Goal: Task Accomplishment & Management: Use online tool/utility

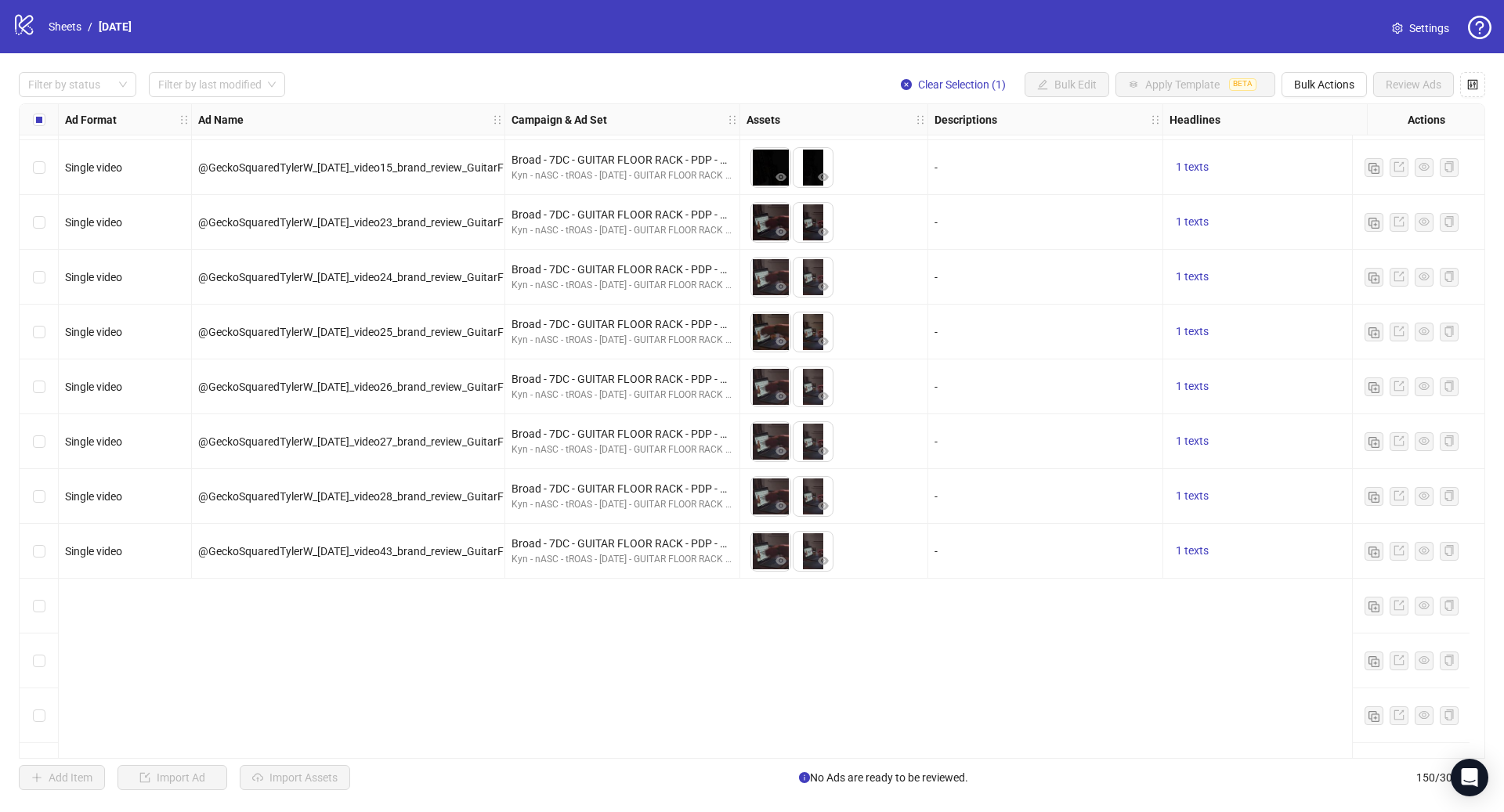
scroll to position [5178, 0]
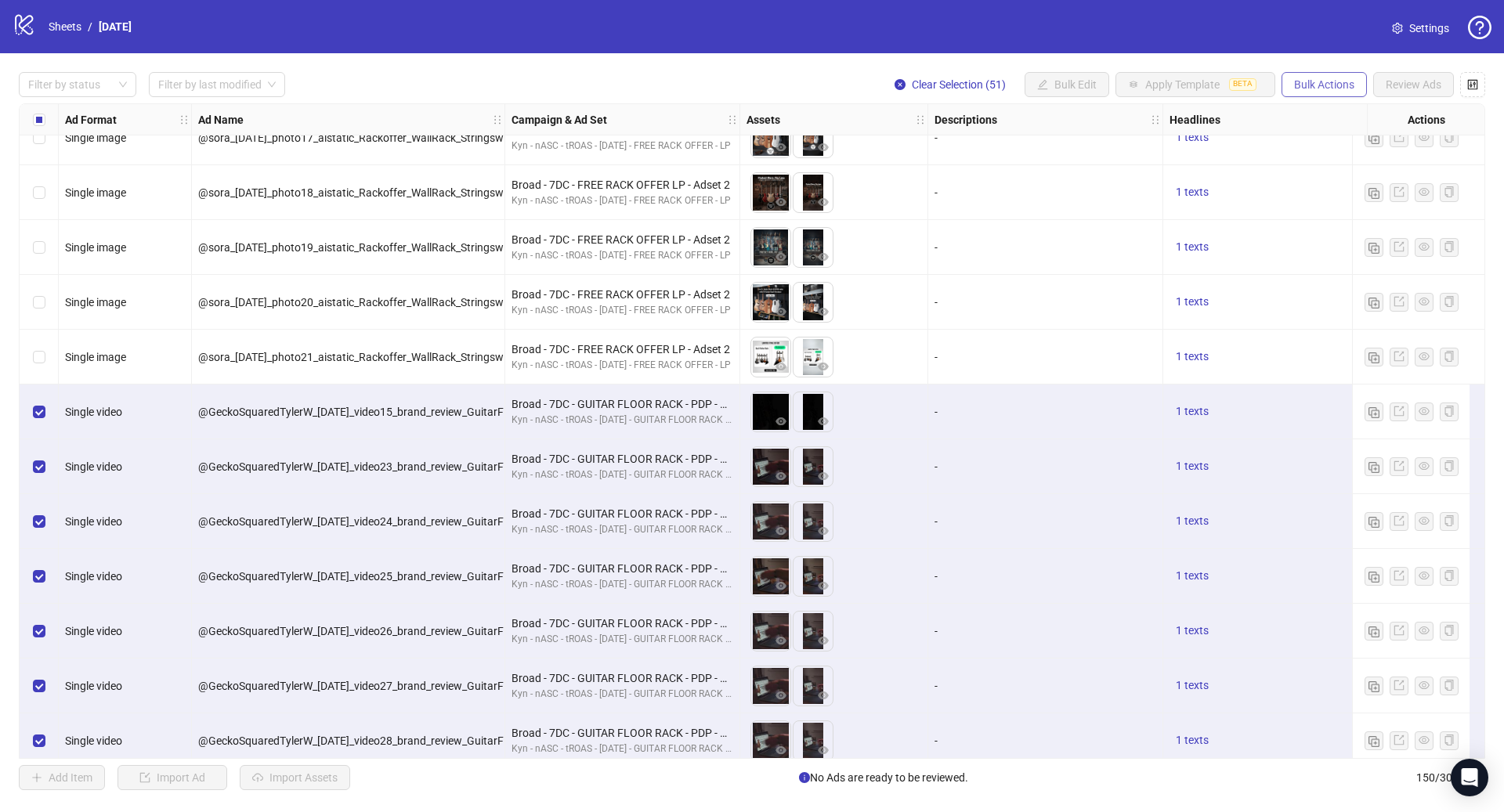
click at [1335, 93] on button "Bulk Actions" at bounding box center [1324, 85] width 85 height 25
click at [1328, 82] on span "Bulk Actions" at bounding box center [1324, 85] width 60 height 13
click at [1328, 83] on span "Bulk Actions" at bounding box center [1324, 85] width 60 height 13
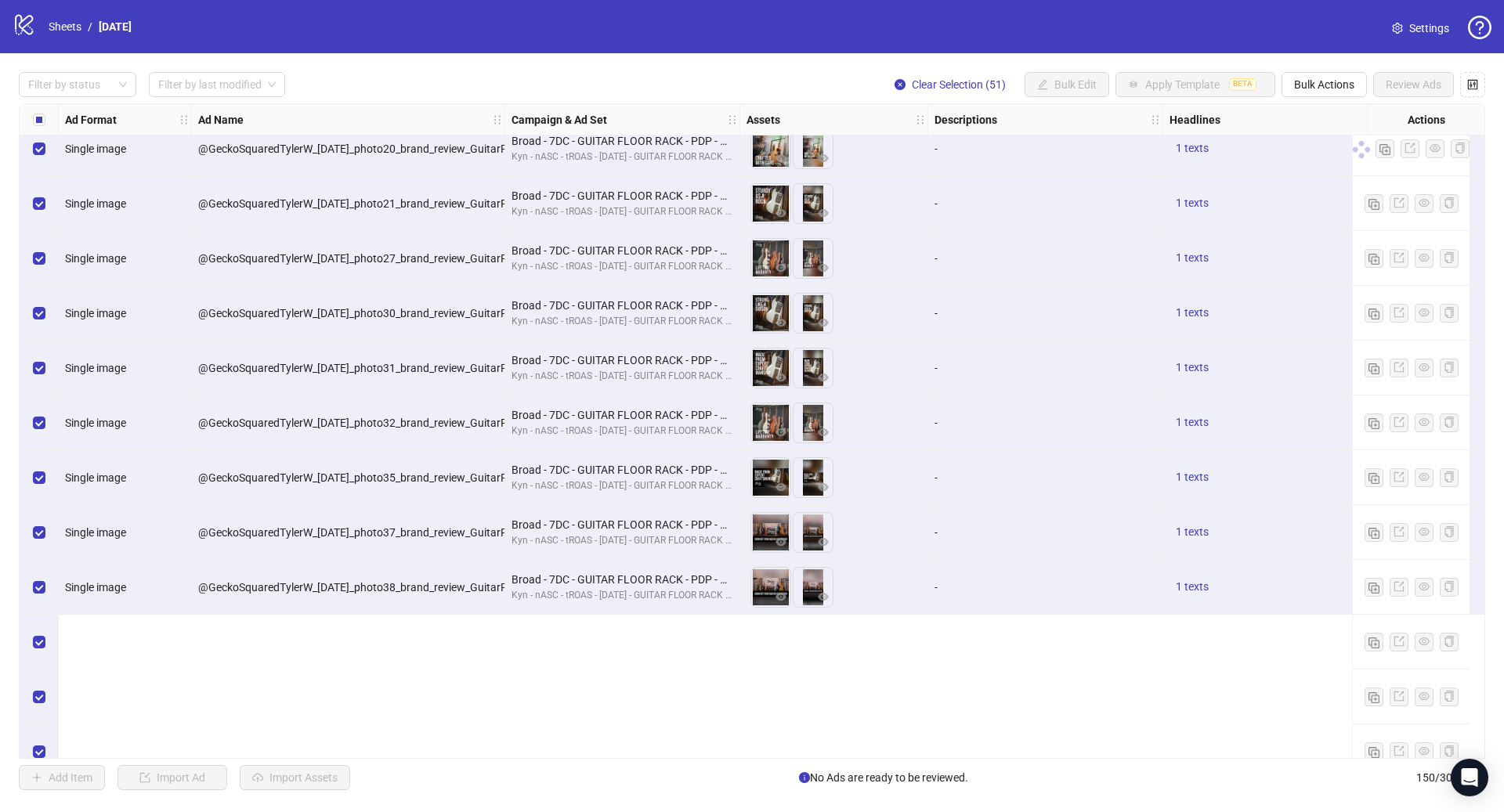
scroll to position [6231, 0]
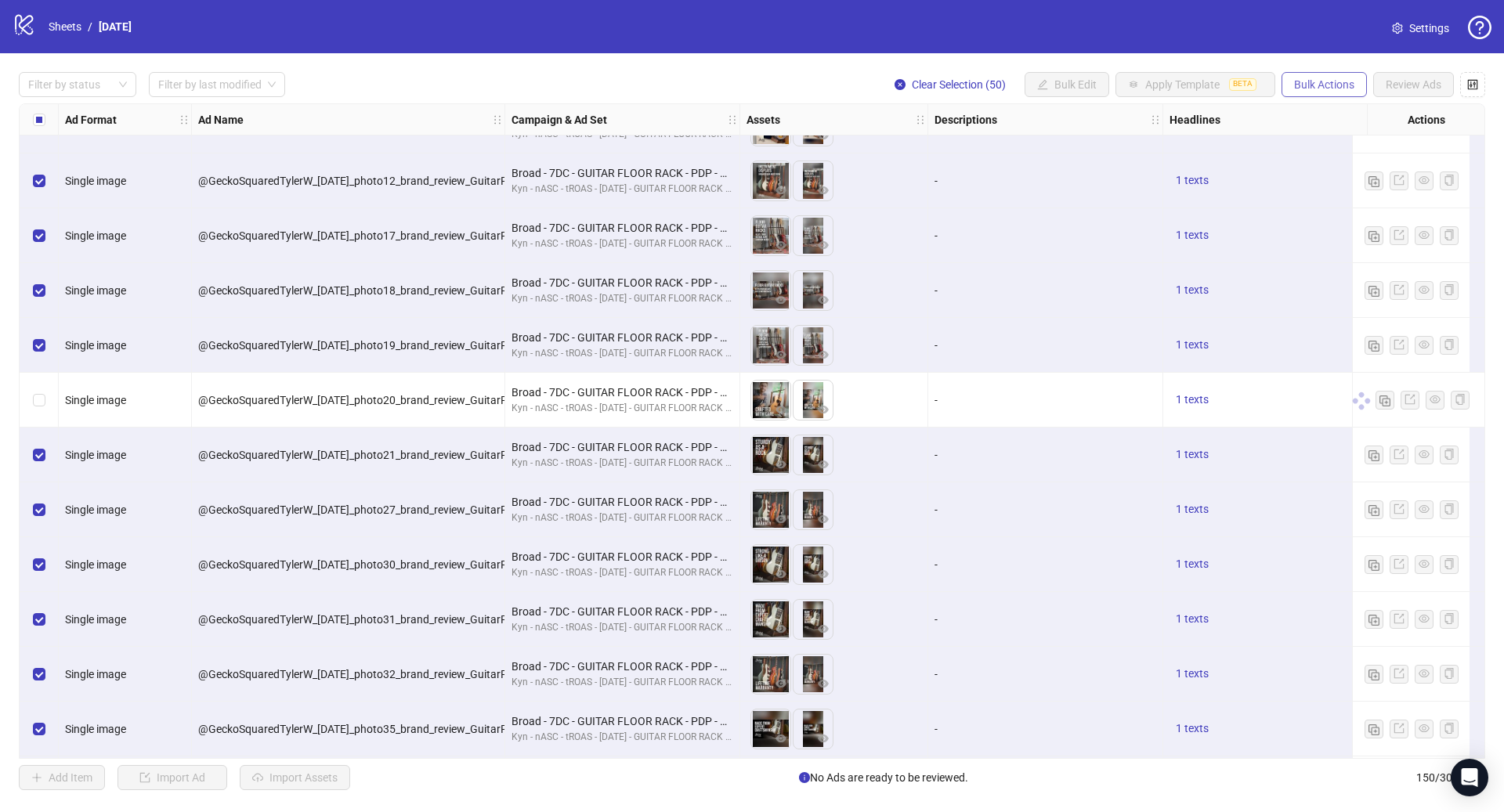
click at [1326, 79] on span "Bulk Actions" at bounding box center [1324, 85] width 60 height 13
click at [1301, 112] on span "Delete" at bounding box center [1346, 117] width 107 height 17
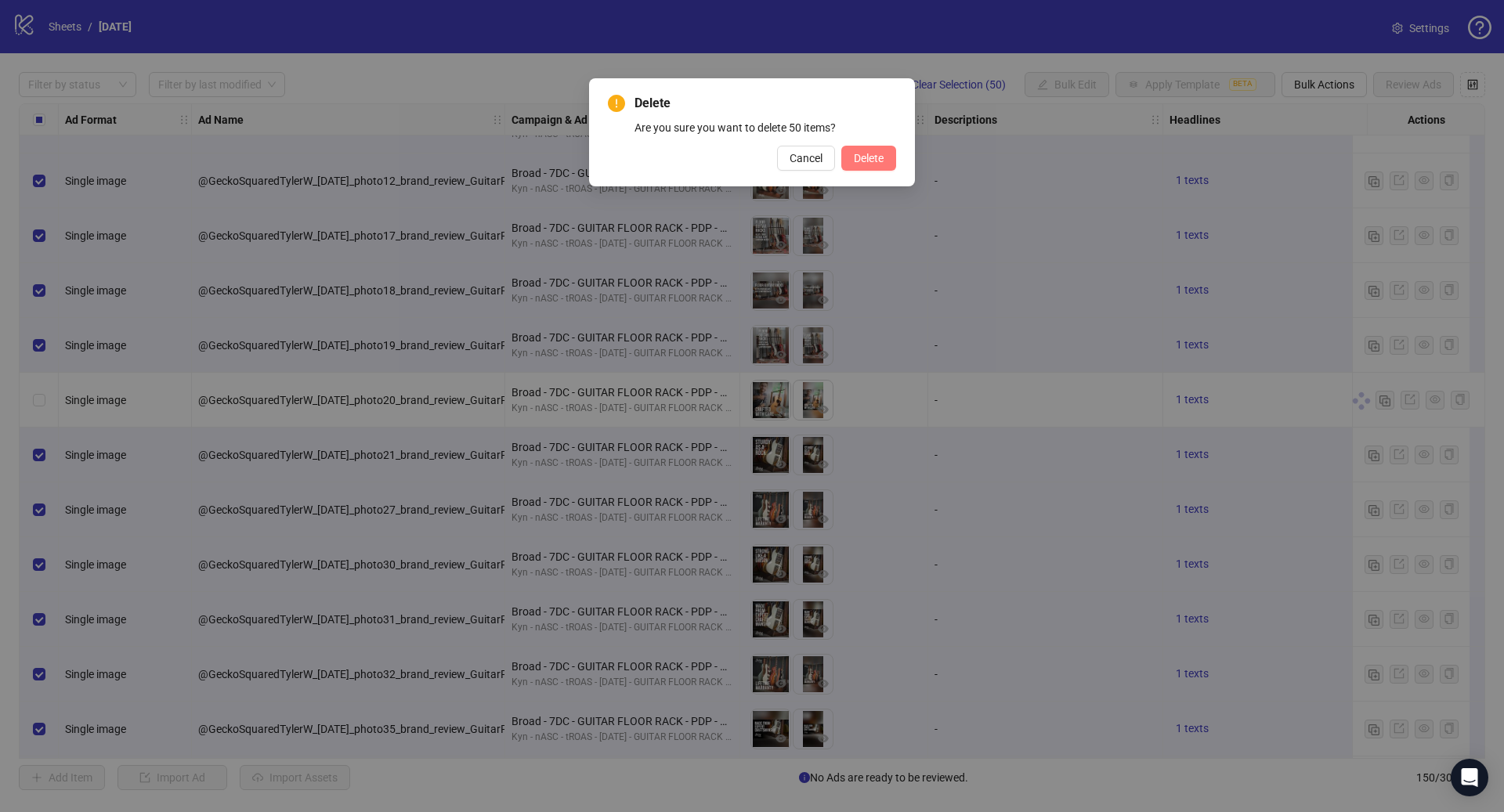
click at [880, 164] on button "Delete" at bounding box center [869, 158] width 54 height 25
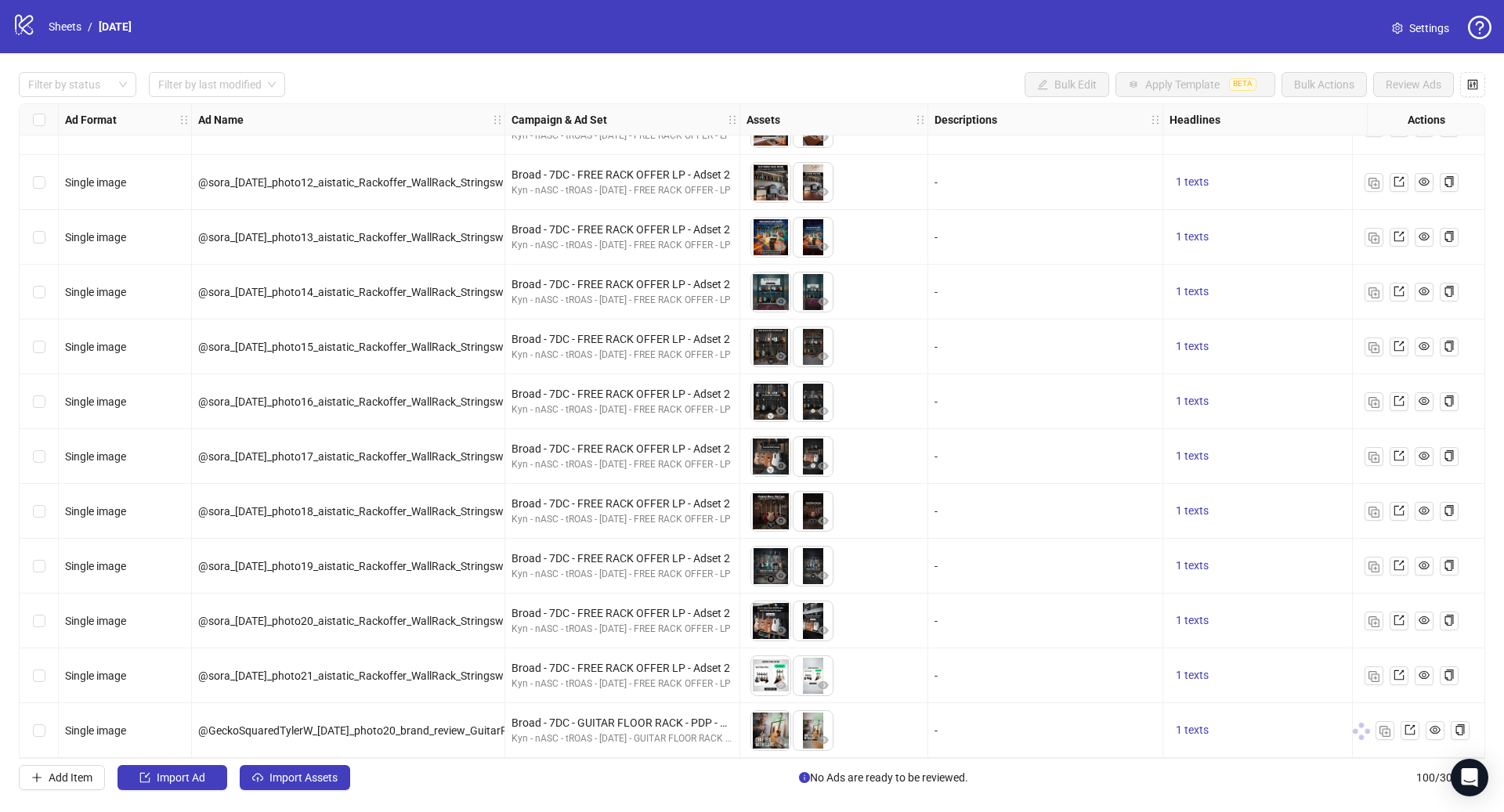
scroll to position [4865, 0]
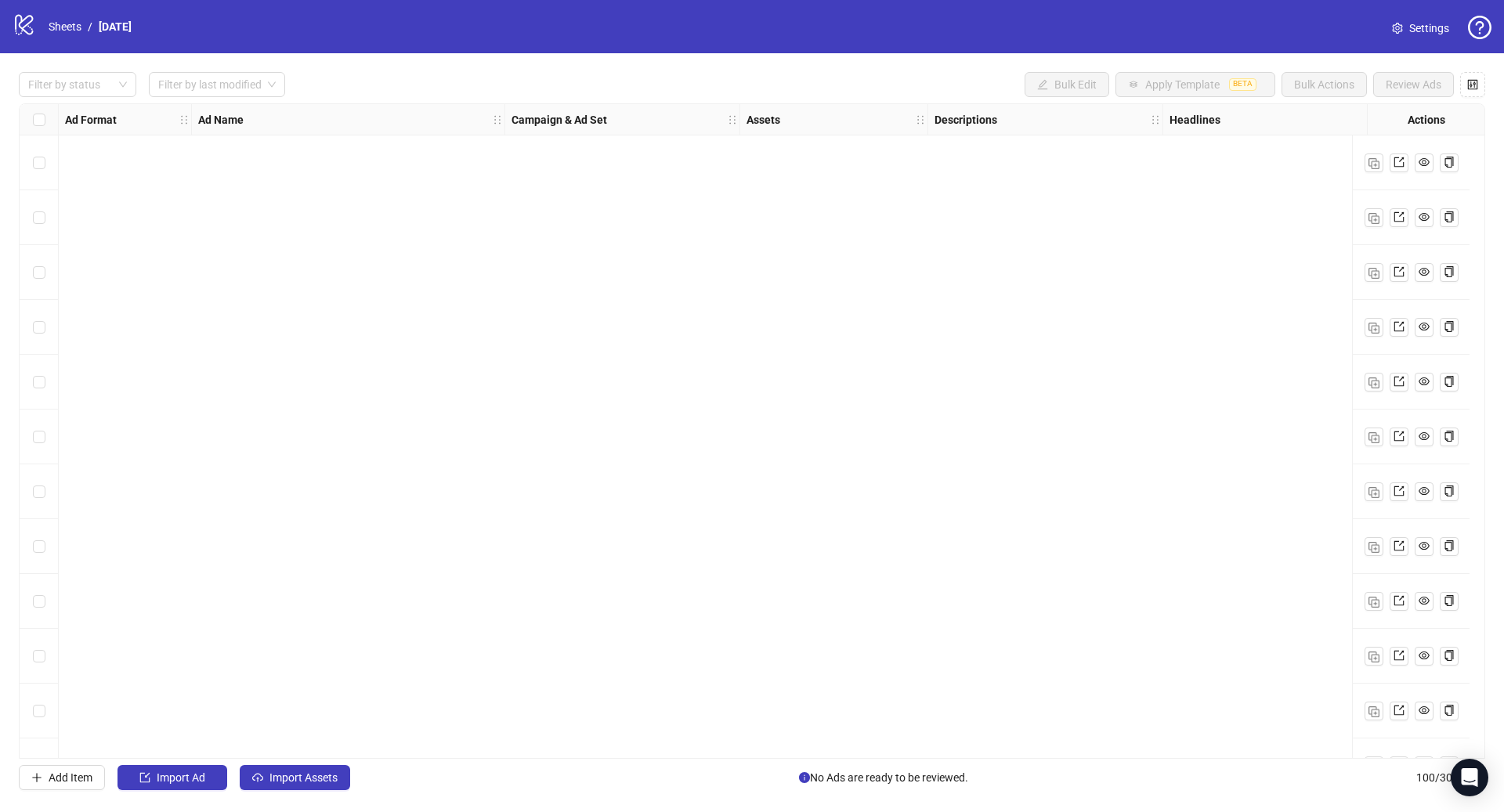
scroll to position [4865, 0]
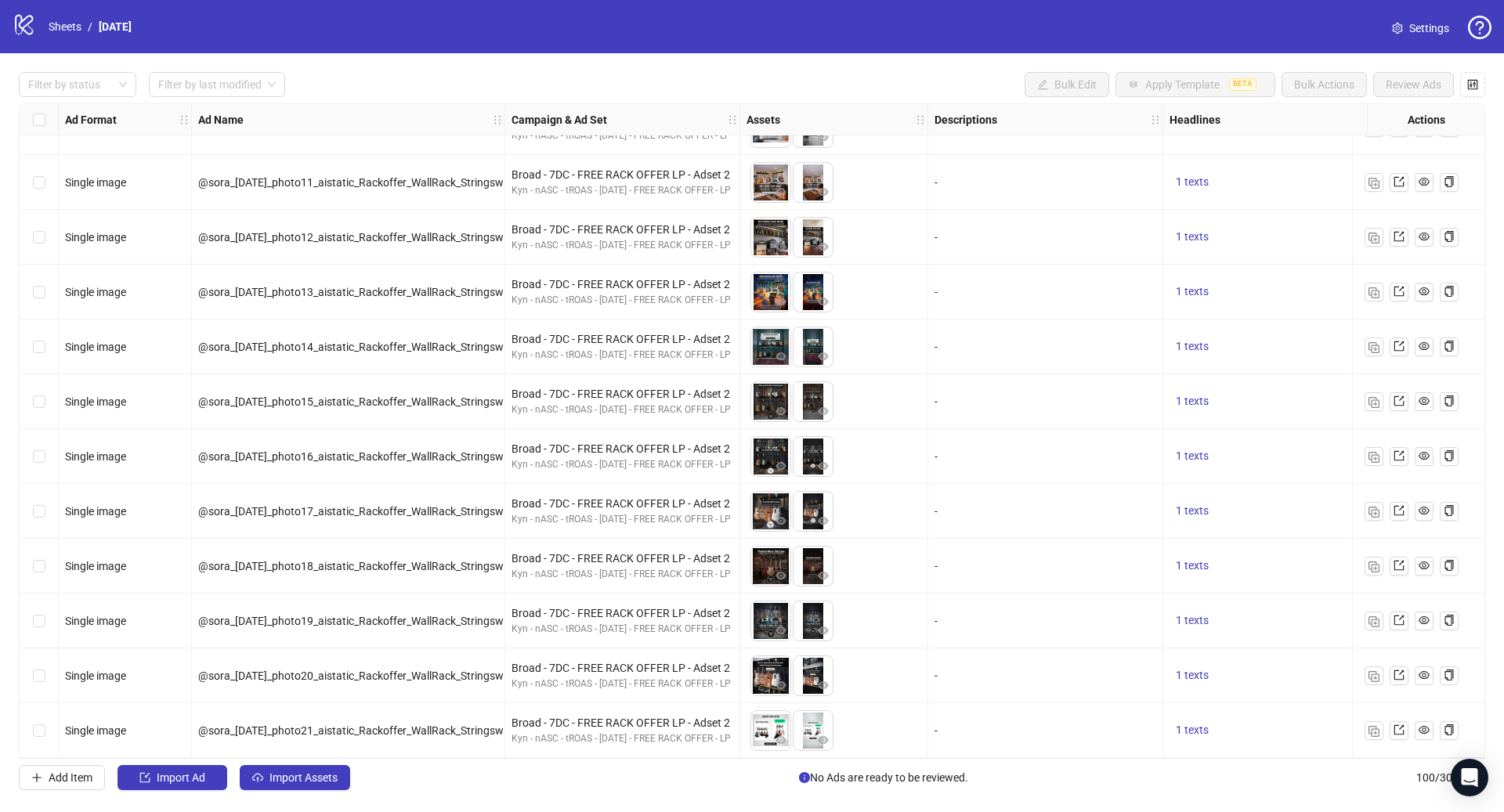
drag, startPoint x: 291, startPoint y: 774, endPoint x: 312, endPoint y: 752, distance: 30.4
click at [291, 774] on span "Import Assets" at bounding box center [303, 777] width 68 height 13
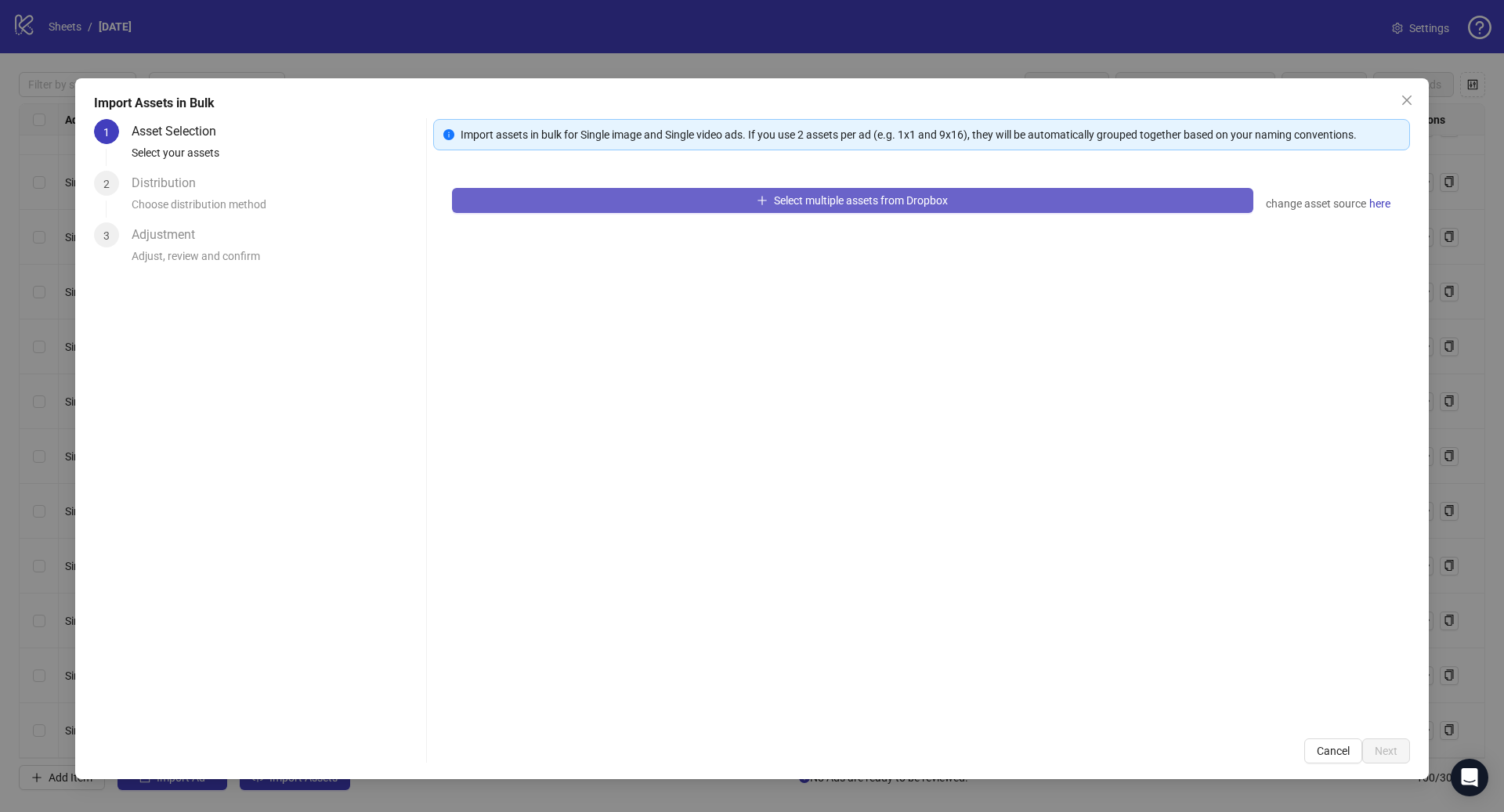
click at [712, 192] on button "Select multiple assets from Dropbox" at bounding box center [852, 201] width 802 height 25
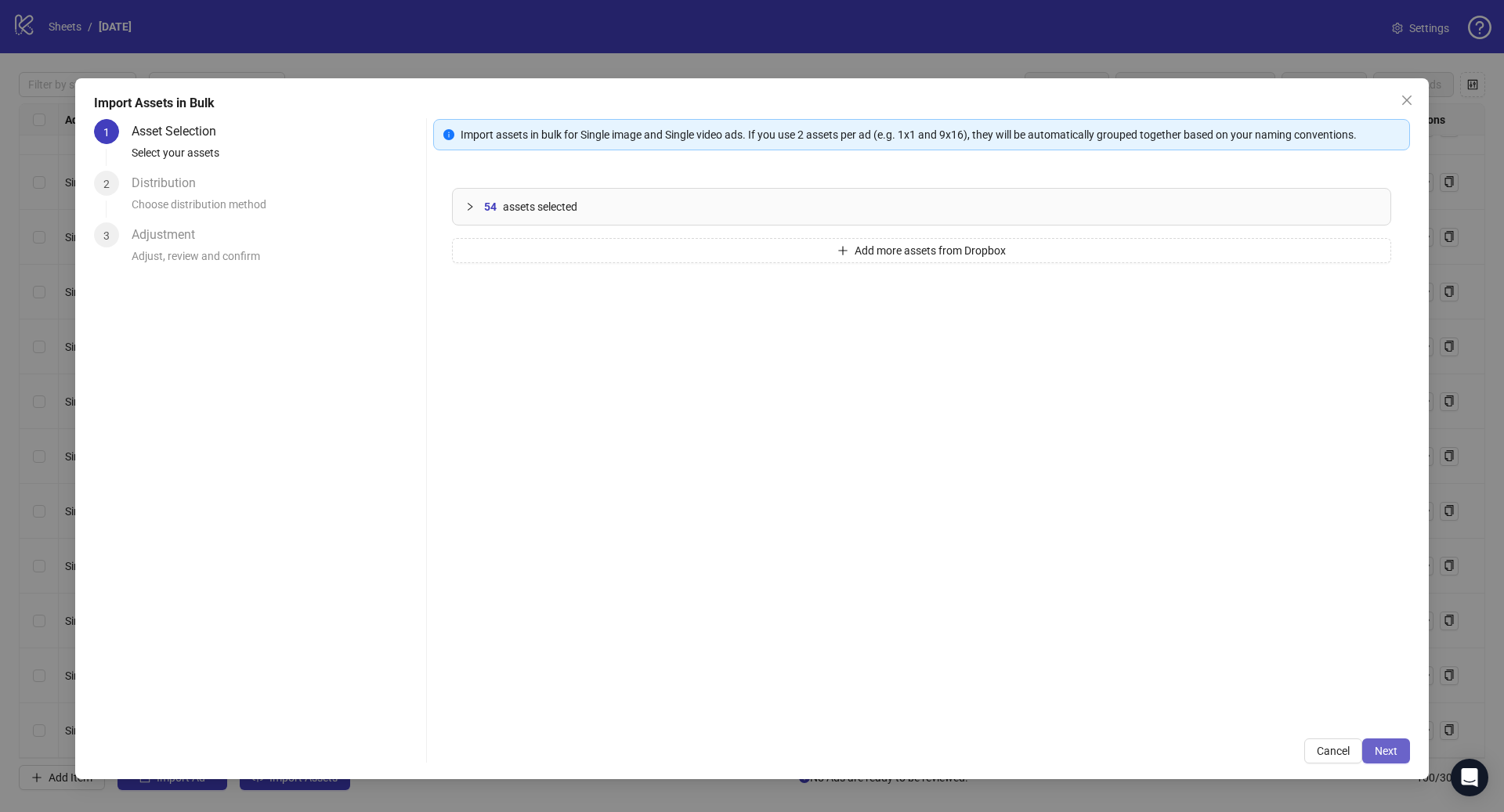
click at [1379, 744] on button "Next" at bounding box center [1385, 751] width 48 height 25
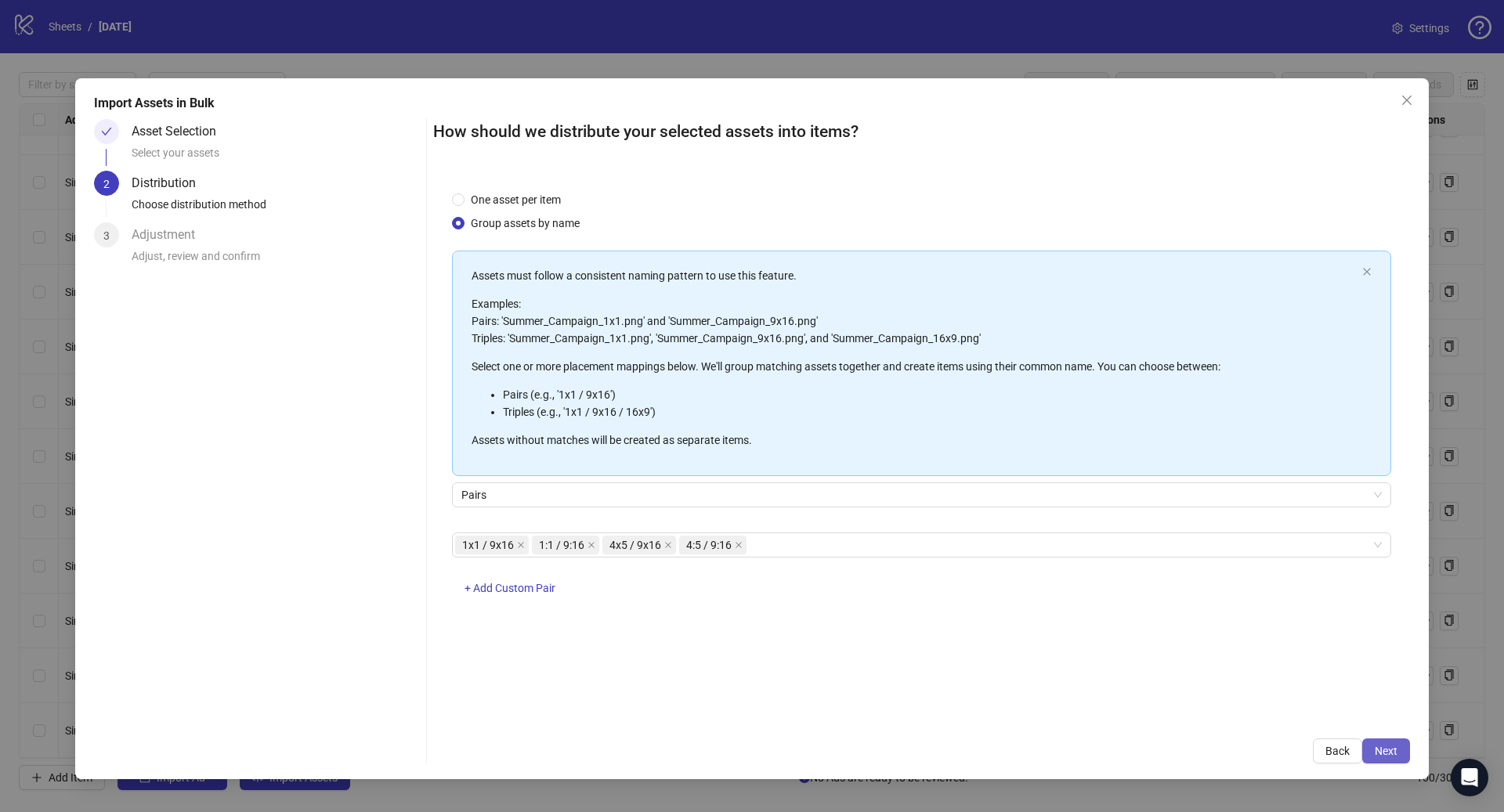
click at [1373, 754] on button "Next" at bounding box center [1385, 751] width 48 height 25
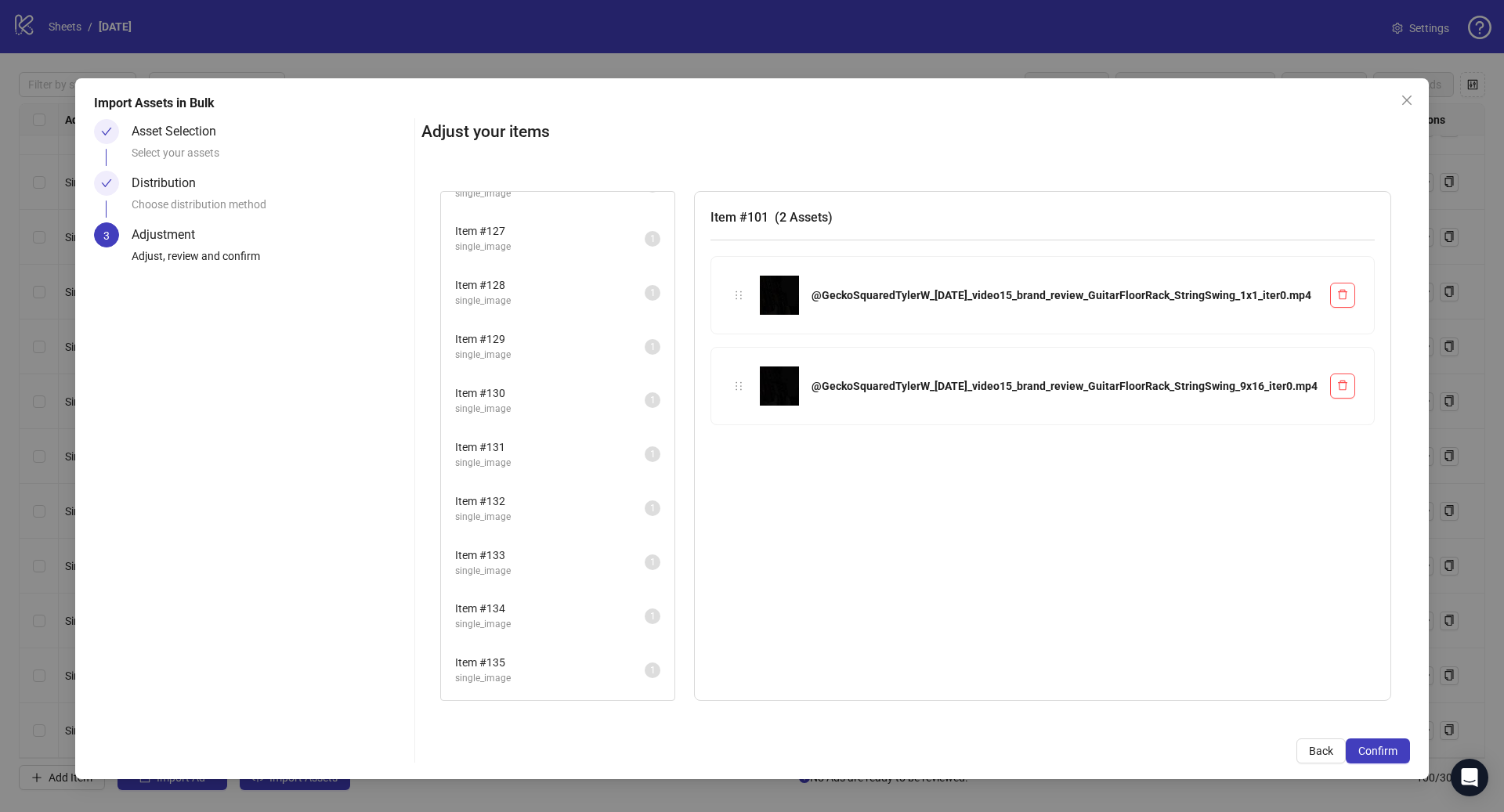
scroll to position [1485, 0]
click at [548, 660] on span "Item # 137" at bounding box center [549, 667] width 189 height 17
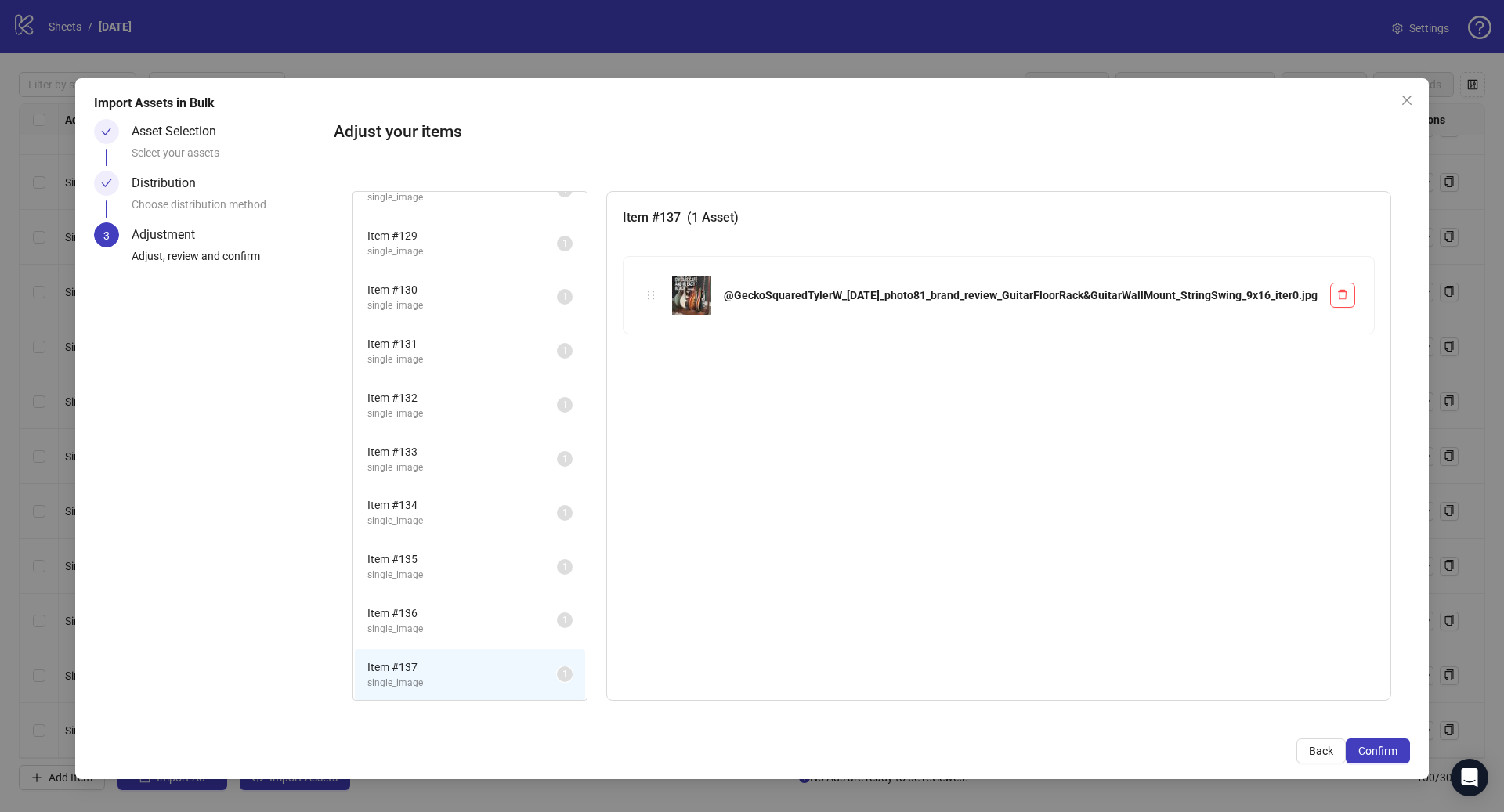
click at [561, 592] on div "Item # 135 single_image 1" at bounding box center [470, 567] width 233 height 54
click at [557, 608] on span "Item # 136" at bounding box center [461, 613] width 189 height 17
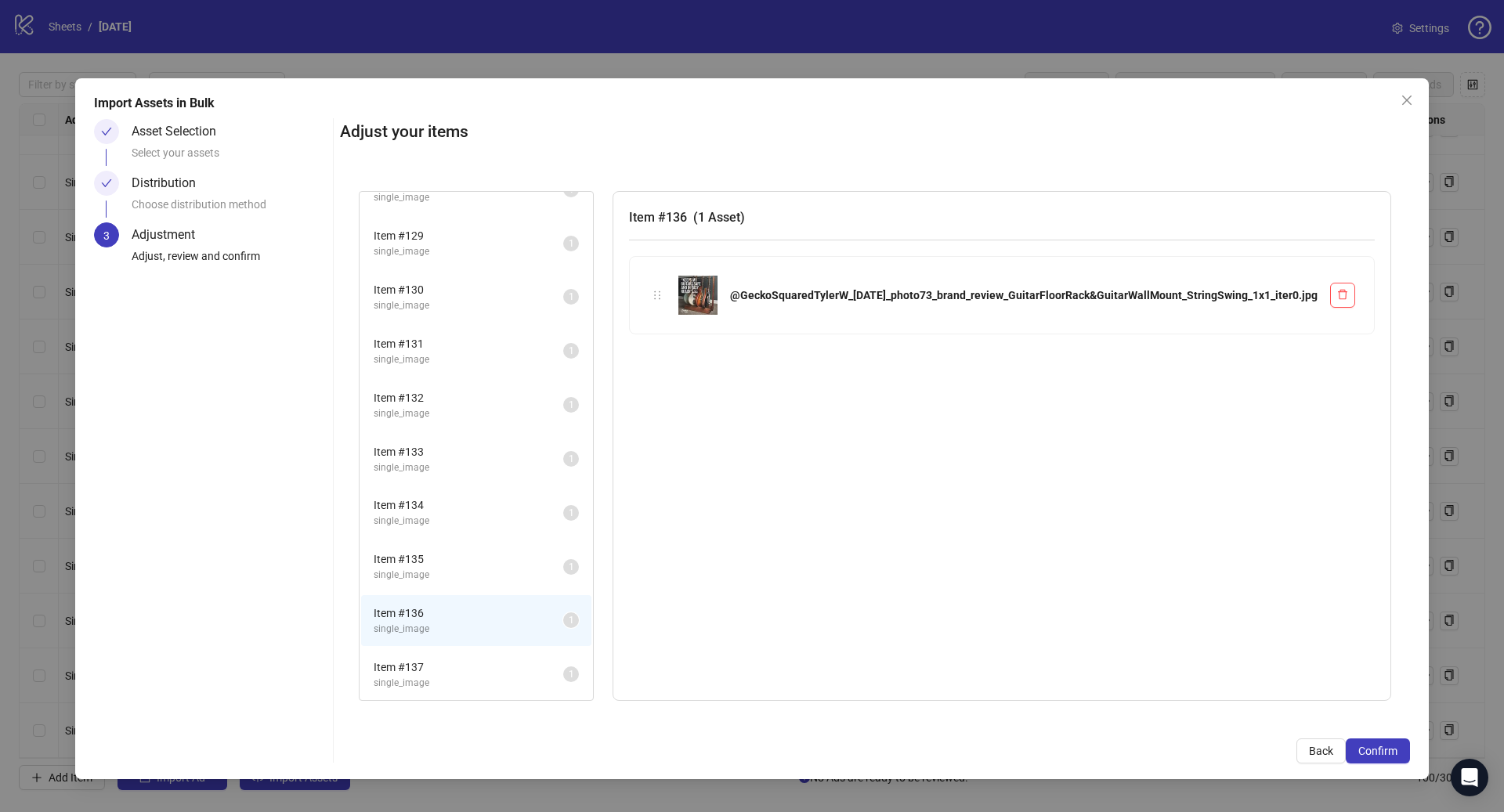
click at [564, 685] on span "single_image" at bounding box center [468, 683] width 189 height 15
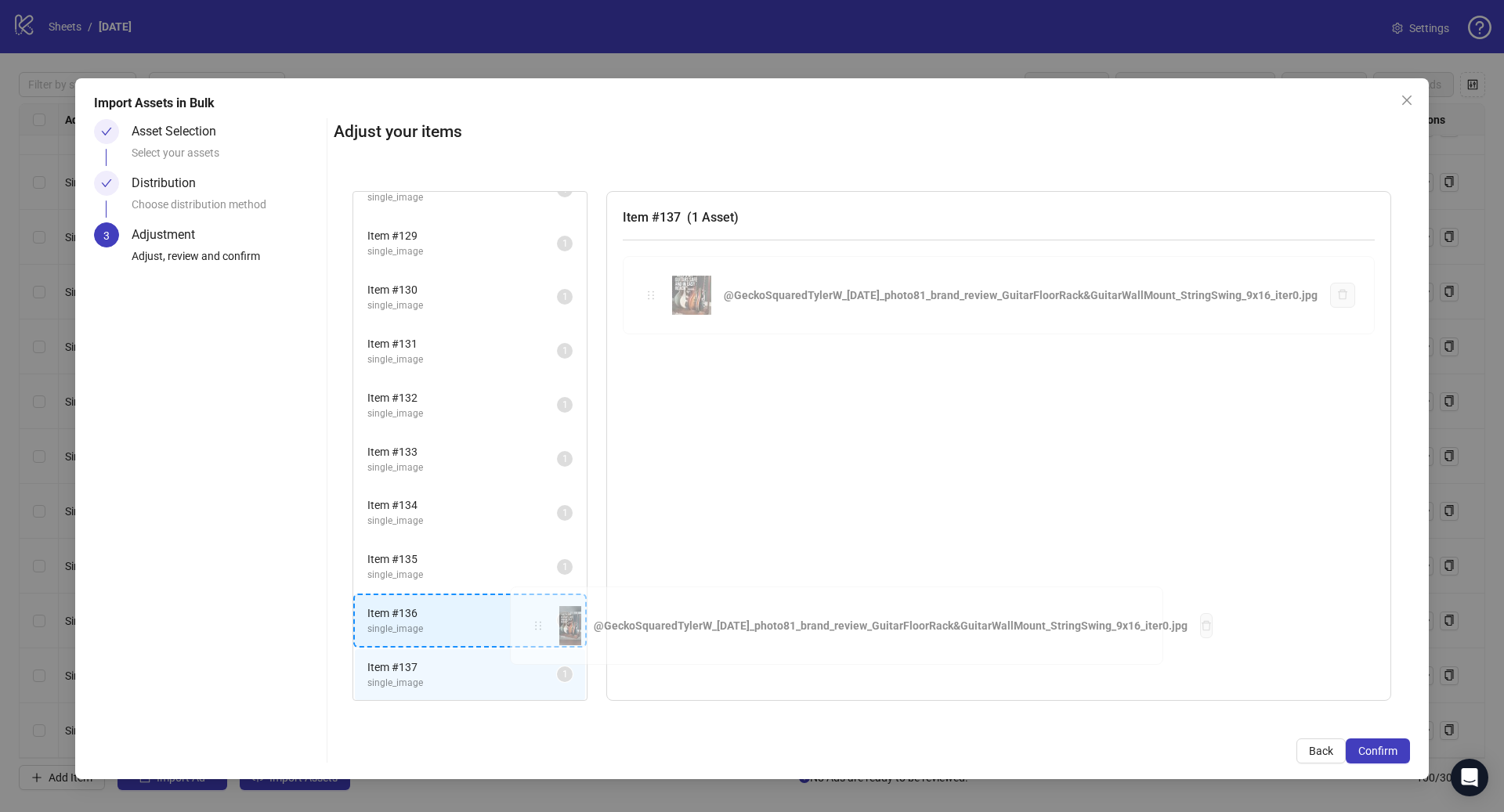
drag, startPoint x: 747, startPoint y: 294, endPoint x: 535, endPoint y: 627, distance: 394.8
click at [535, 627] on div "Item # 101 single_video 2 Item # 102 single_video 2 Item # 103 single_video 2 I…" at bounding box center [872, 446] width 1077 height 548
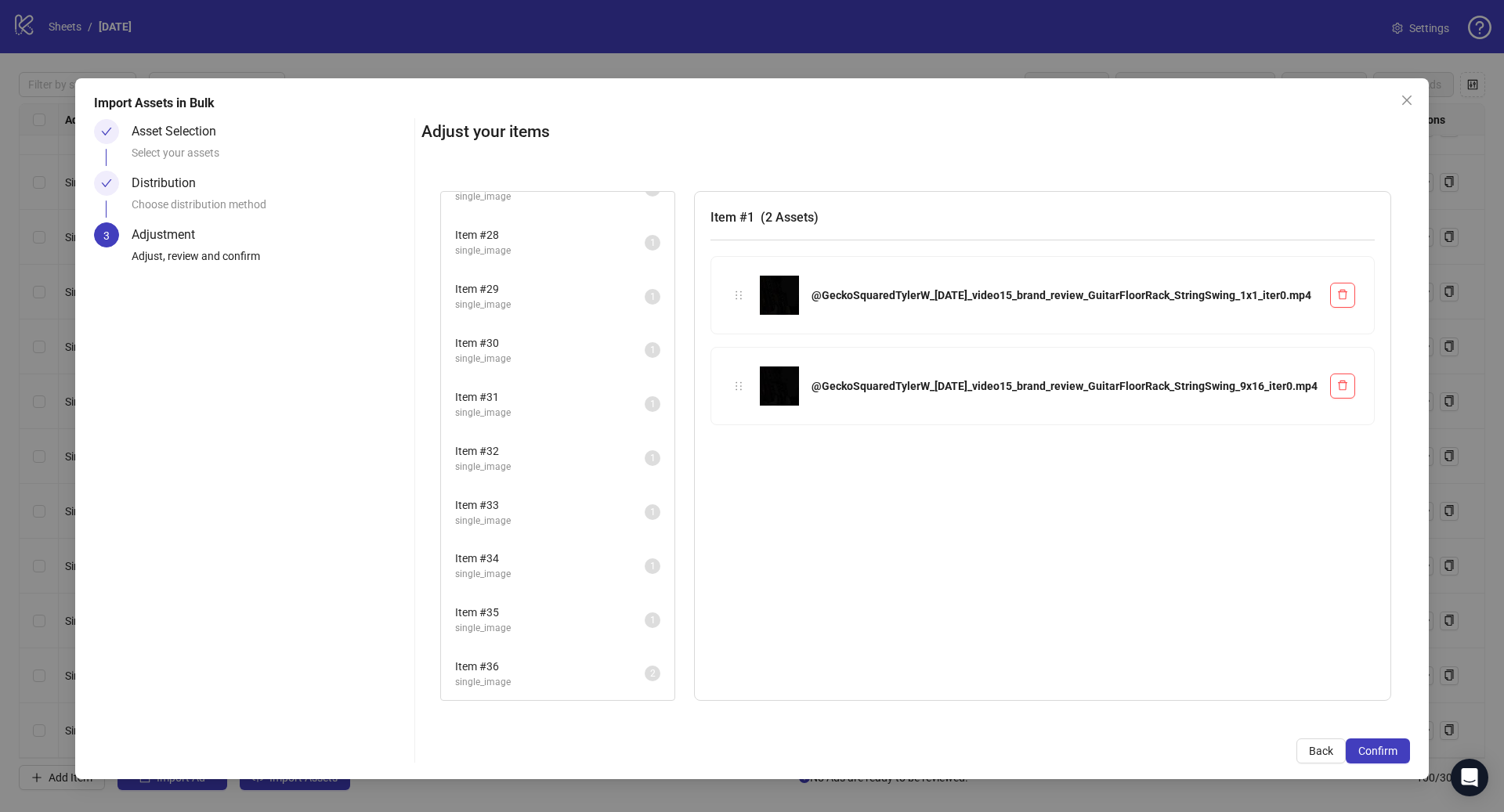
scroll to position [1432, 0]
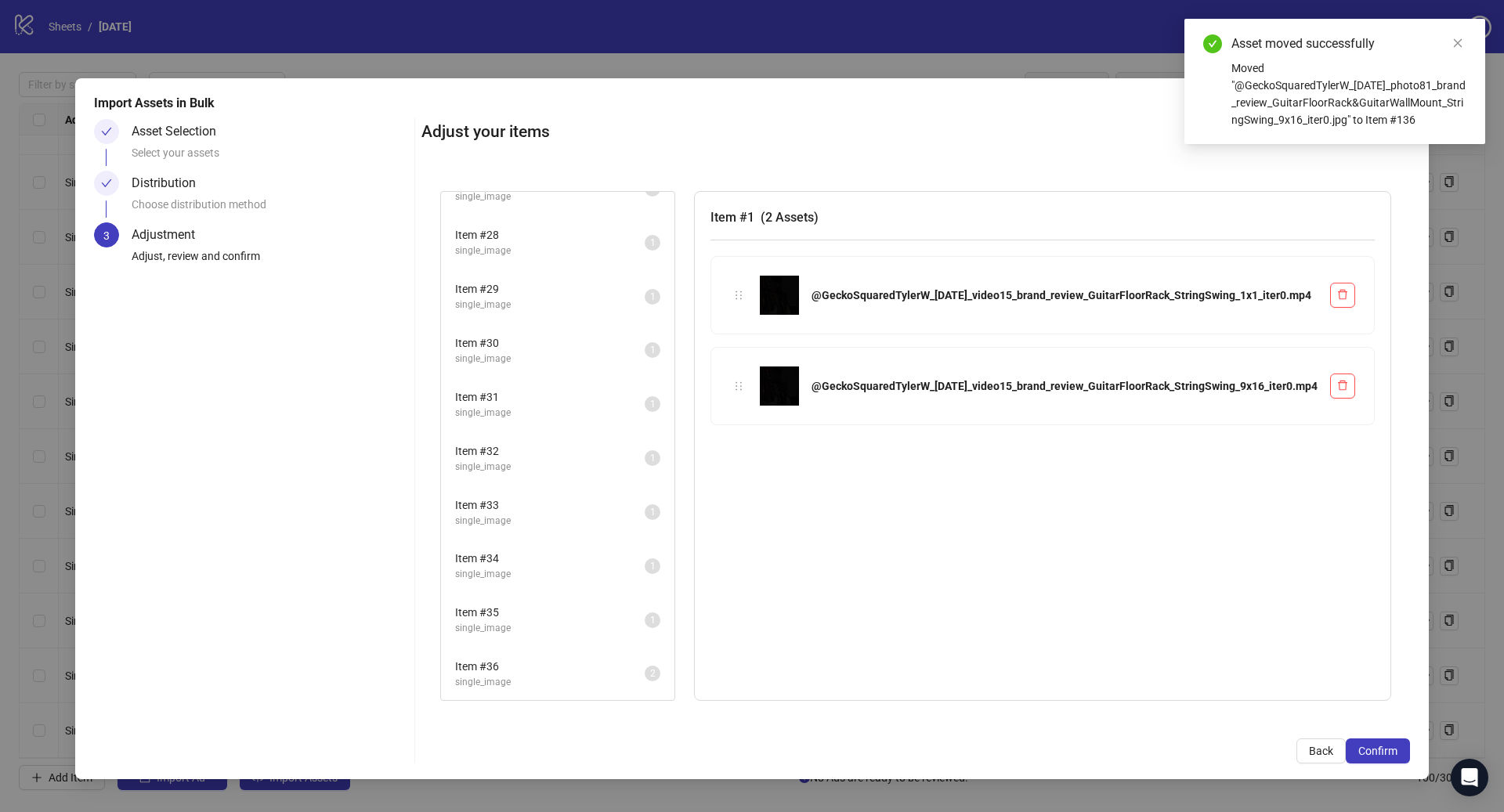
click at [530, 674] on span "Item # 36" at bounding box center [549, 666] width 189 height 17
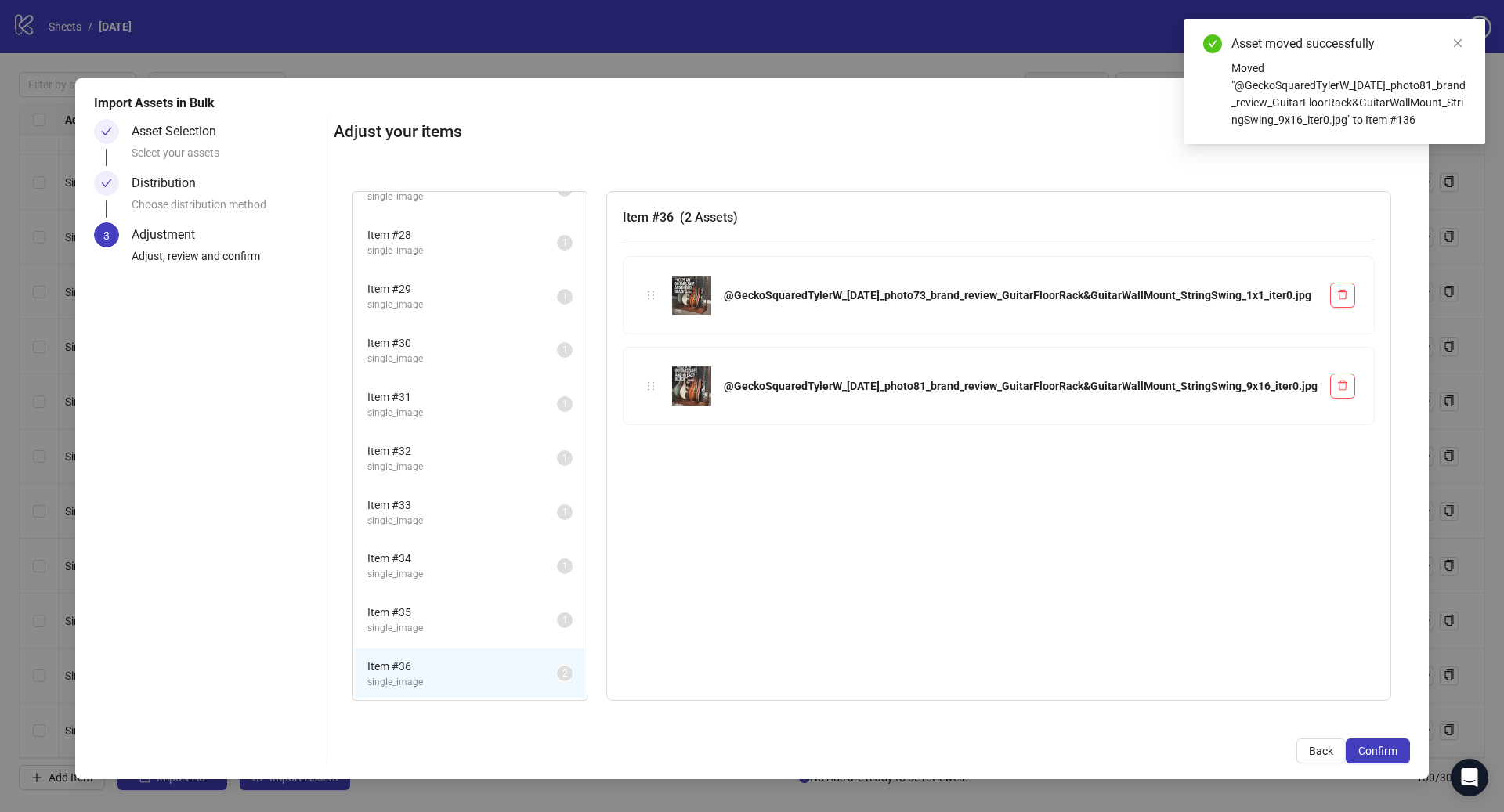
click at [541, 619] on span "Item # 35" at bounding box center [461, 613] width 189 height 17
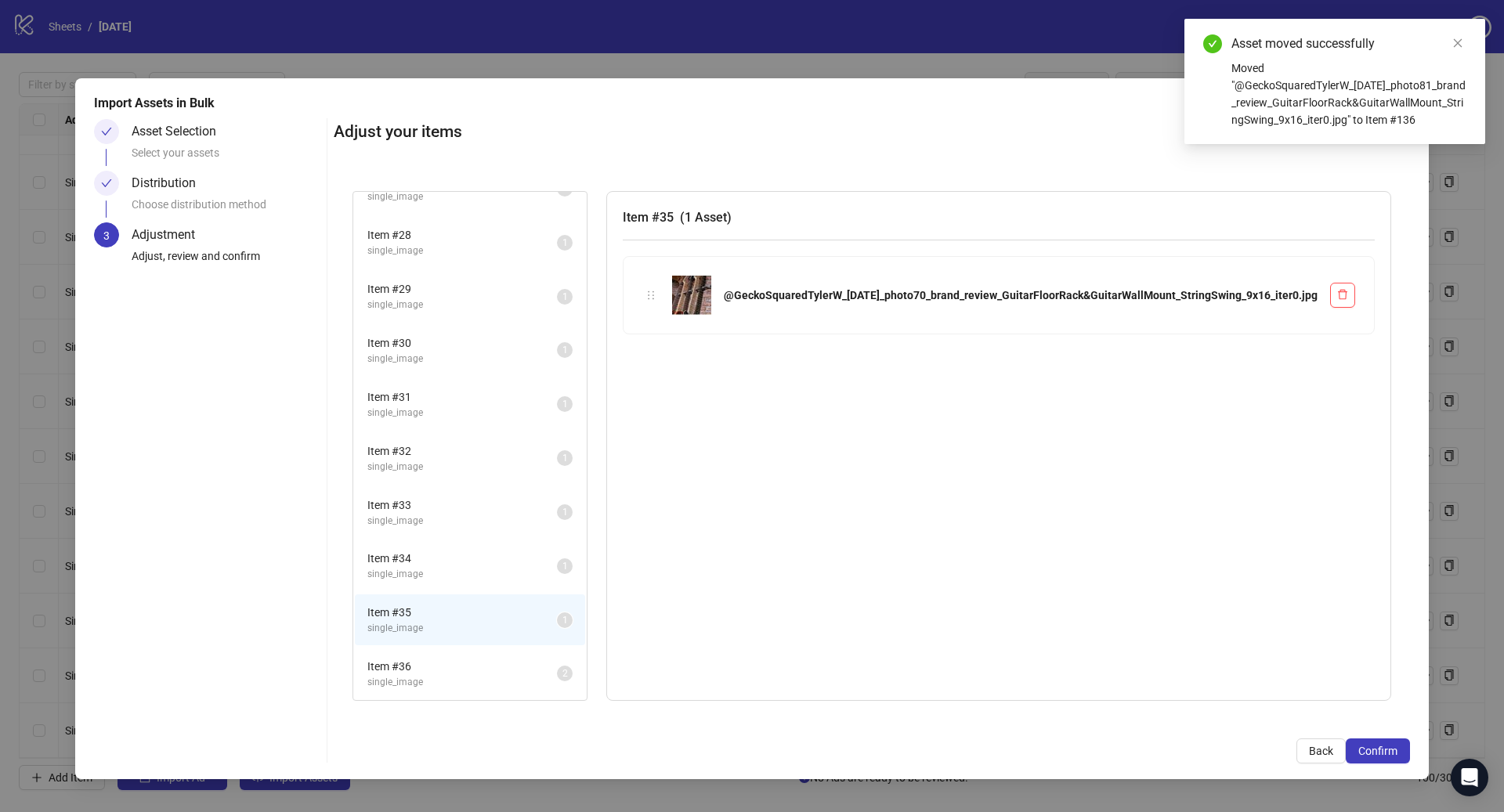
click at [550, 573] on span "single_image" at bounding box center [461, 574] width 189 height 15
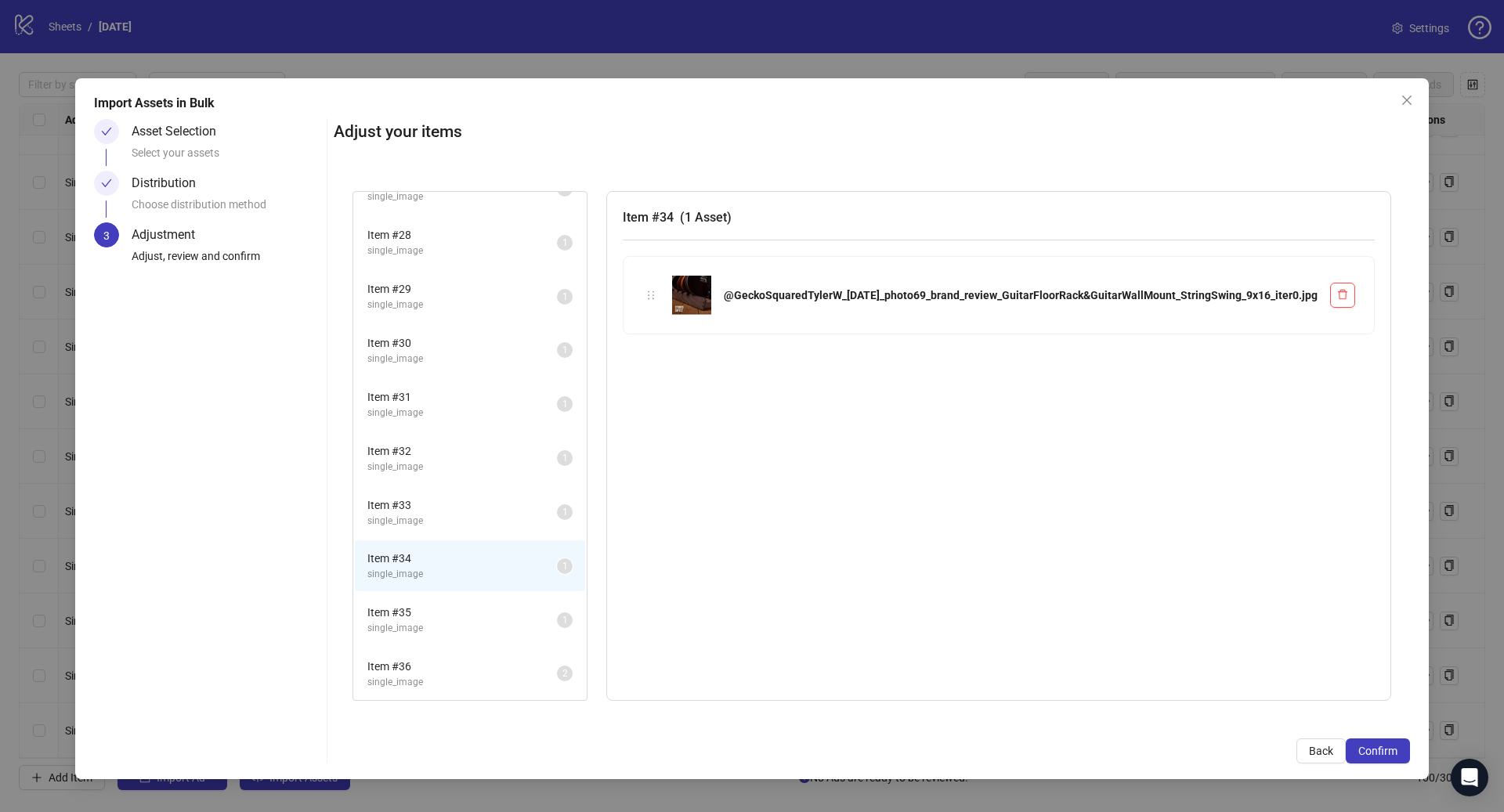
click at [548, 629] on span "single_image" at bounding box center [461, 627] width 189 height 15
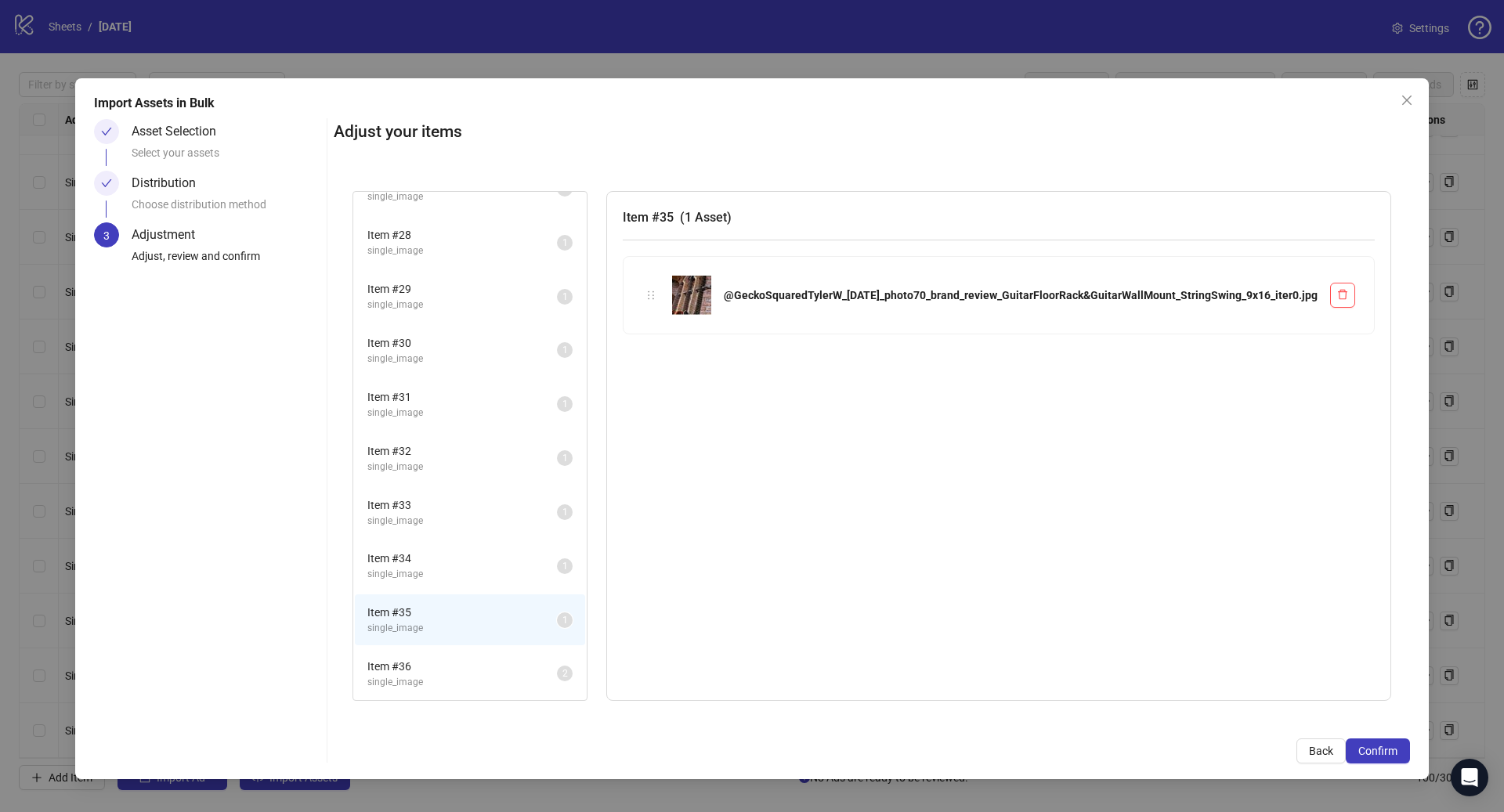
click at [547, 575] on span "single_image" at bounding box center [461, 574] width 189 height 15
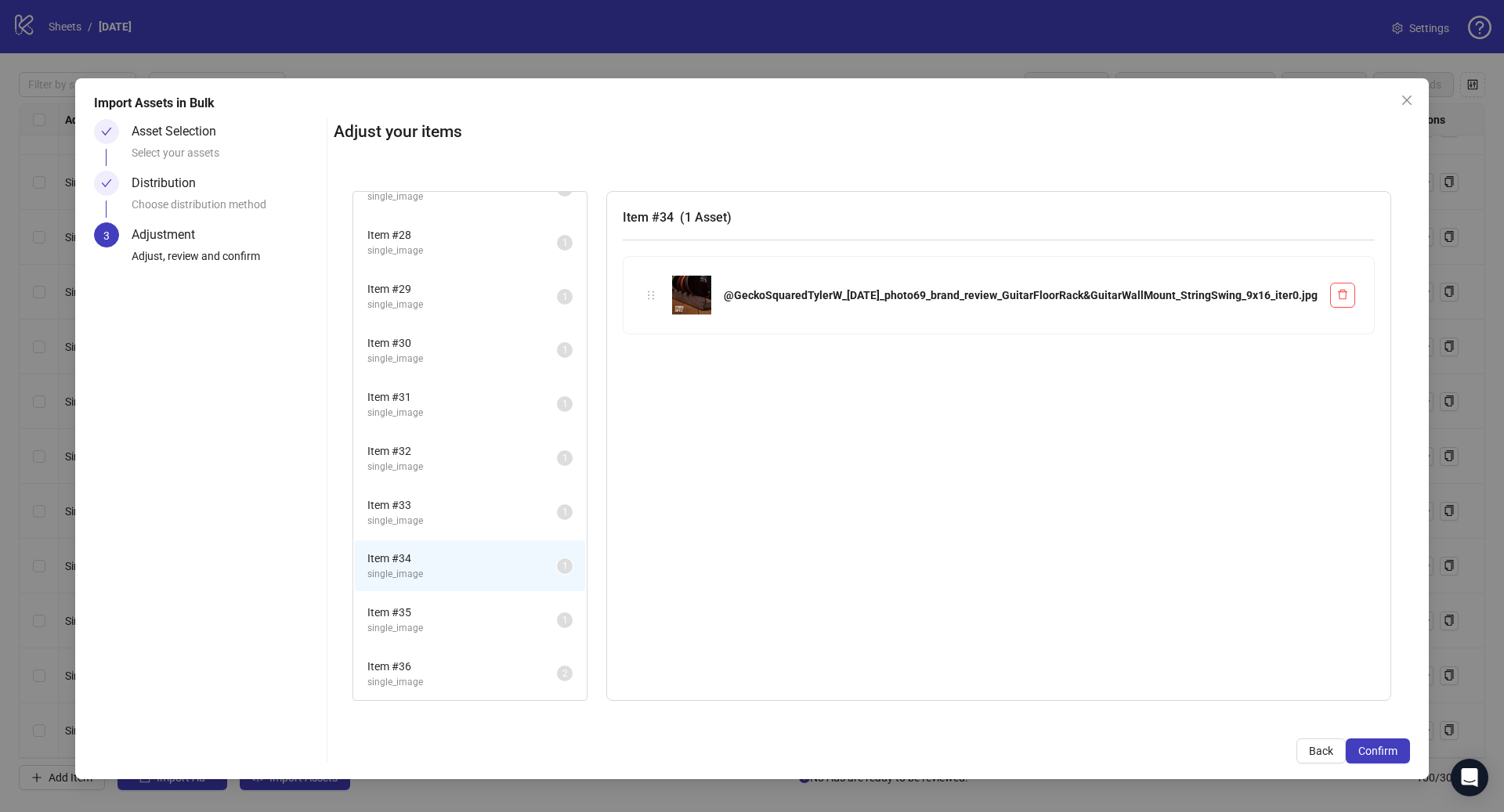
click at [551, 630] on span "single_image" at bounding box center [461, 627] width 189 height 15
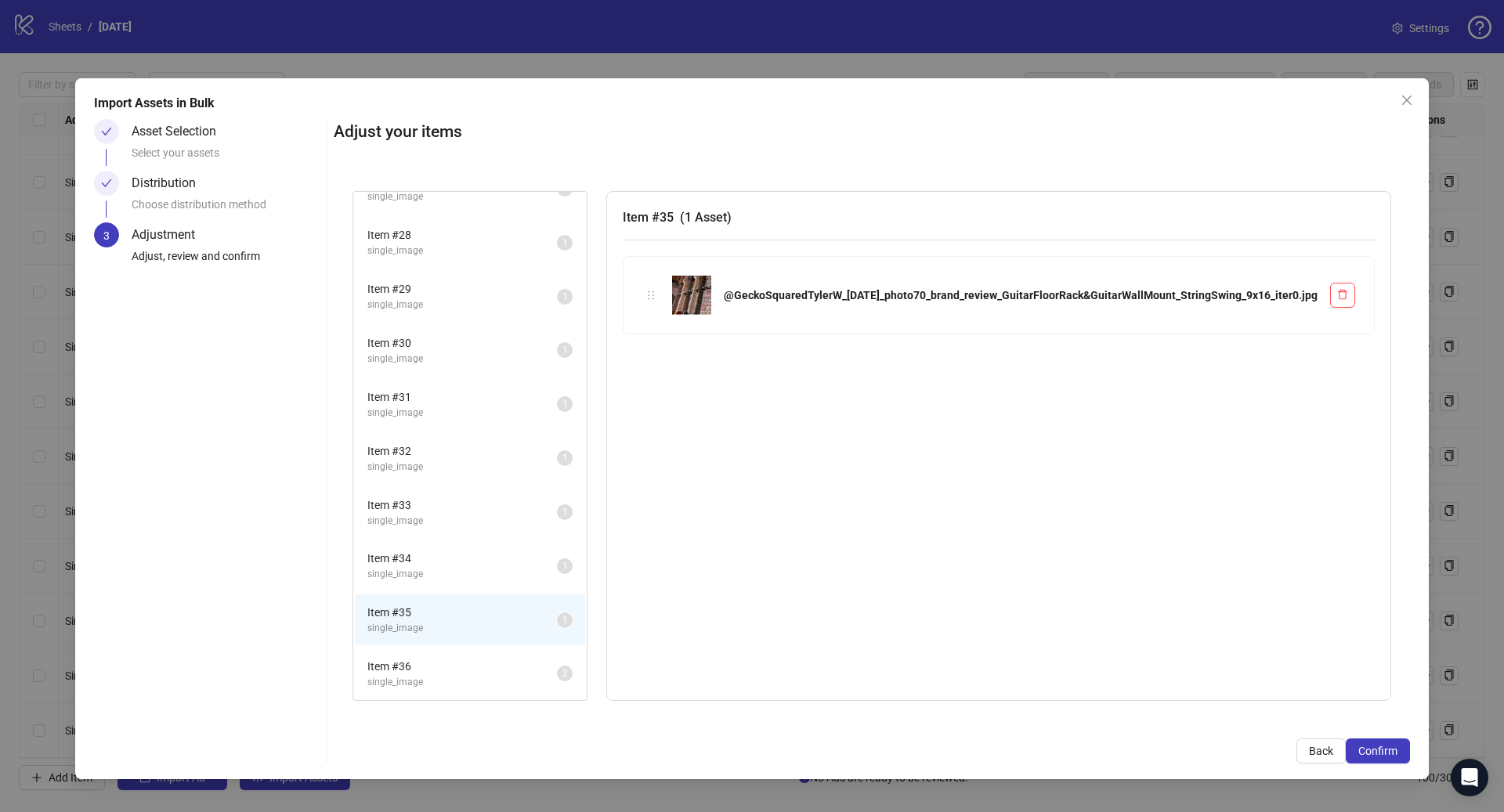
click at [552, 575] on span "single_image" at bounding box center [461, 574] width 189 height 15
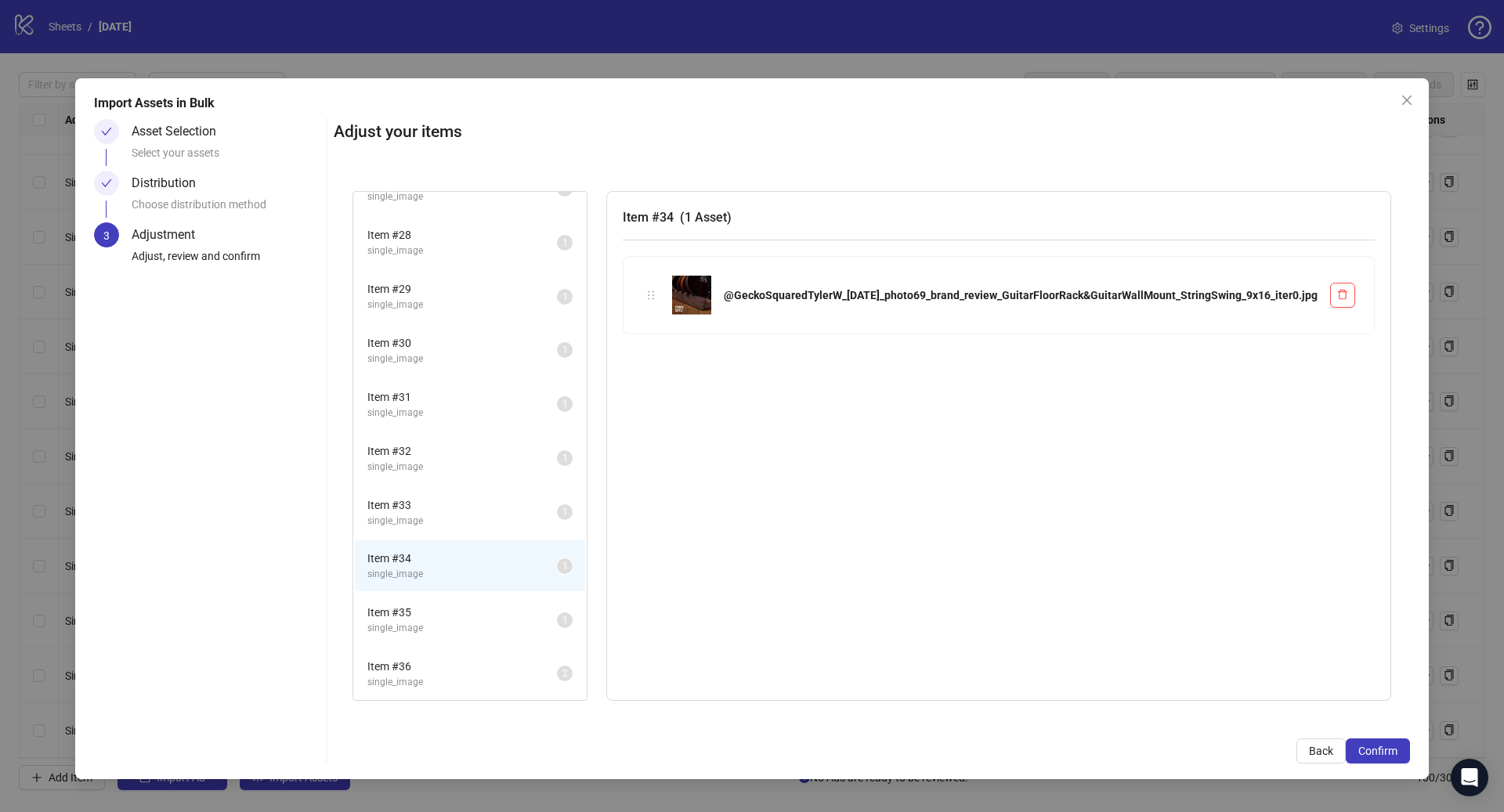
click at [556, 526] on span "single_image" at bounding box center [461, 521] width 189 height 15
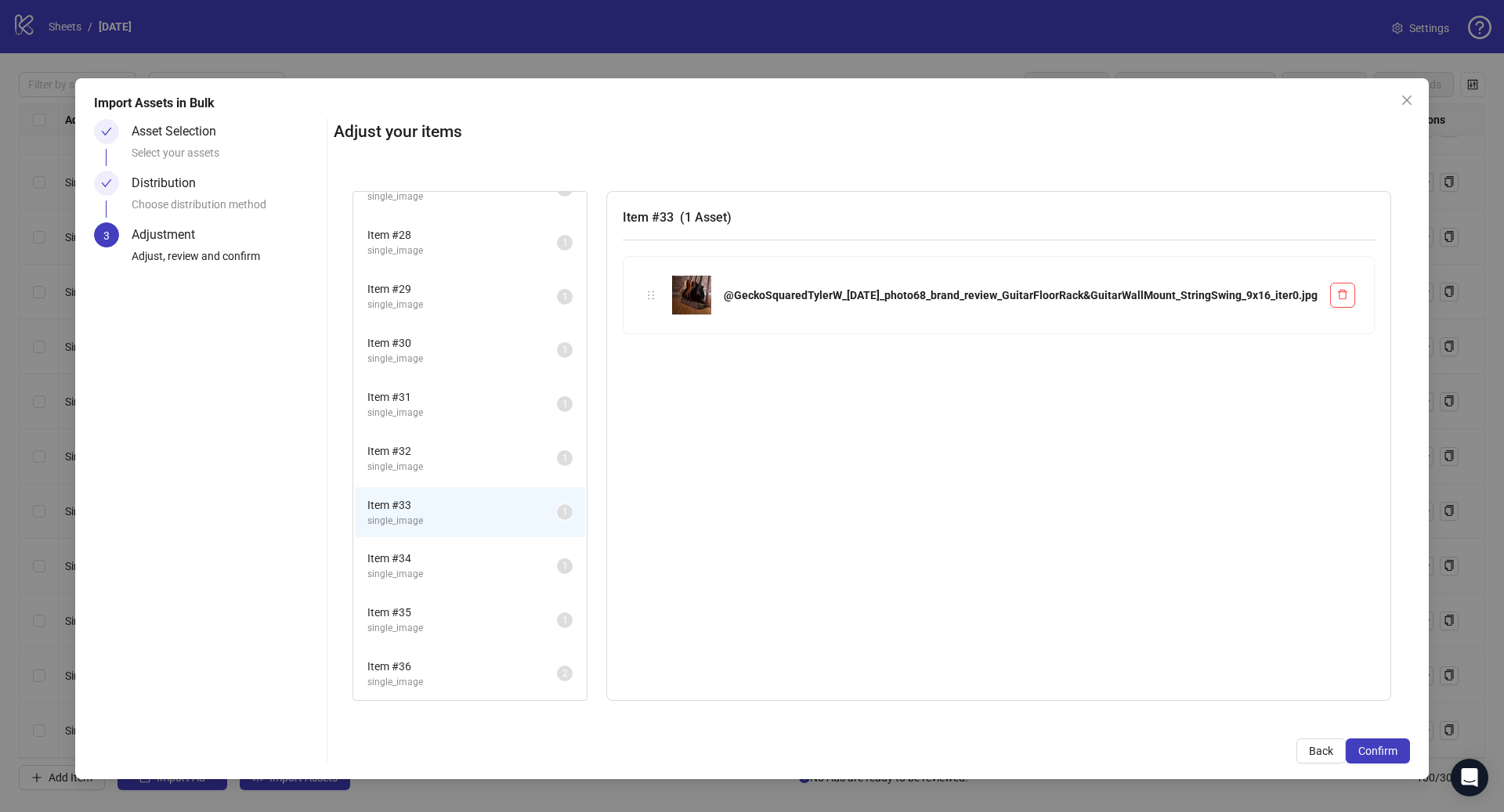
click at [553, 686] on span "single_image" at bounding box center [461, 682] width 189 height 15
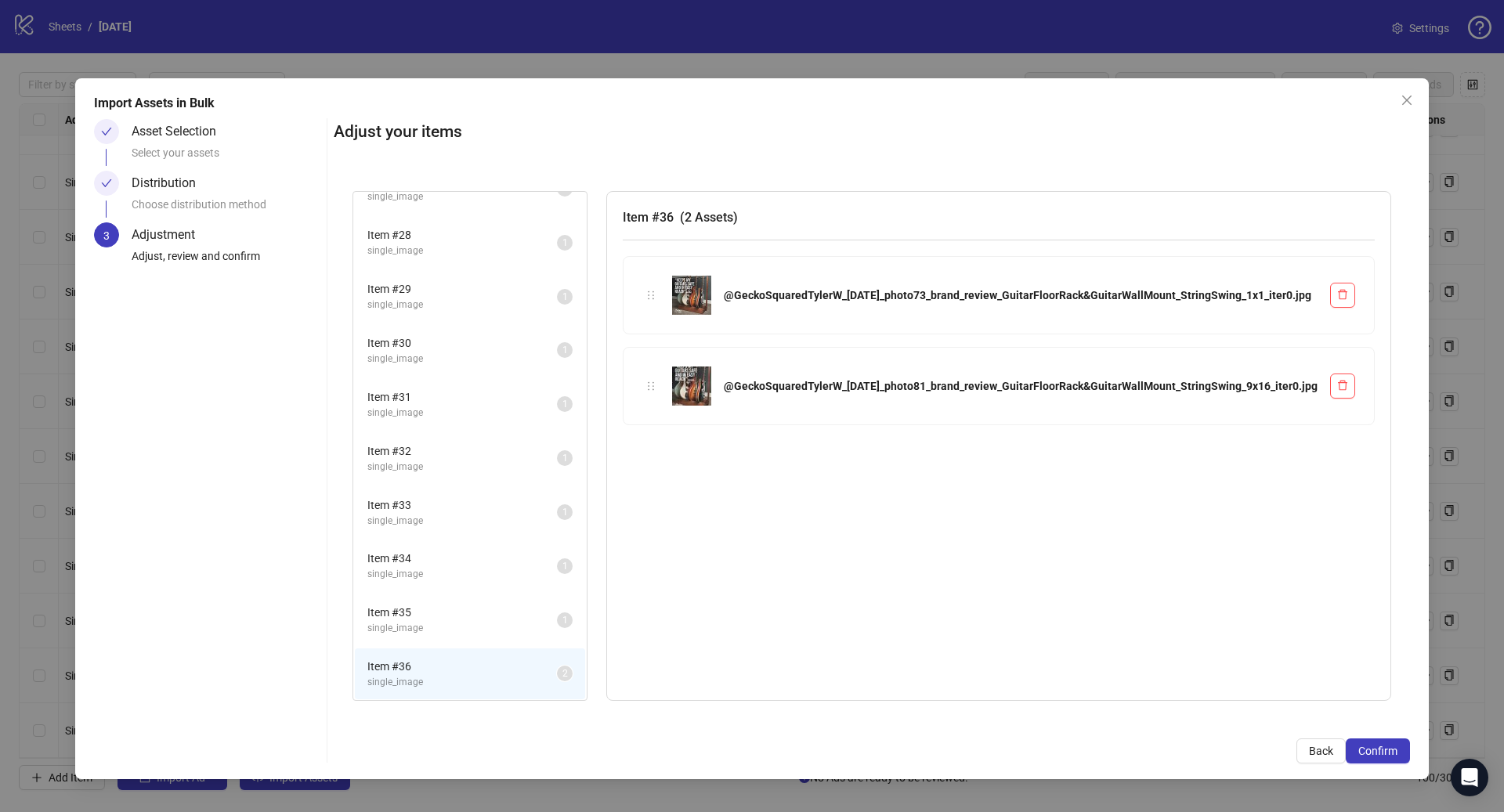
click at [551, 583] on li "Item # 34 single_image 1" at bounding box center [469, 565] width 230 height 51
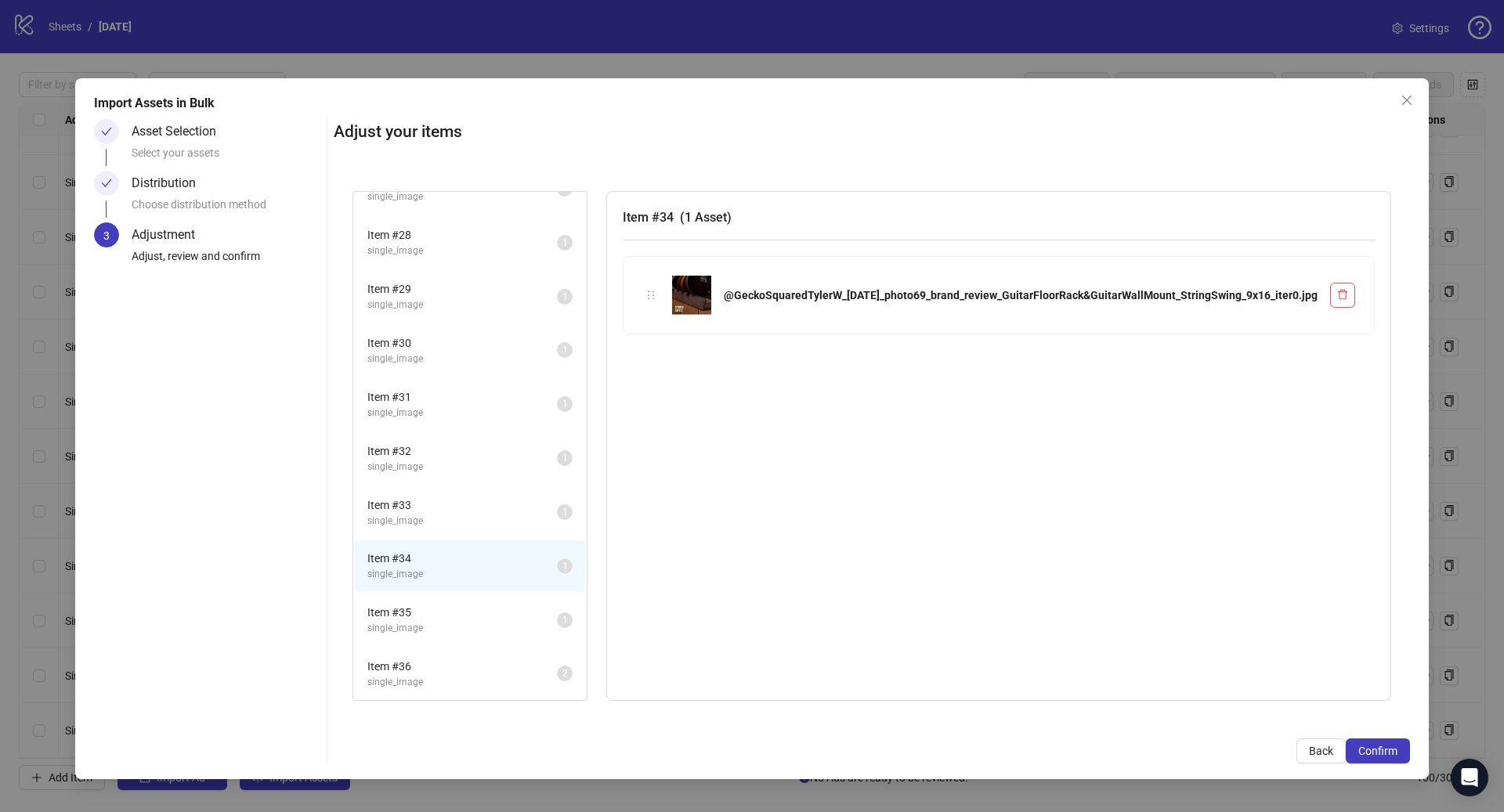
click at [556, 524] on span "single_image" at bounding box center [461, 521] width 189 height 15
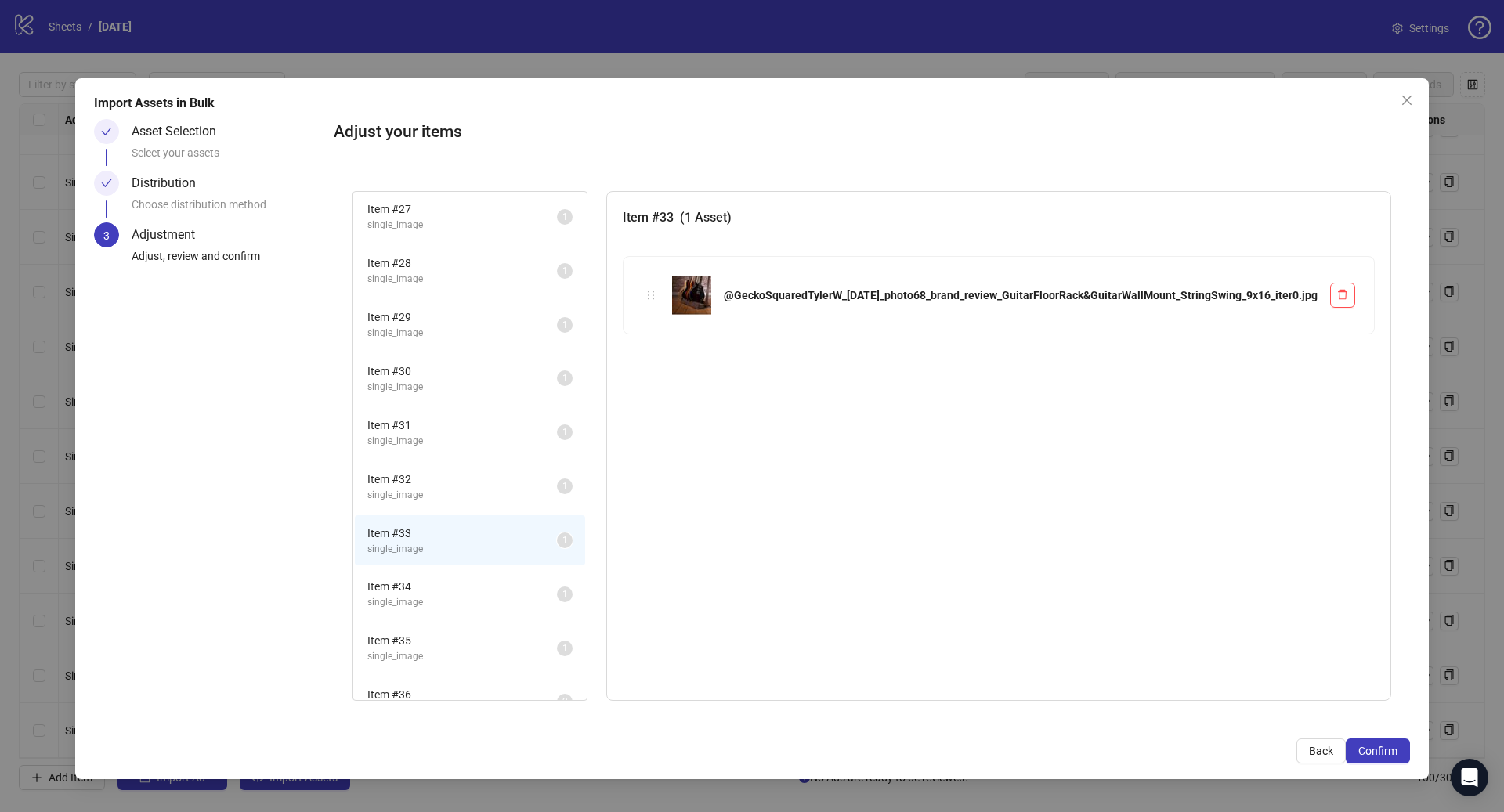
scroll to position [1404, 0]
click at [552, 499] on span "single_image" at bounding box center [461, 494] width 189 height 15
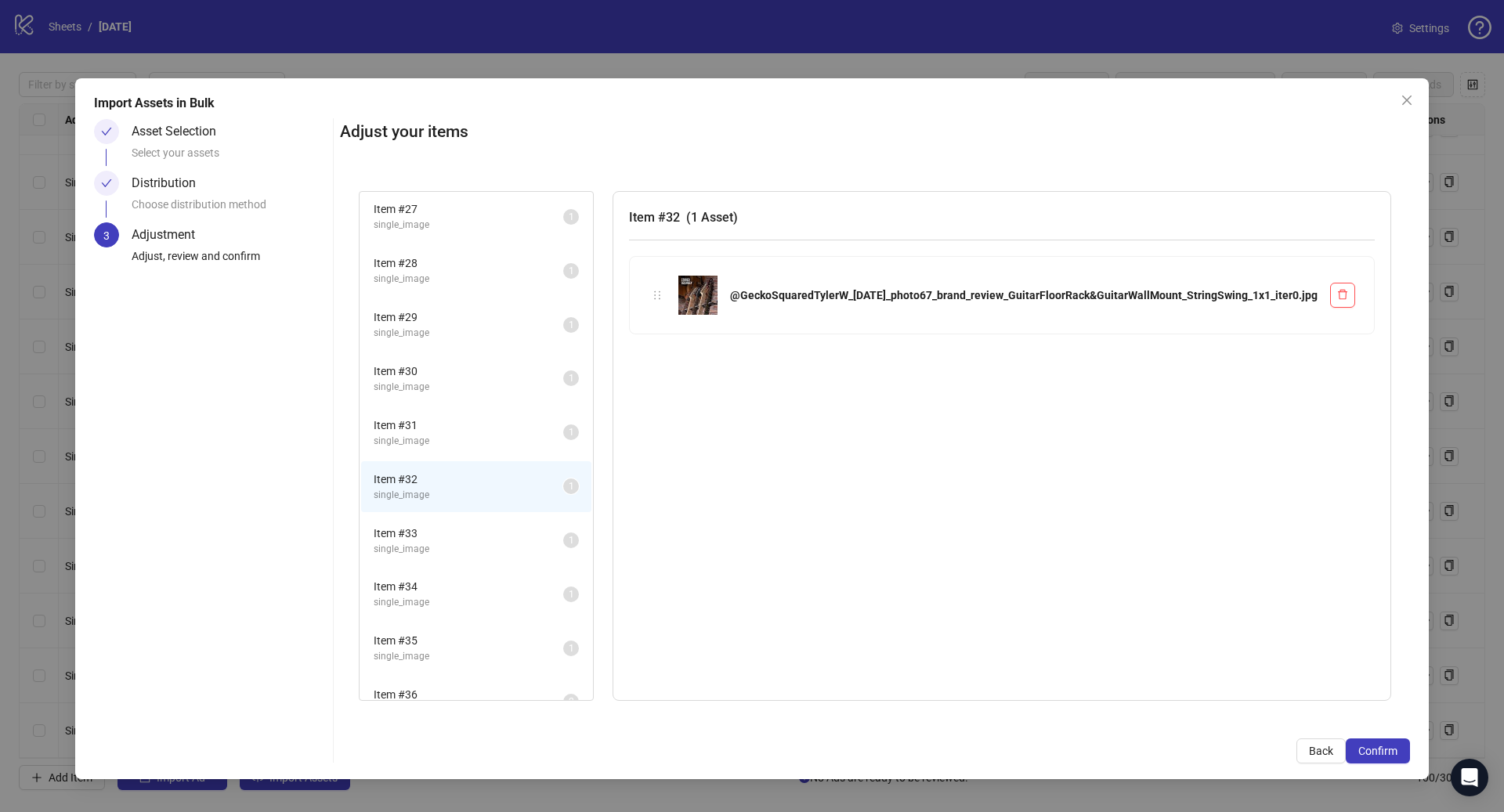
click at [556, 541] on div "Item # 33 single_image" at bounding box center [468, 540] width 189 height 32
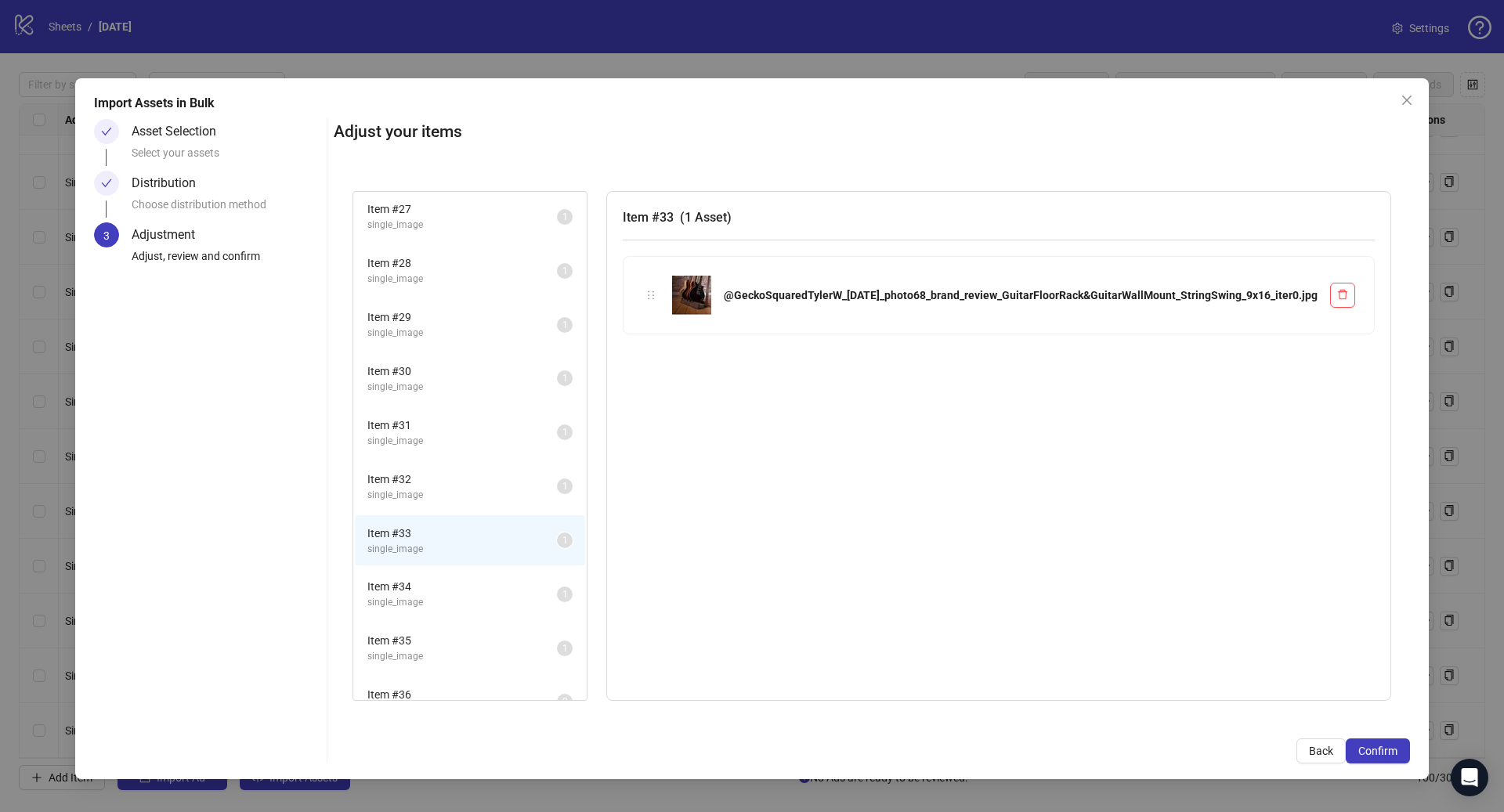
click at [557, 584] on span "Item # 34" at bounding box center [461, 587] width 189 height 17
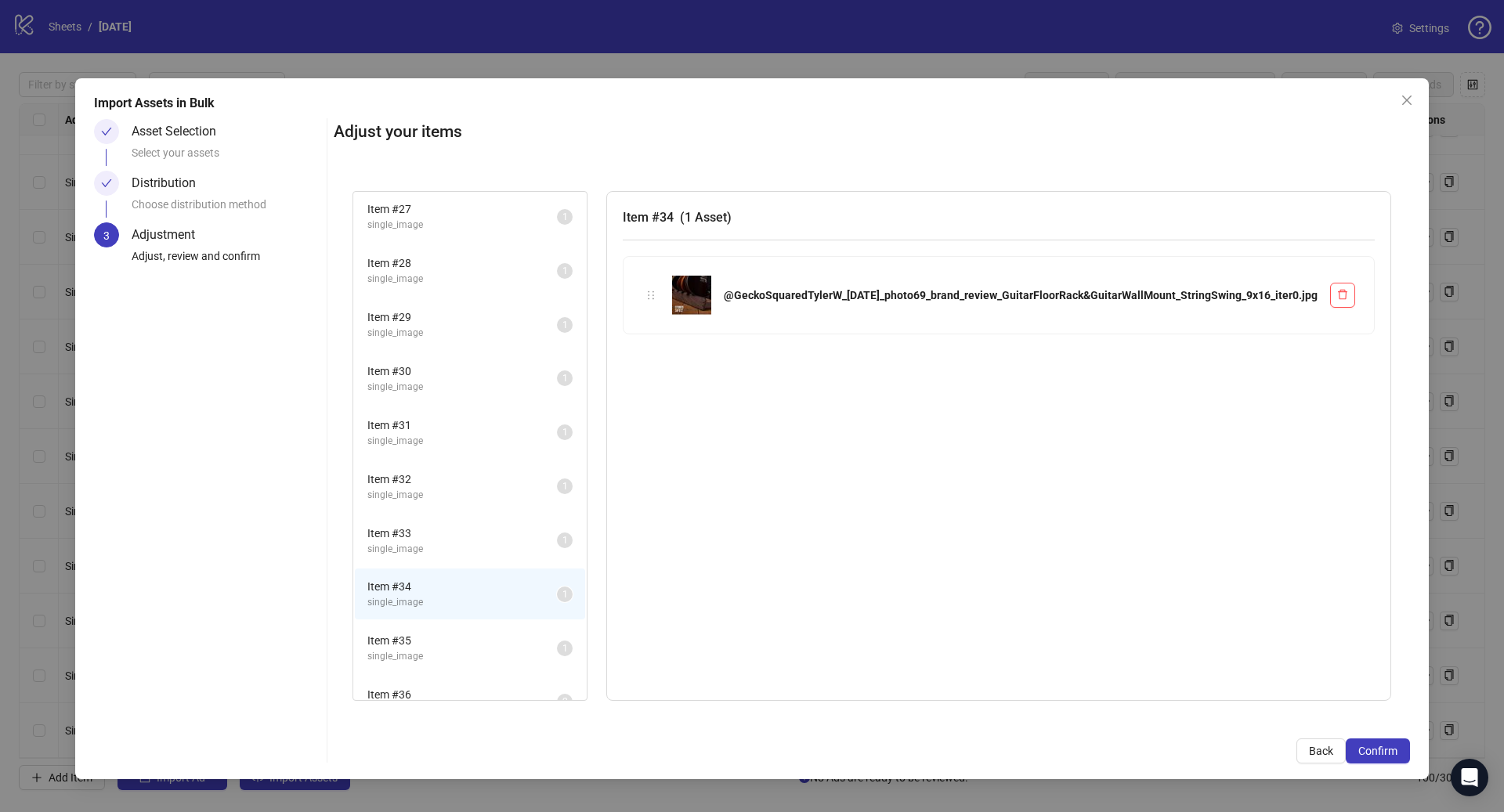
click at [556, 607] on span "single_image" at bounding box center [461, 602] width 189 height 15
click at [550, 423] on span "Item # 31" at bounding box center [461, 425] width 189 height 17
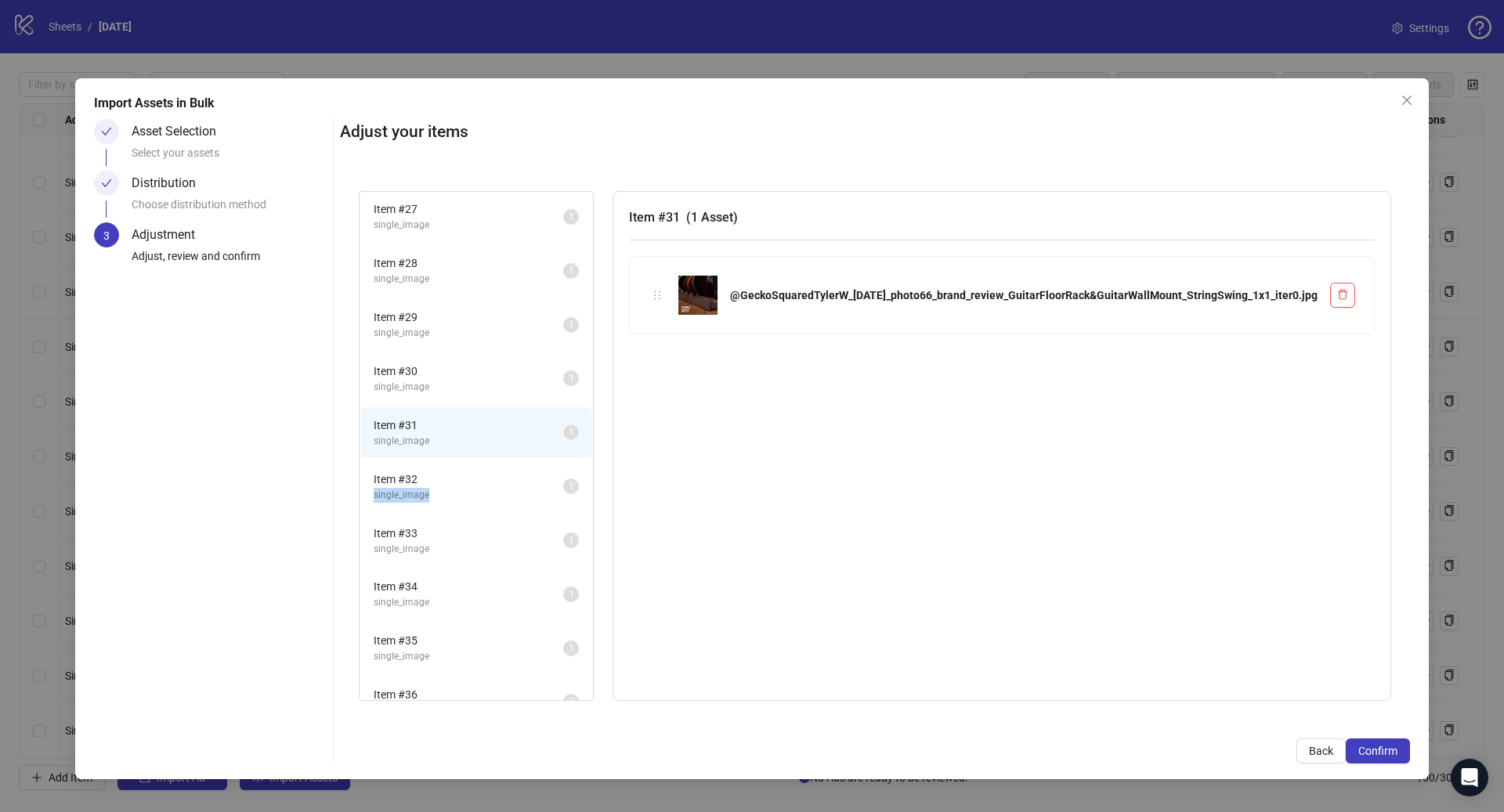
click at [533, 488] on span "single_image" at bounding box center [468, 494] width 189 height 15
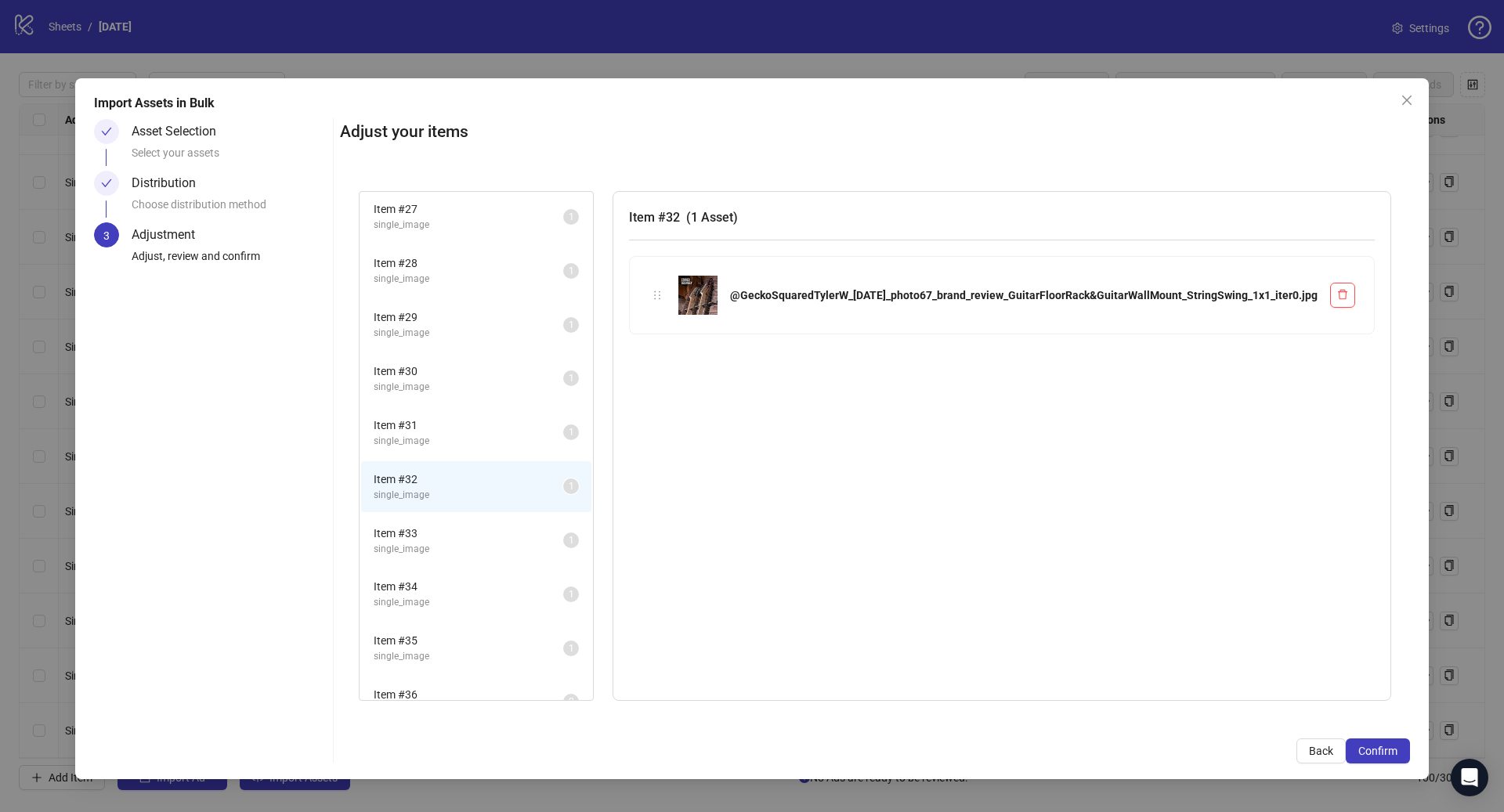
click at [550, 558] on li "Item # 33 single_image 1" at bounding box center [476, 541] width 230 height 51
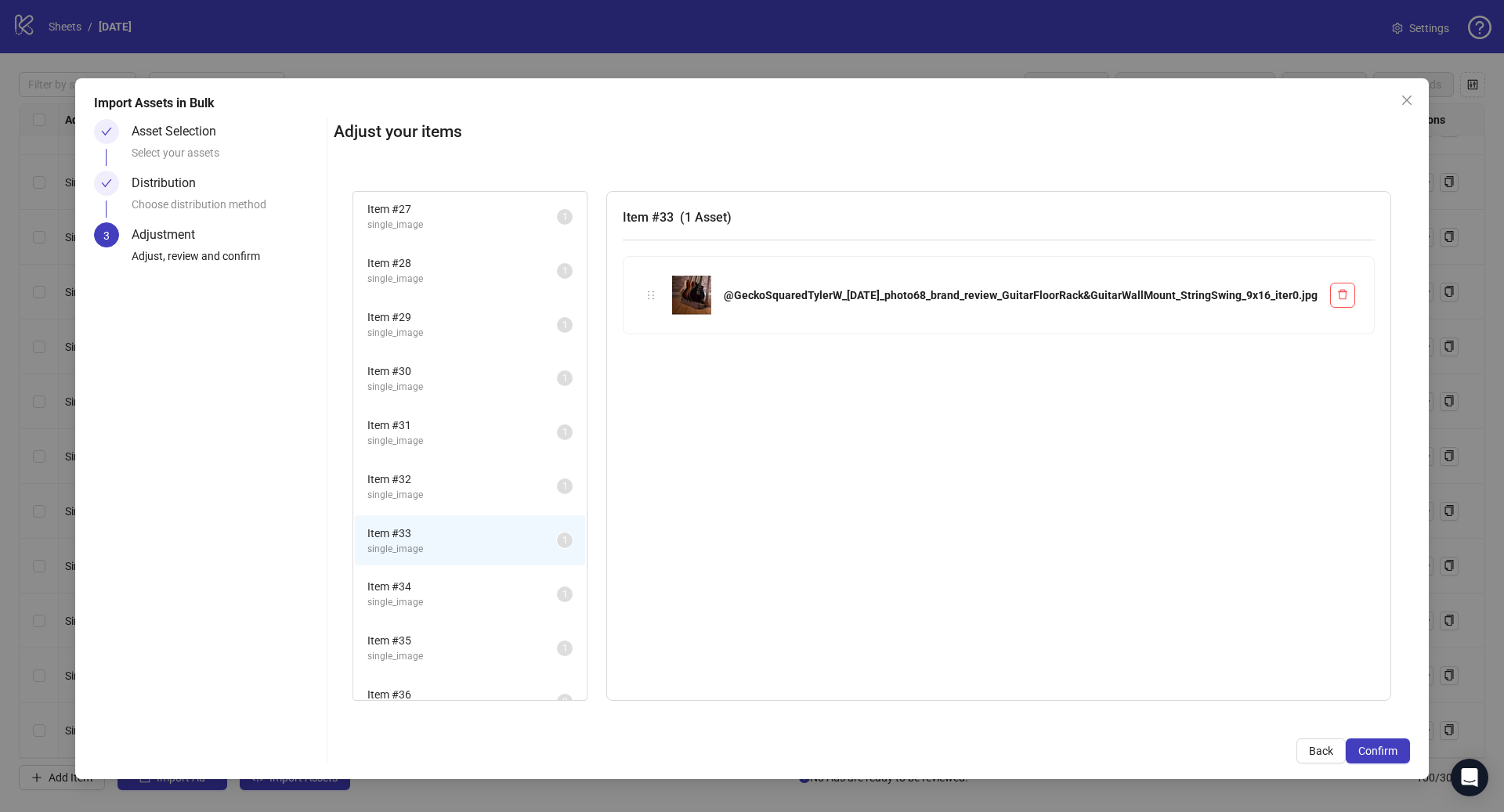
click at [551, 598] on span "single_image" at bounding box center [461, 602] width 189 height 15
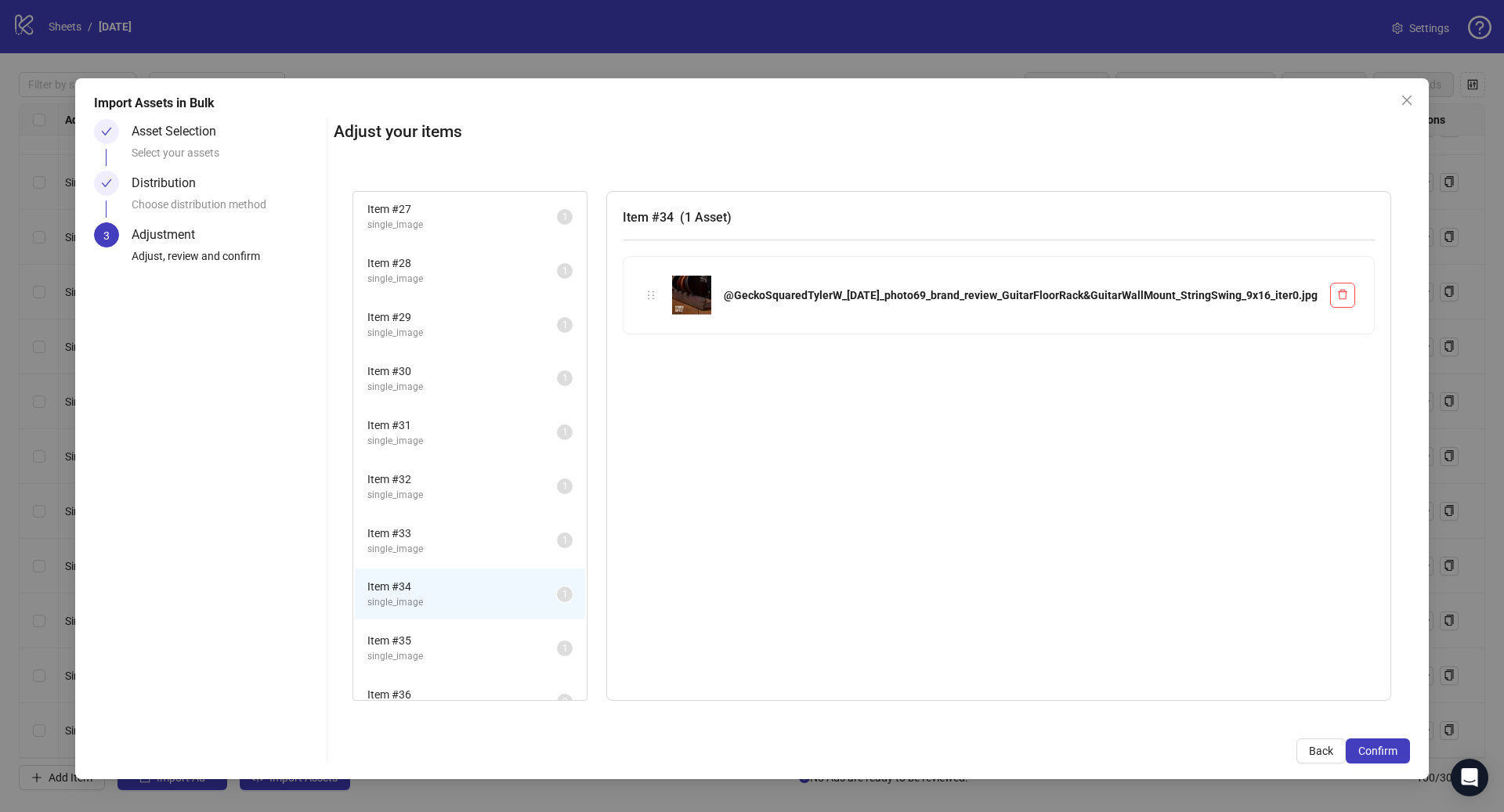
click at [535, 475] on span "Item # 32" at bounding box center [461, 480] width 189 height 17
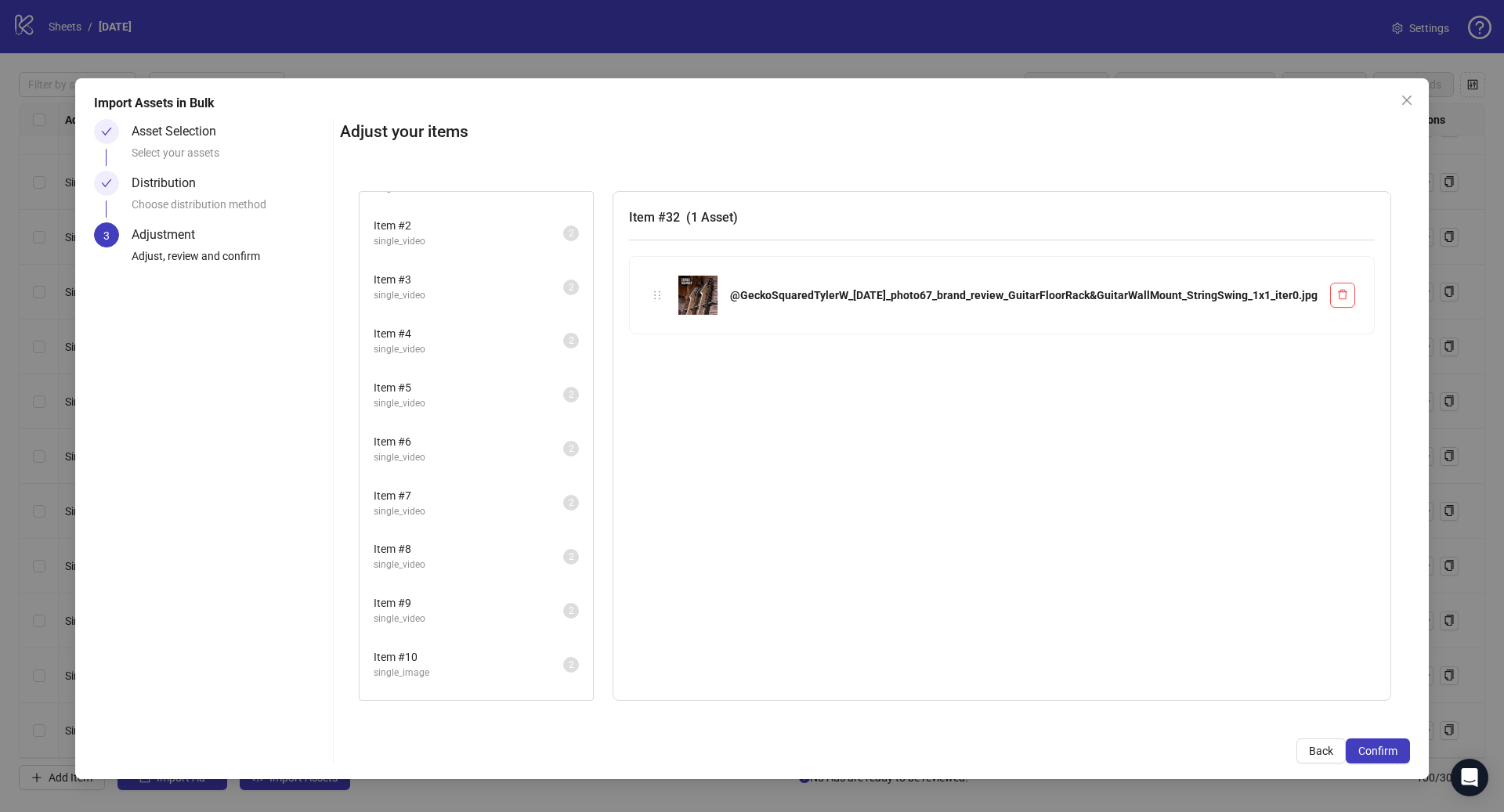
scroll to position [0, 0]
click at [520, 224] on span "single_video" at bounding box center [468, 227] width 189 height 15
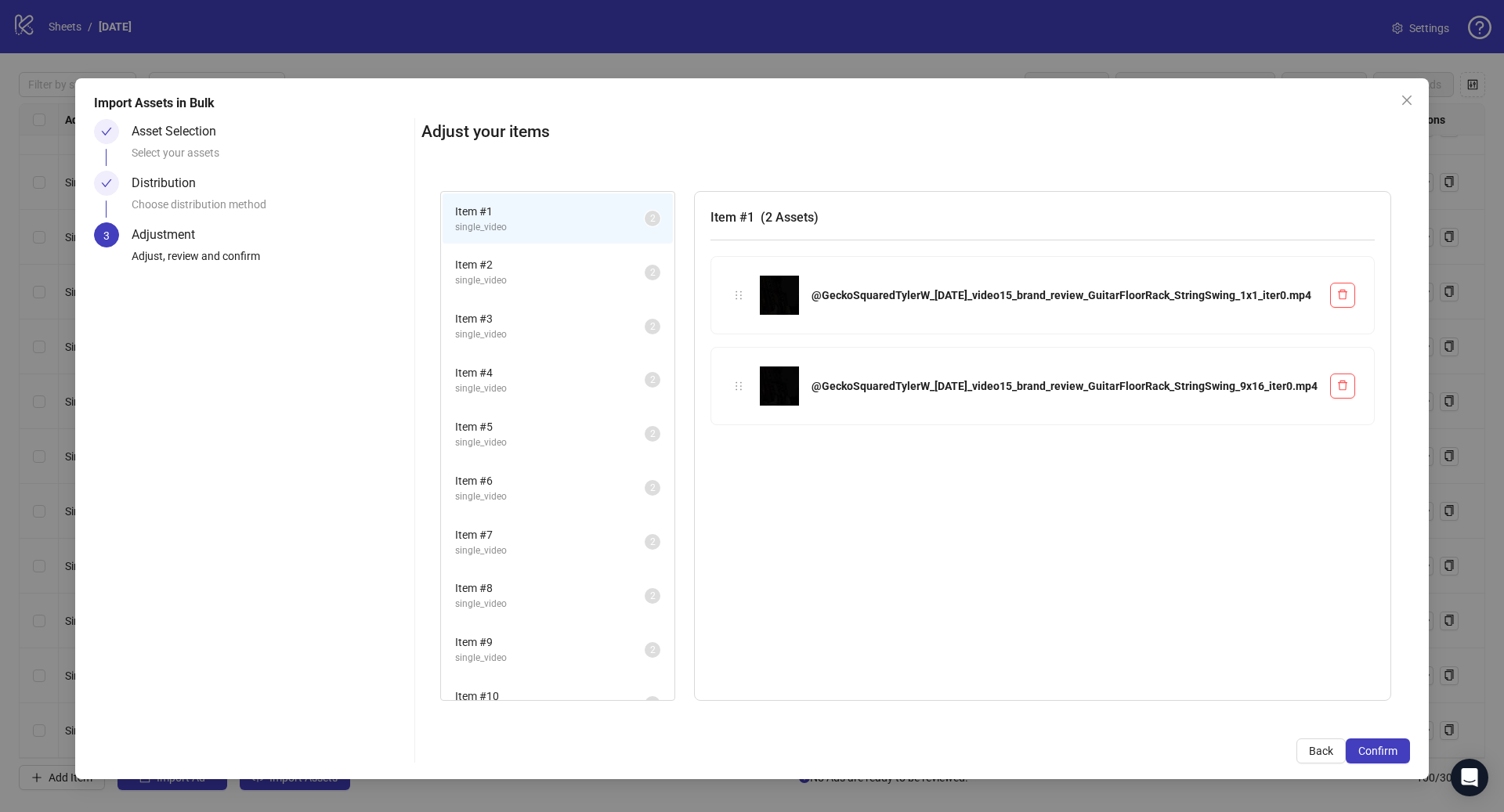
click at [533, 279] on span "single_video" at bounding box center [549, 280] width 189 height 15
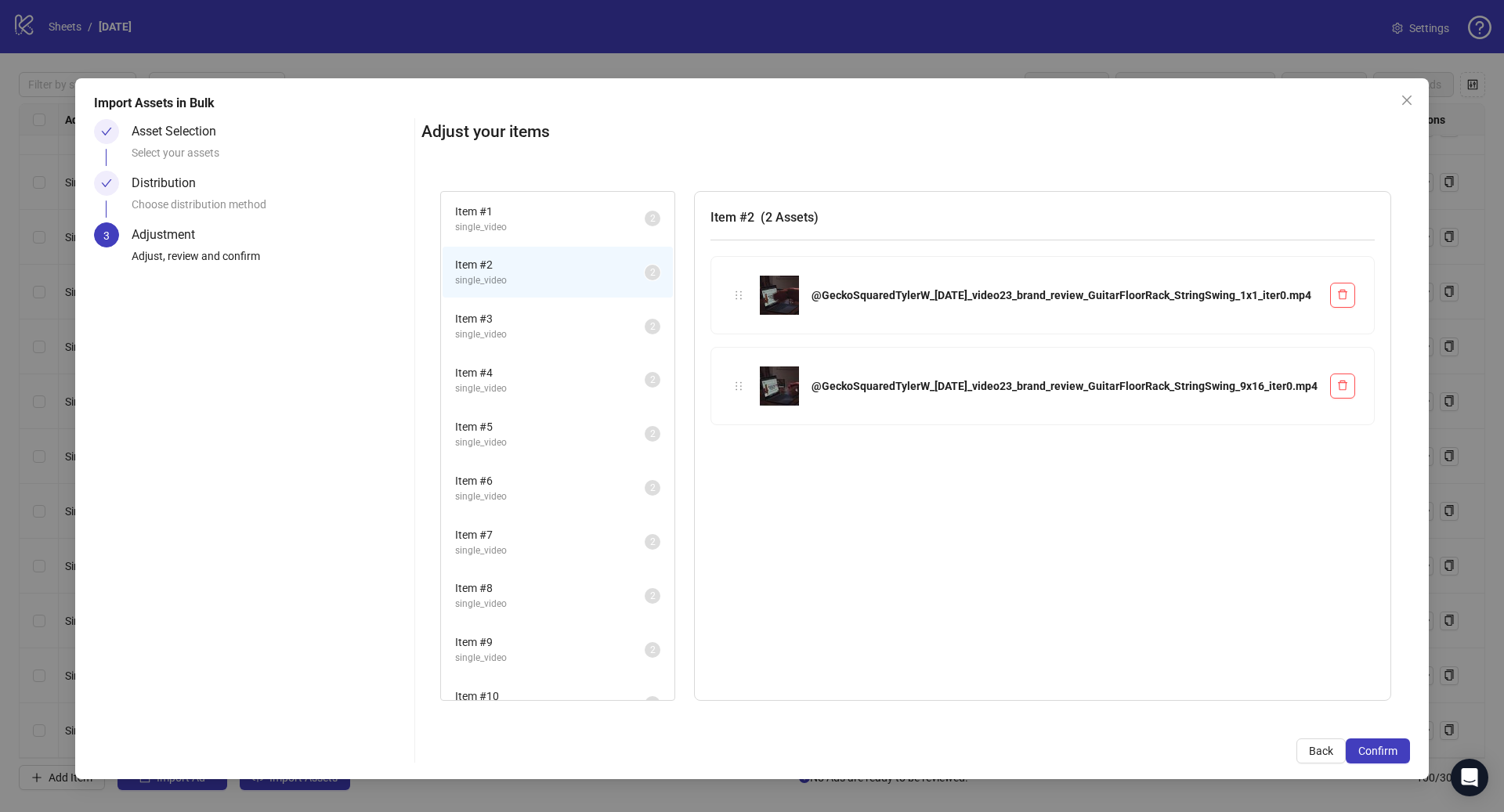
click at [548, 346] on li "Item # 3 single_video 2" at bounding box center [558, 326] width 230 height 51
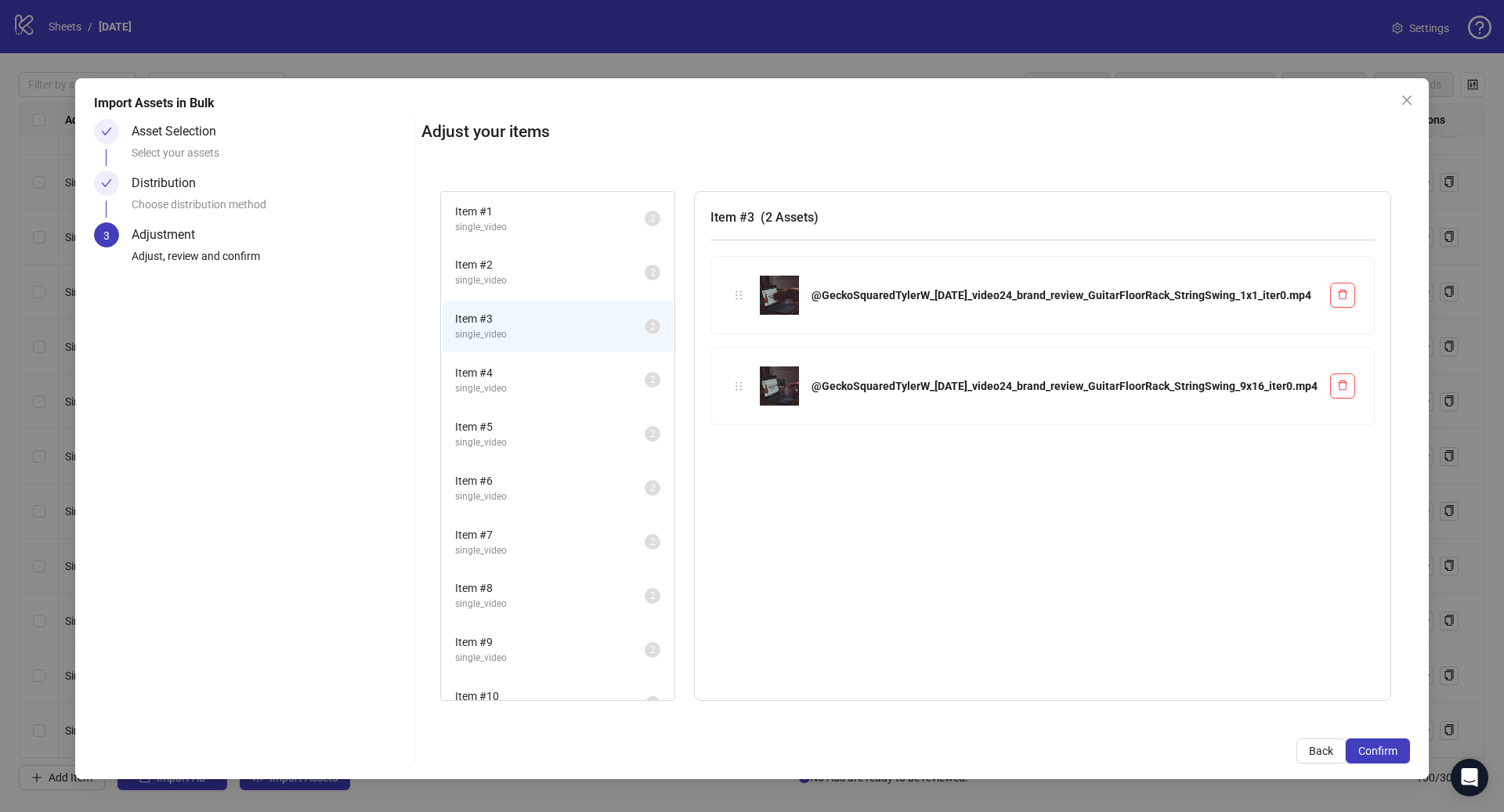
click at [548, 369] on span "Item # 4" at bounding box center [549, 373] width 189 height 17
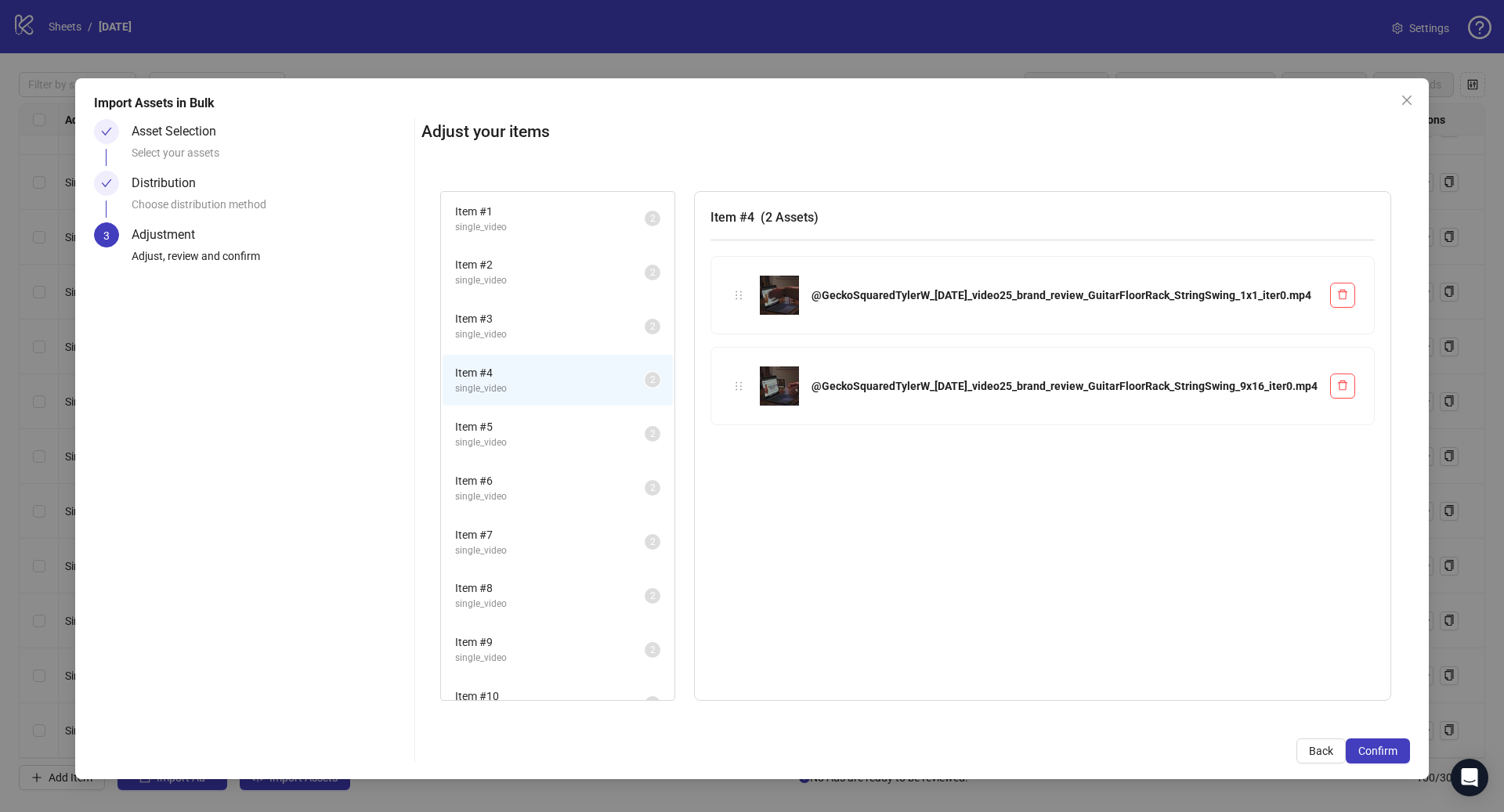
click at [548, 424] on span "Item # 5" at bounding box center [549, 427] width 189 height 17
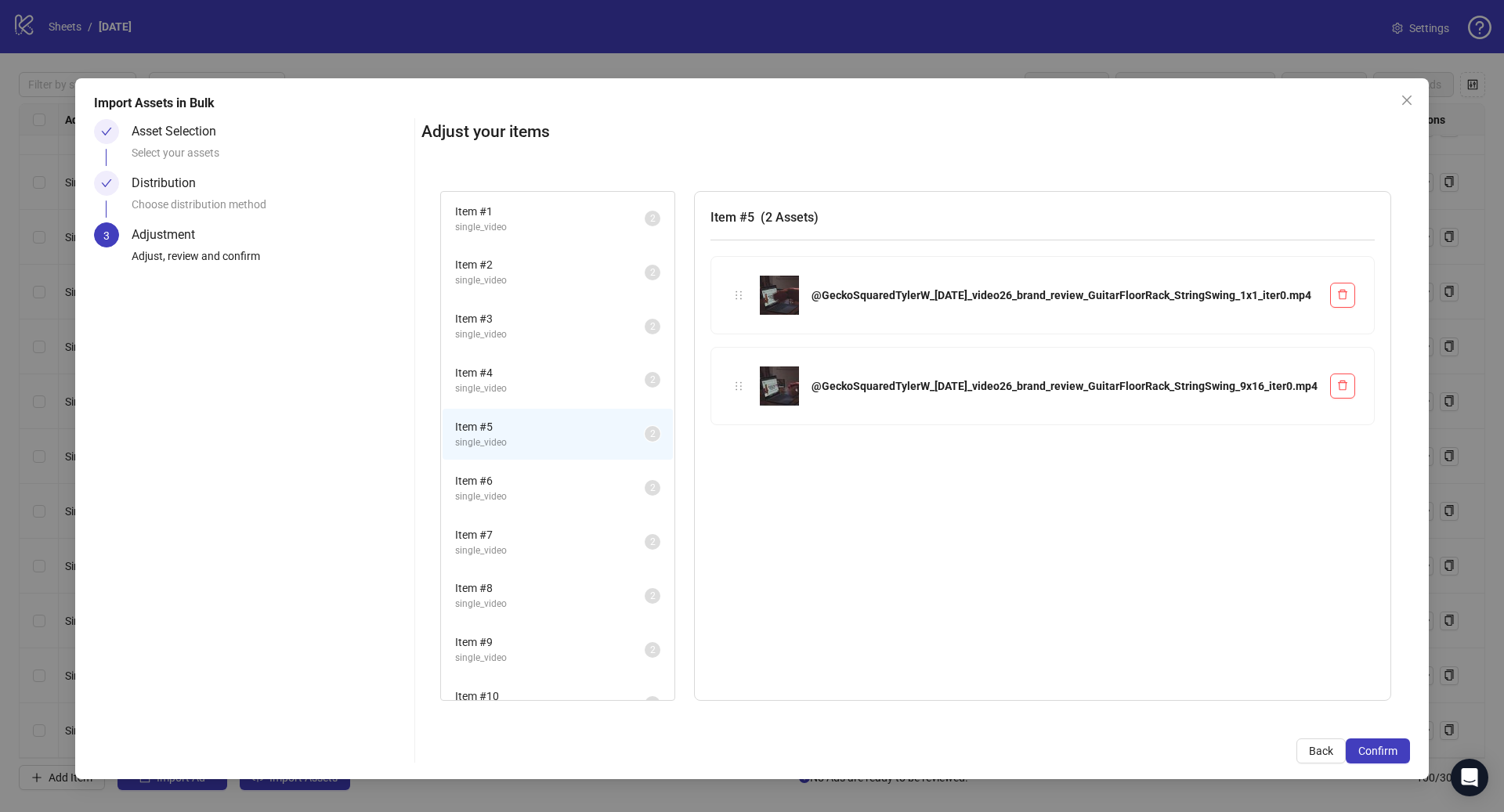
click at [544, 490] on span "single_video" at bounding box center [549, 496] width 189 height 15
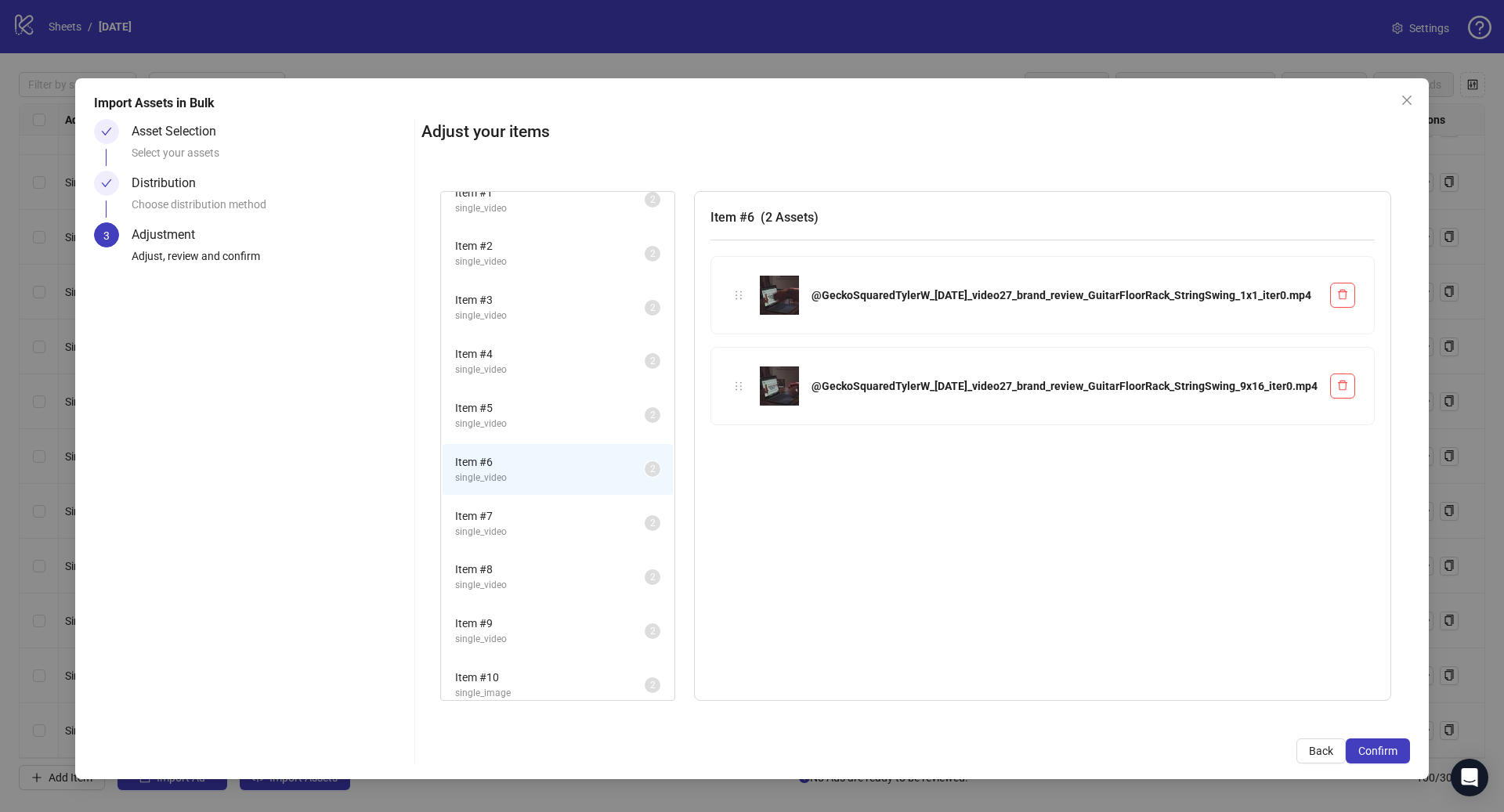
scroll to position [38, 0]
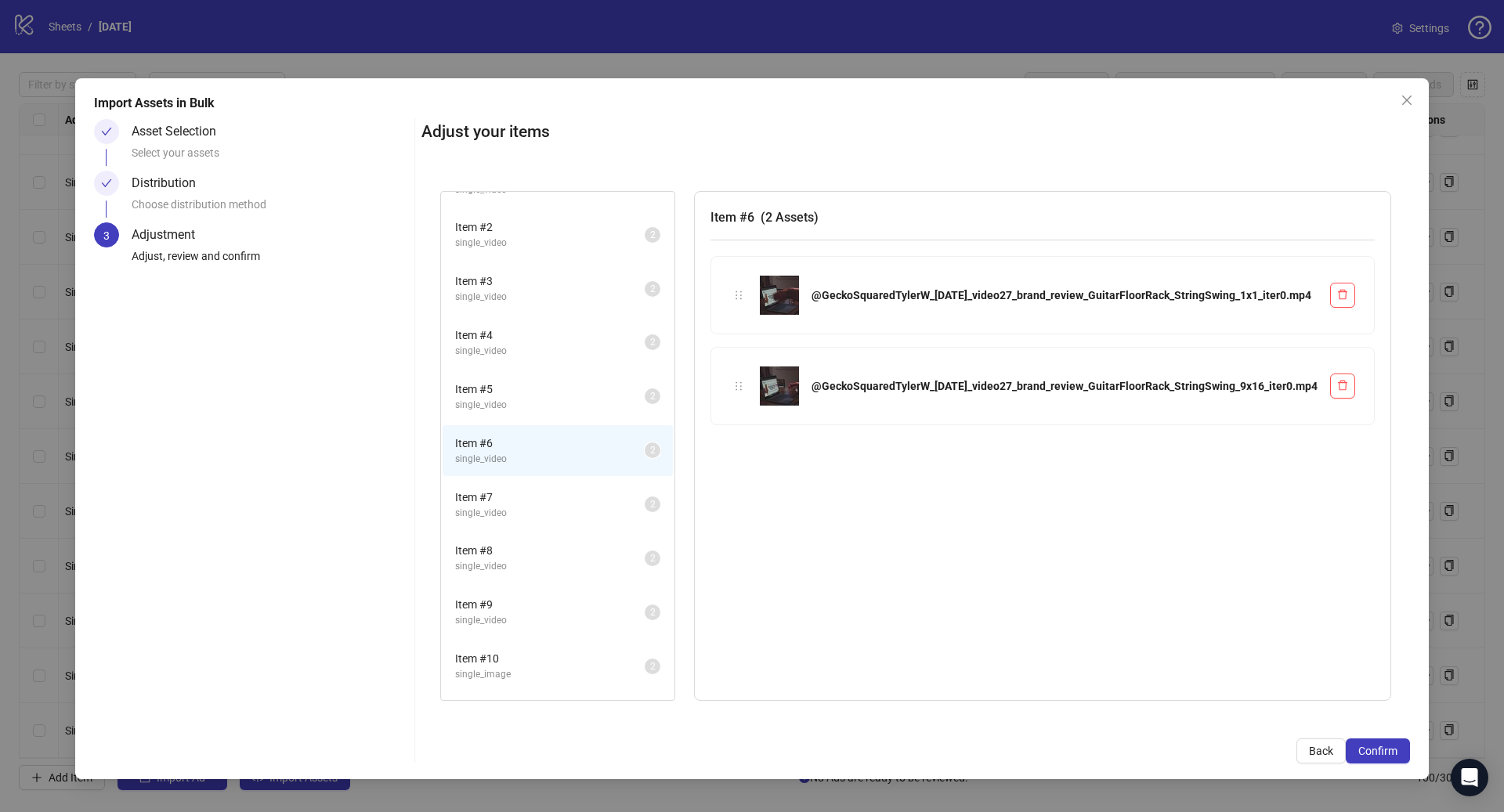
click at [544, 487] on li "Item # 7 single_video 2" at bounding box center [558, 504] width 230 height 51
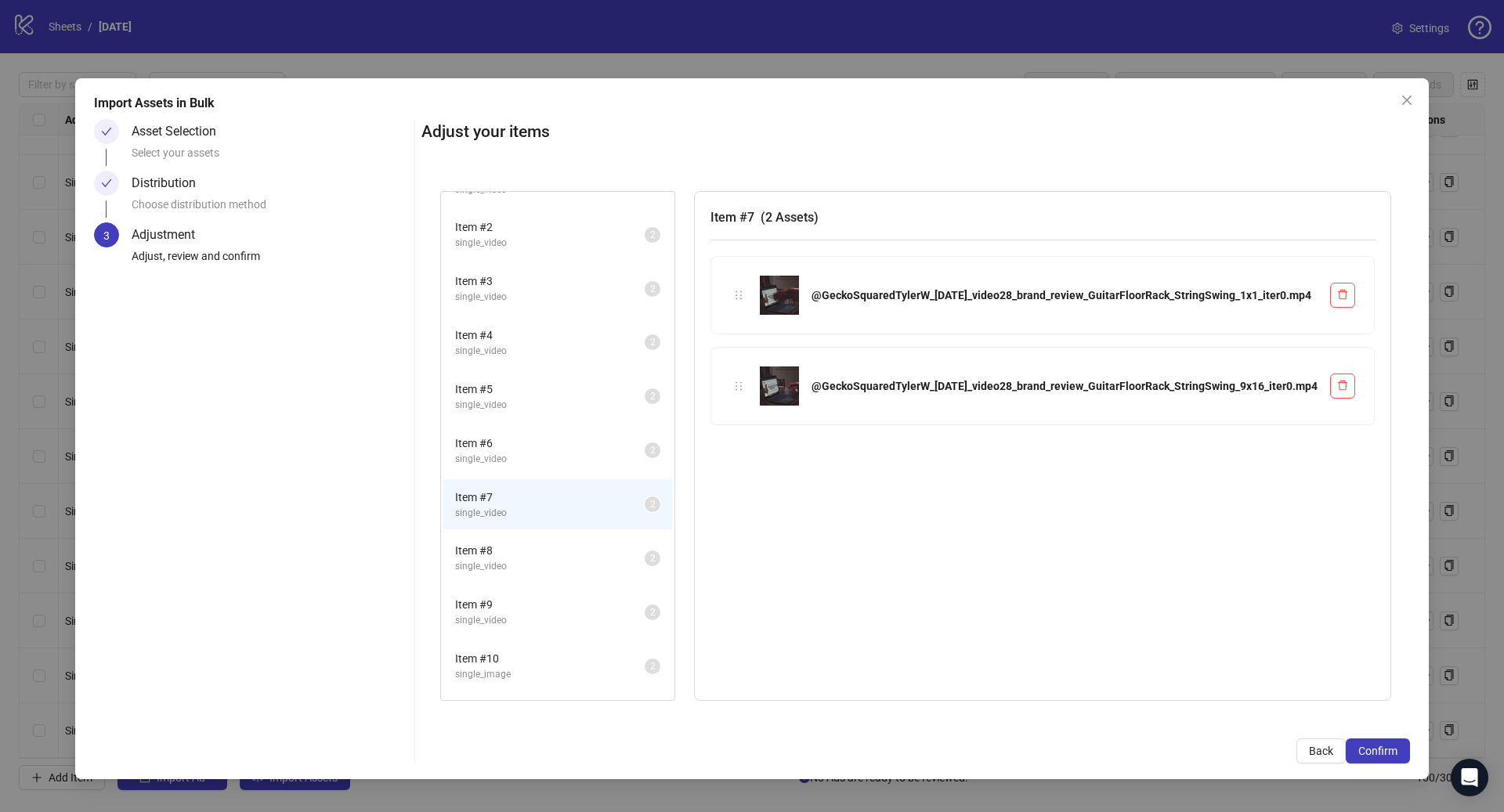
drag, startPoint x: 535, startPoint y: 548, endPoint x: 532, endPoint y: 558, distance: 10.4
click at [535, 548] on span "Item # 8" at bounding box center [549, 551] width 189 height 17
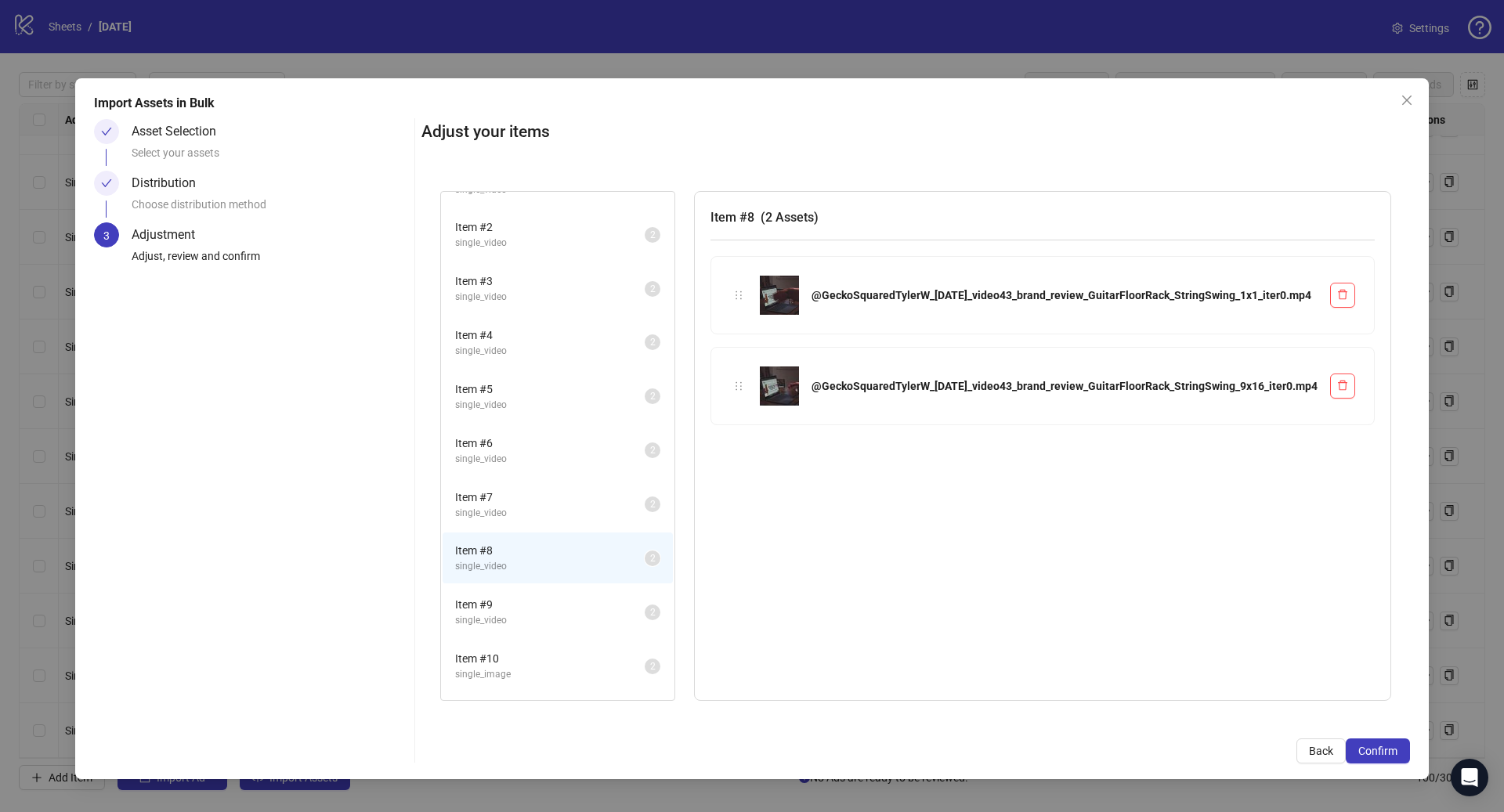
click at [531, 624] on span "single_video" at bounding box center [549, 620] width 189 height 15
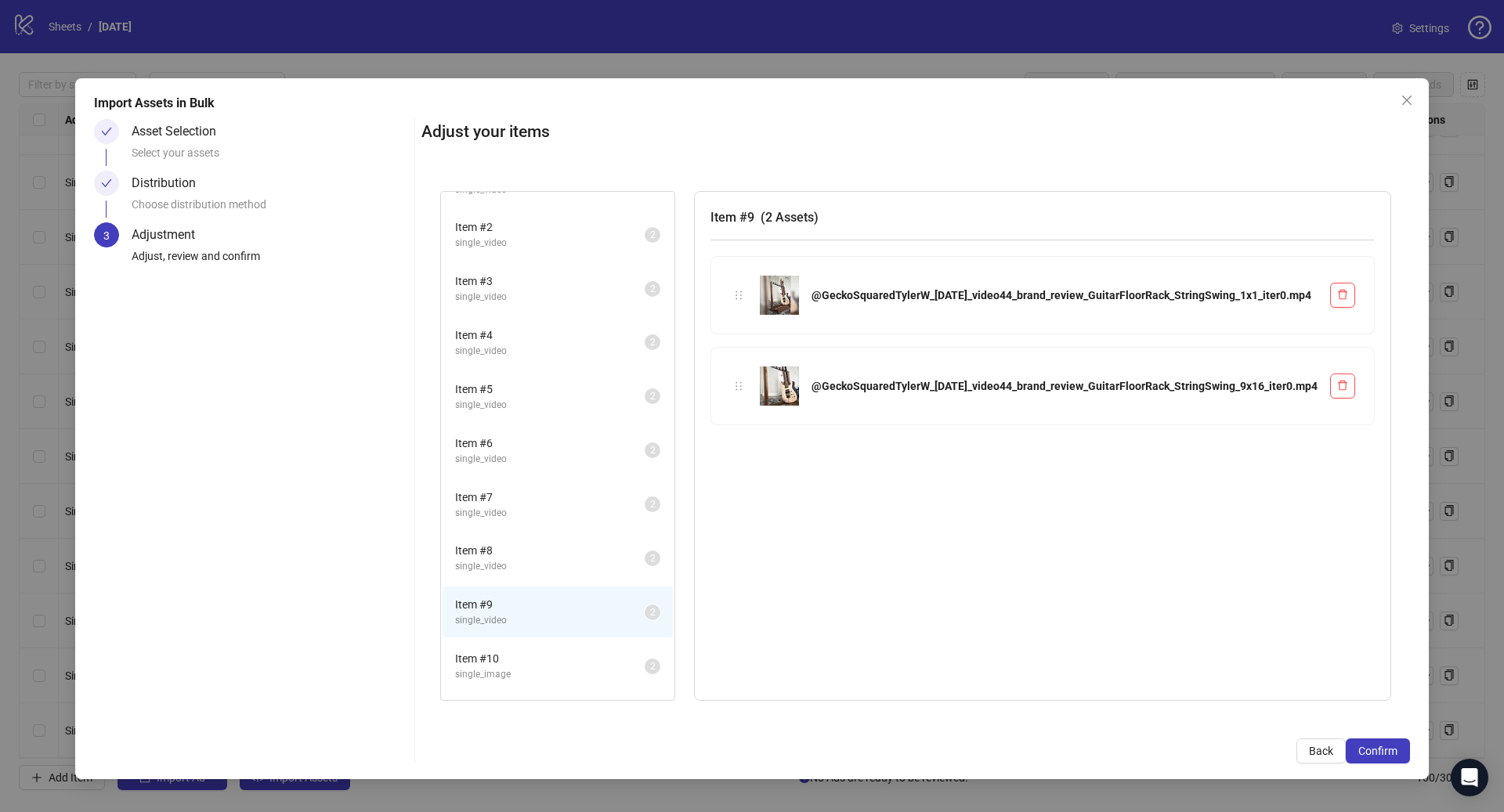
click at [552, 657] on span "Item # 10" at bounding box center [549, 659] width 189 height 17
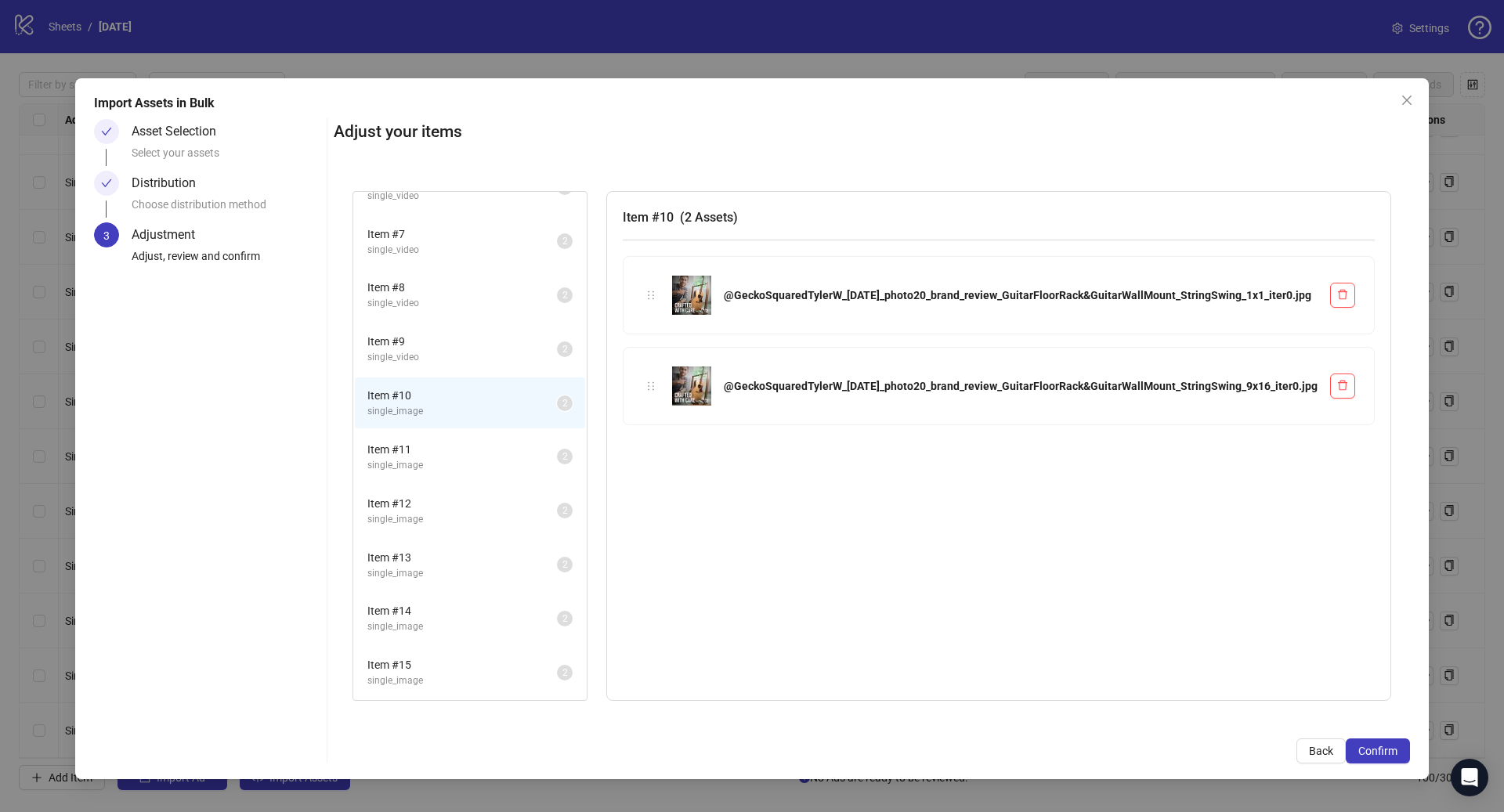
scroll to position [340, 0]
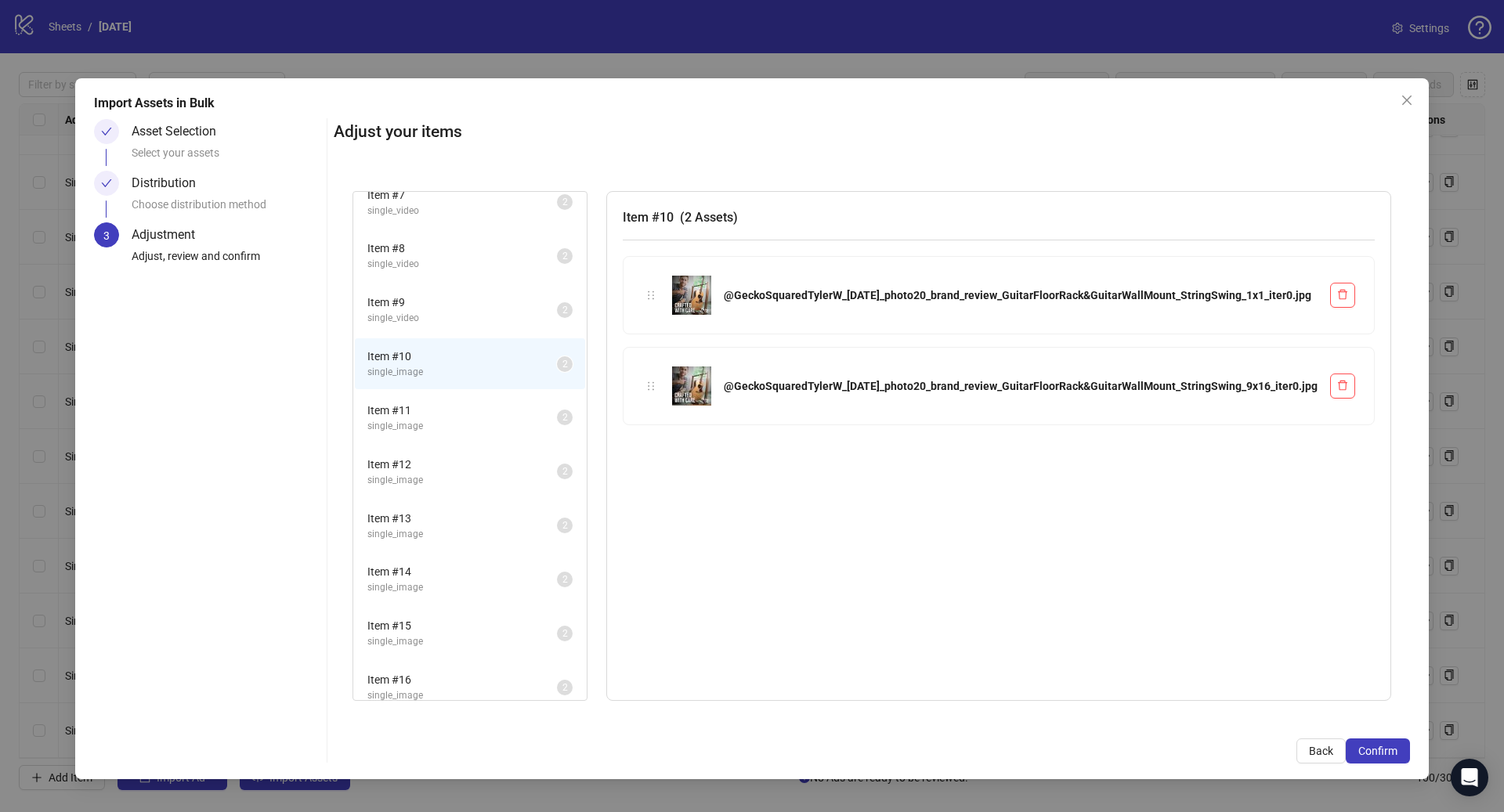
click at [529, 413] on span "Item # 11" at bounding box center [461, 411] width 189 height 17
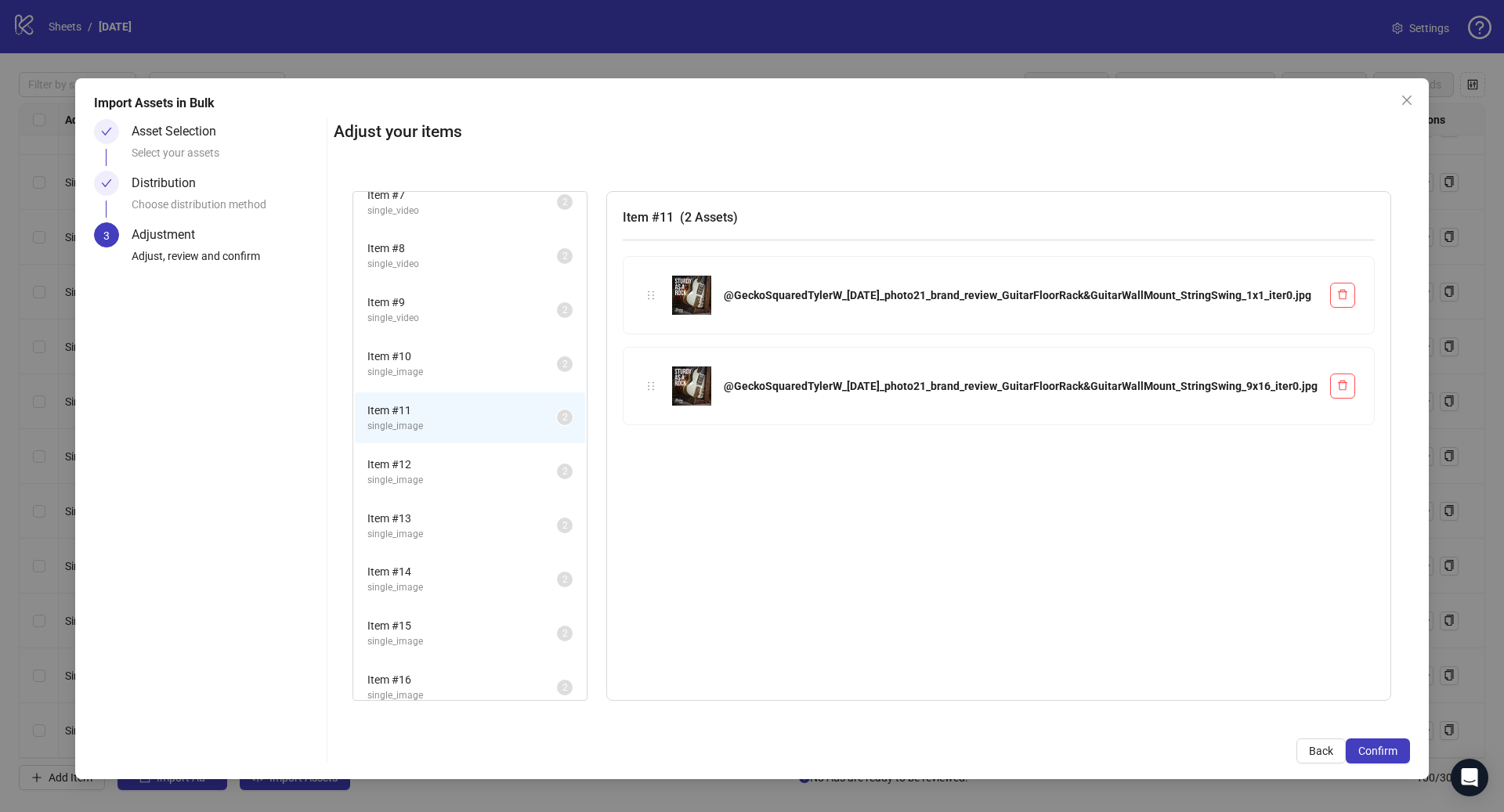
click at [554, 482] on span "single_image" at bounding box center [461, 480] width 189 height 15
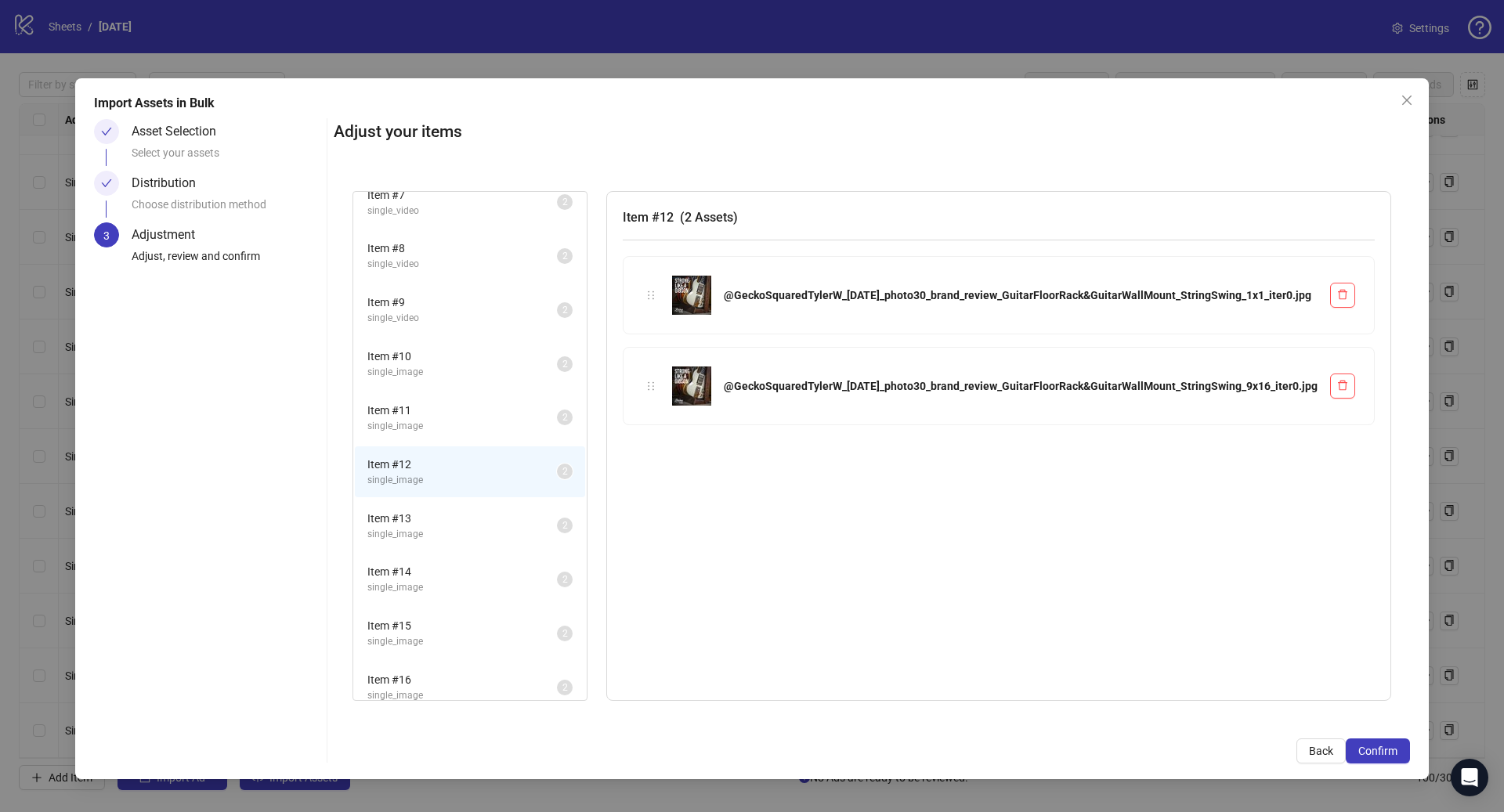
click at [535, 544] on li "Item # 13 single_image 2" at bounding box center [469, 525] width 230 height 51
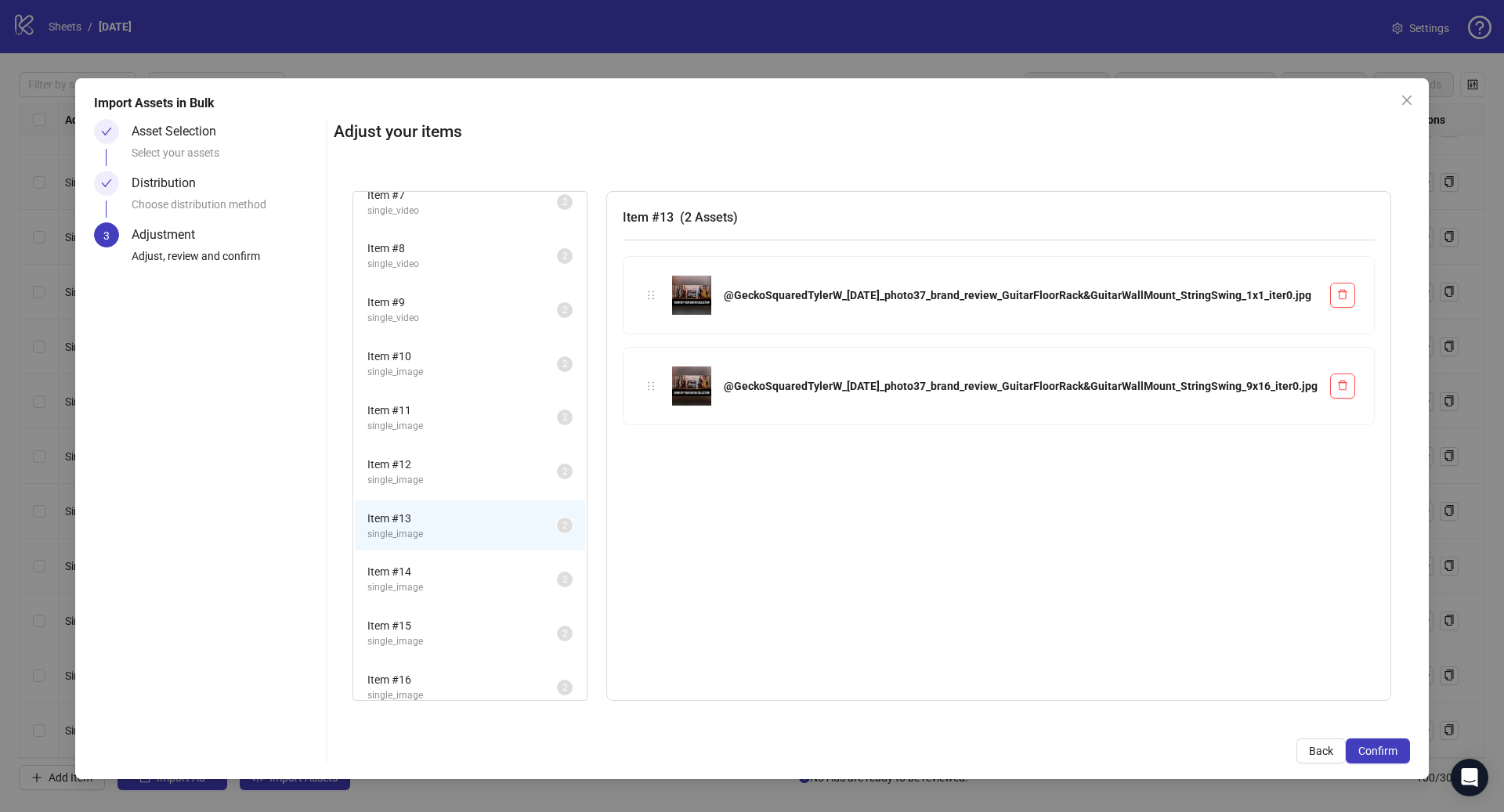
click at [542, 576] on span "Item # 14" at bounding box center [461, 572] width 189 height 17
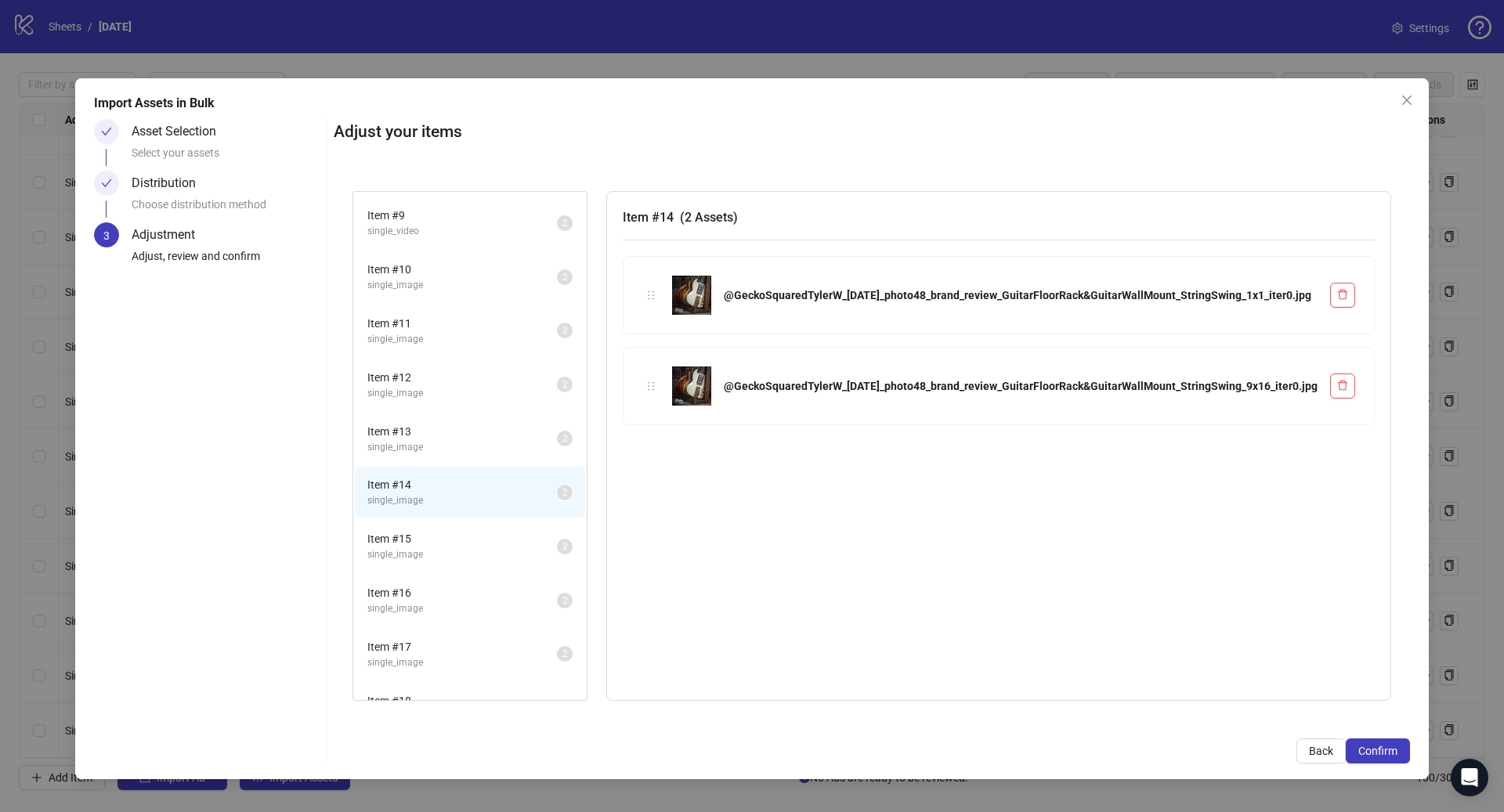
scroll to position [439, 0]
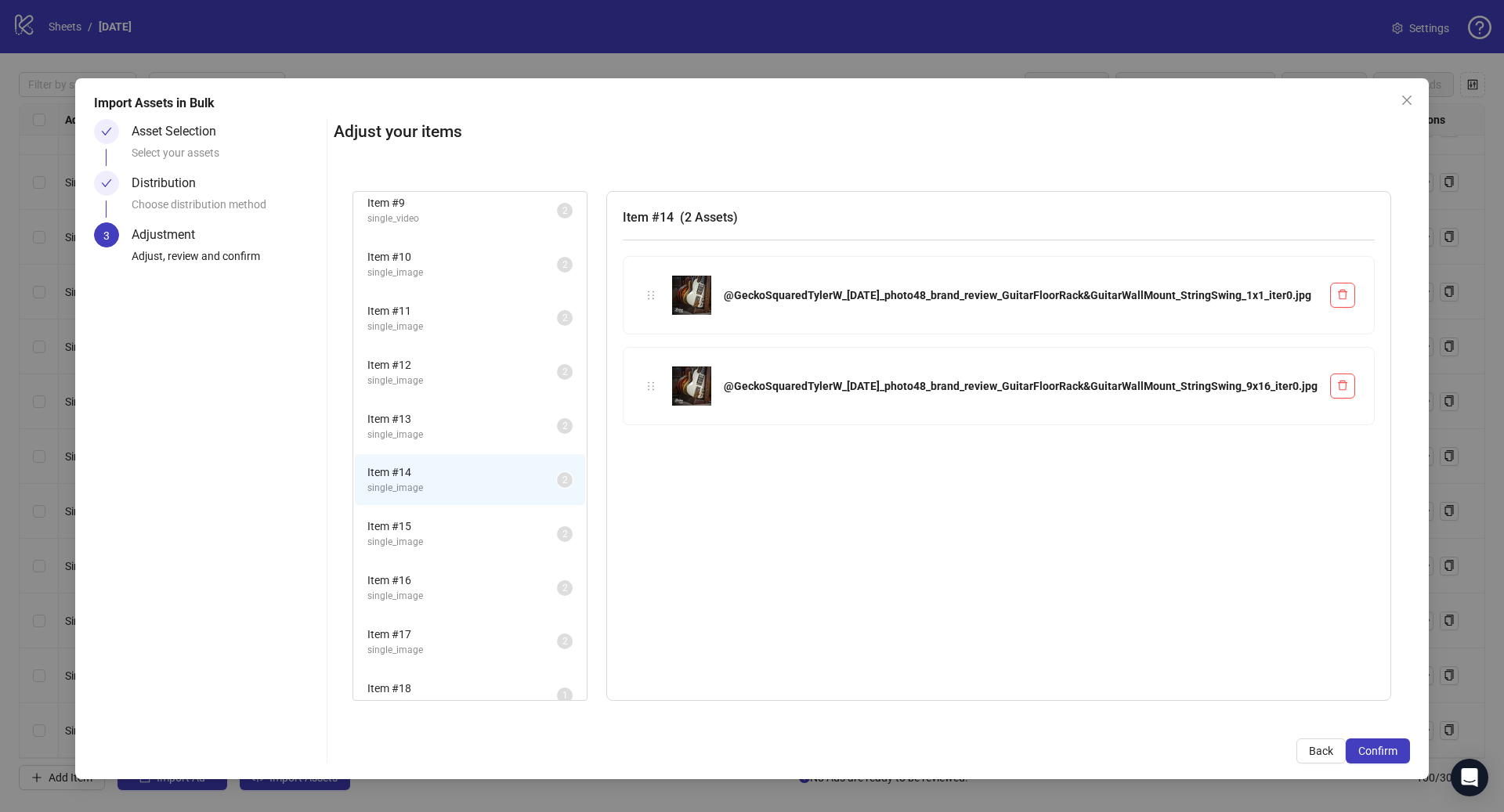
click at [534, 531] on span "Item # 15" at bounding box center [461, 526] width 189 height 17
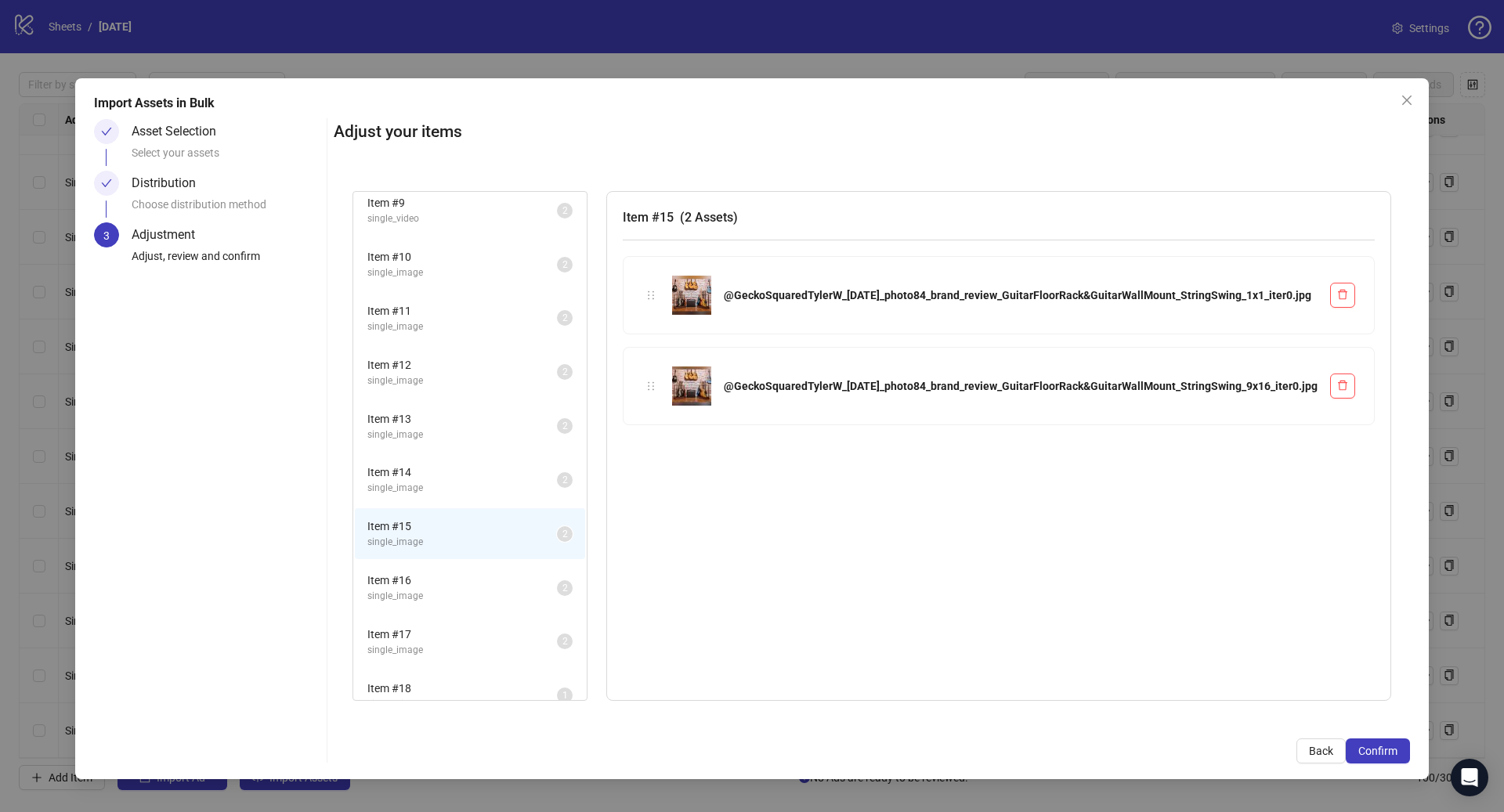
click at [533, 598] on span "single_image" at bounding box center [461, 595] width 189 height 15
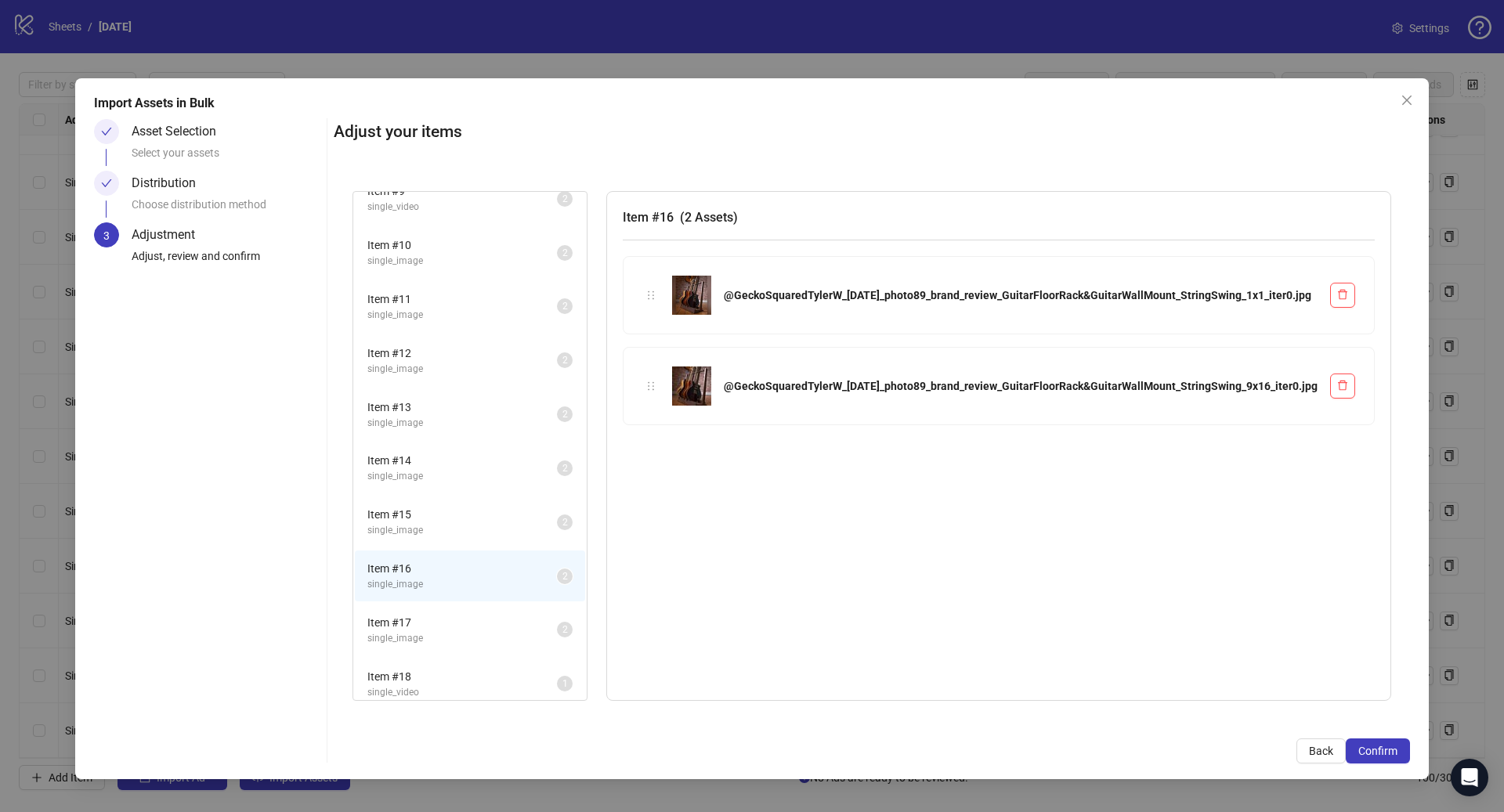
scroll to position [475, 0]
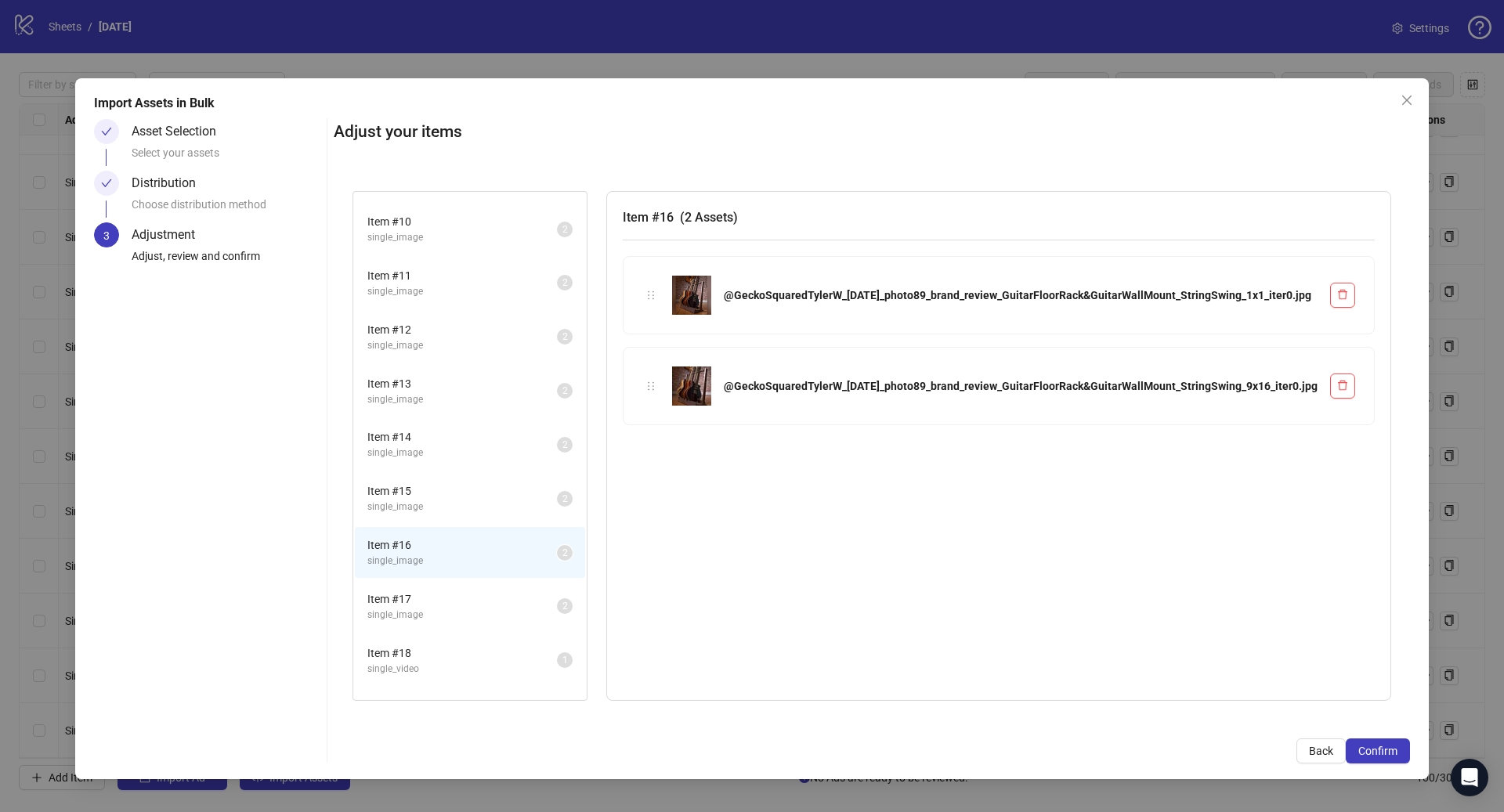
click at [535, 587] on li "Item # 17 single_image 2" at bounding box center [469, 606] width 230 height 51
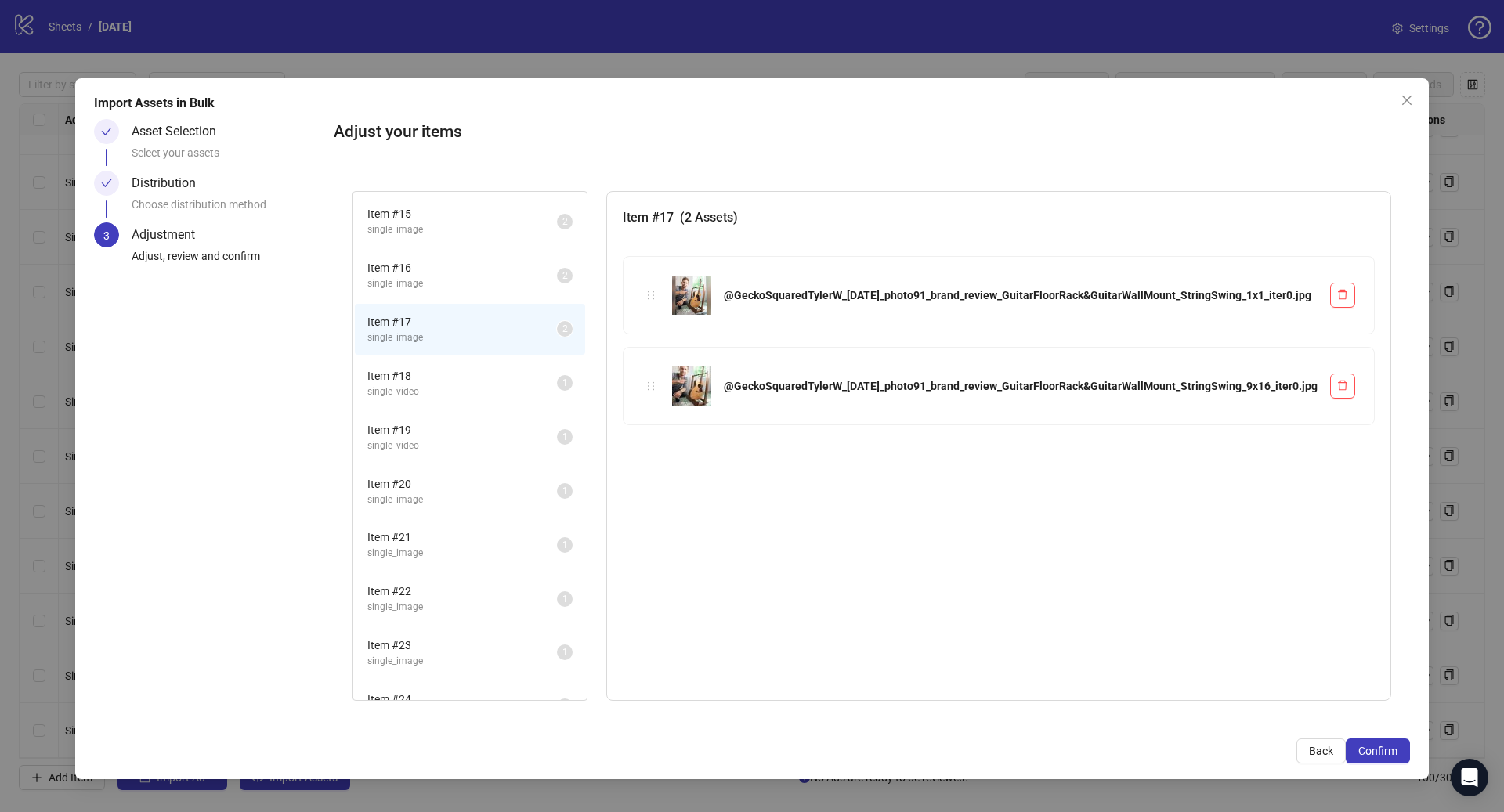
scroll to position [754, 0]
click at [533, 374] on span "Item # 18" at bounding box center [461, 375] width 189 height 17
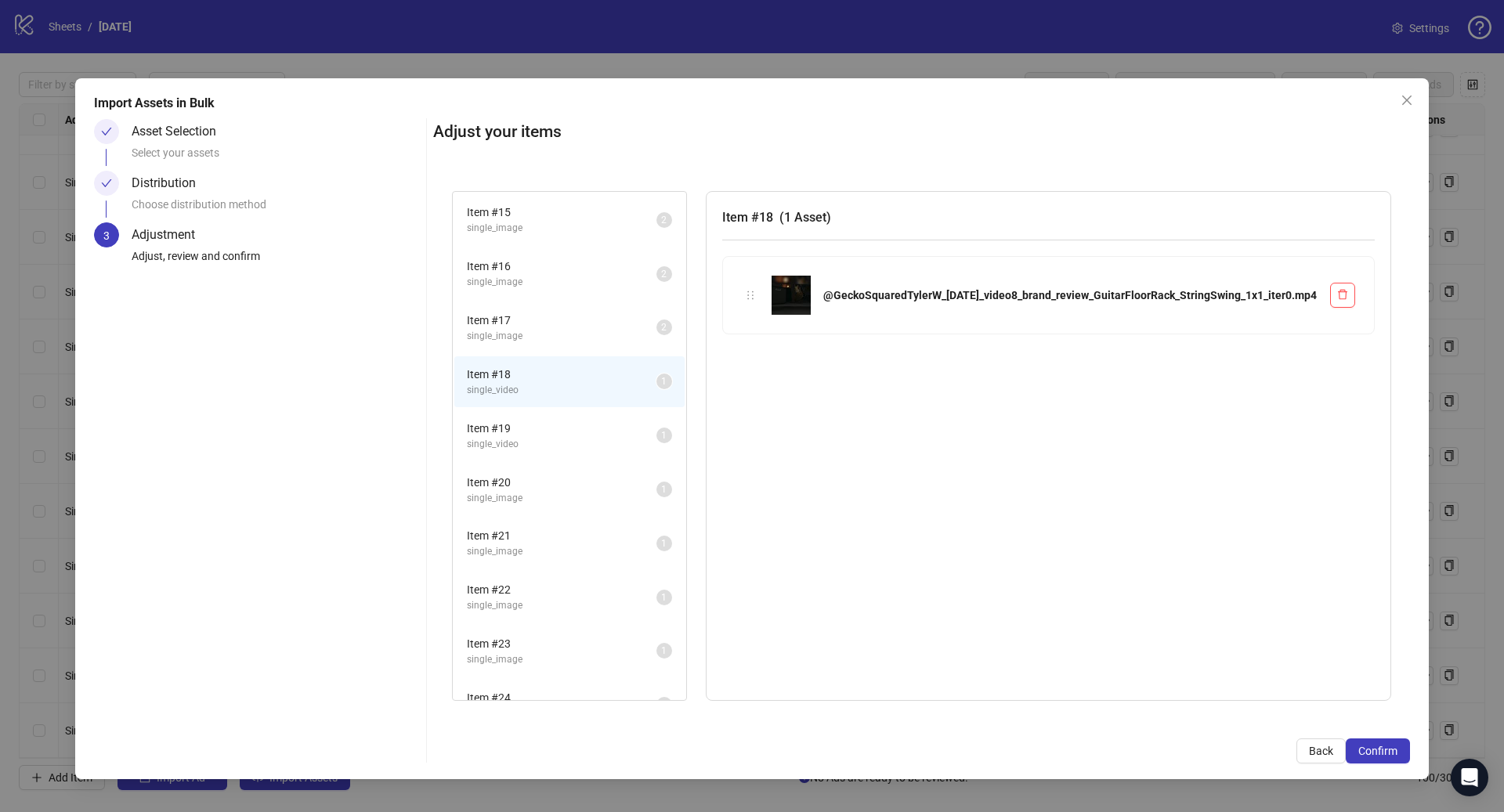
click at [539, 421] on span "Item # 19" at bounding box center [562, 428] width 189 height 17
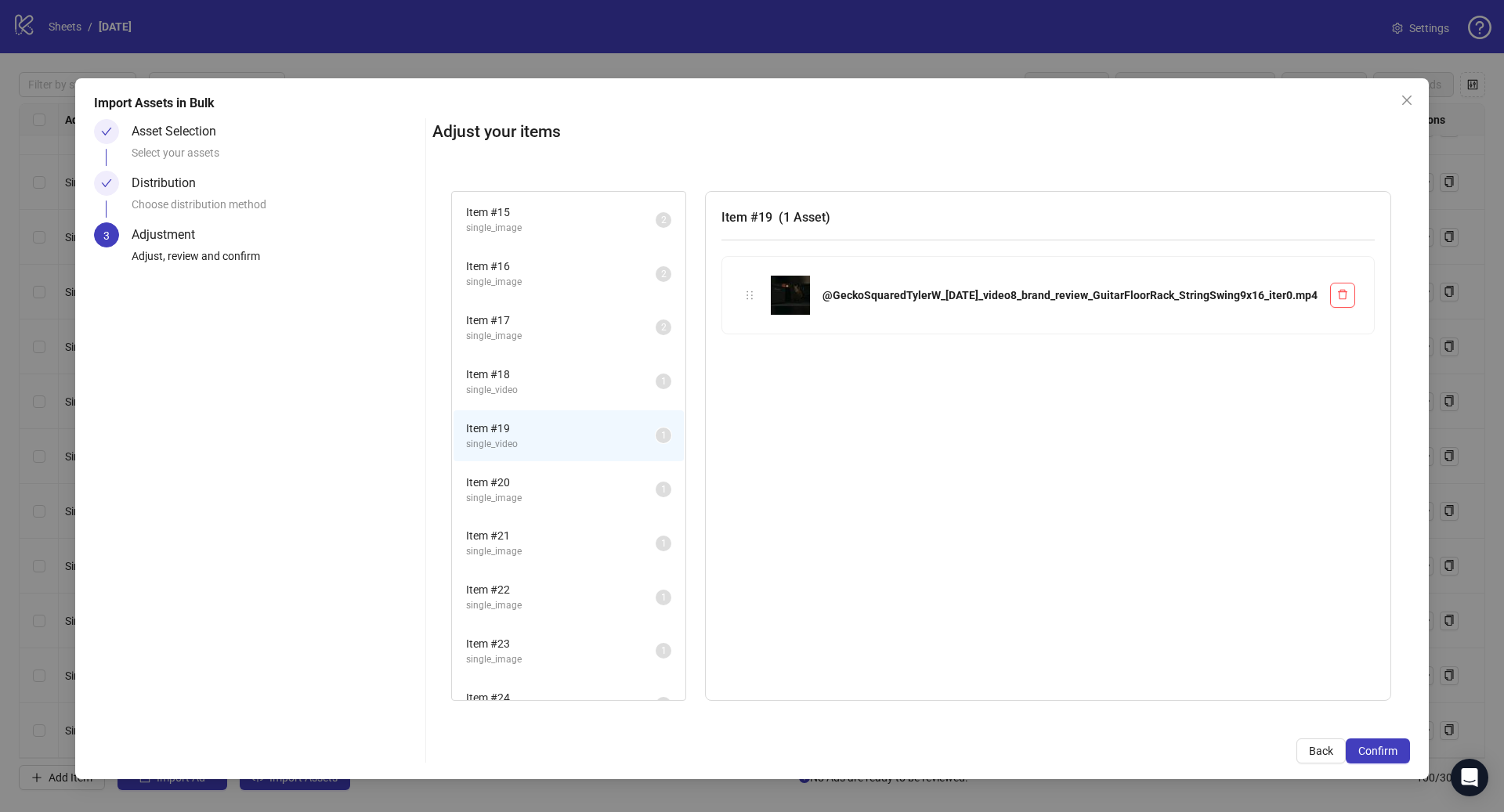
click at [538, 375] on span "Item # 18" at bounding box center [561, 375] width 189 height 17
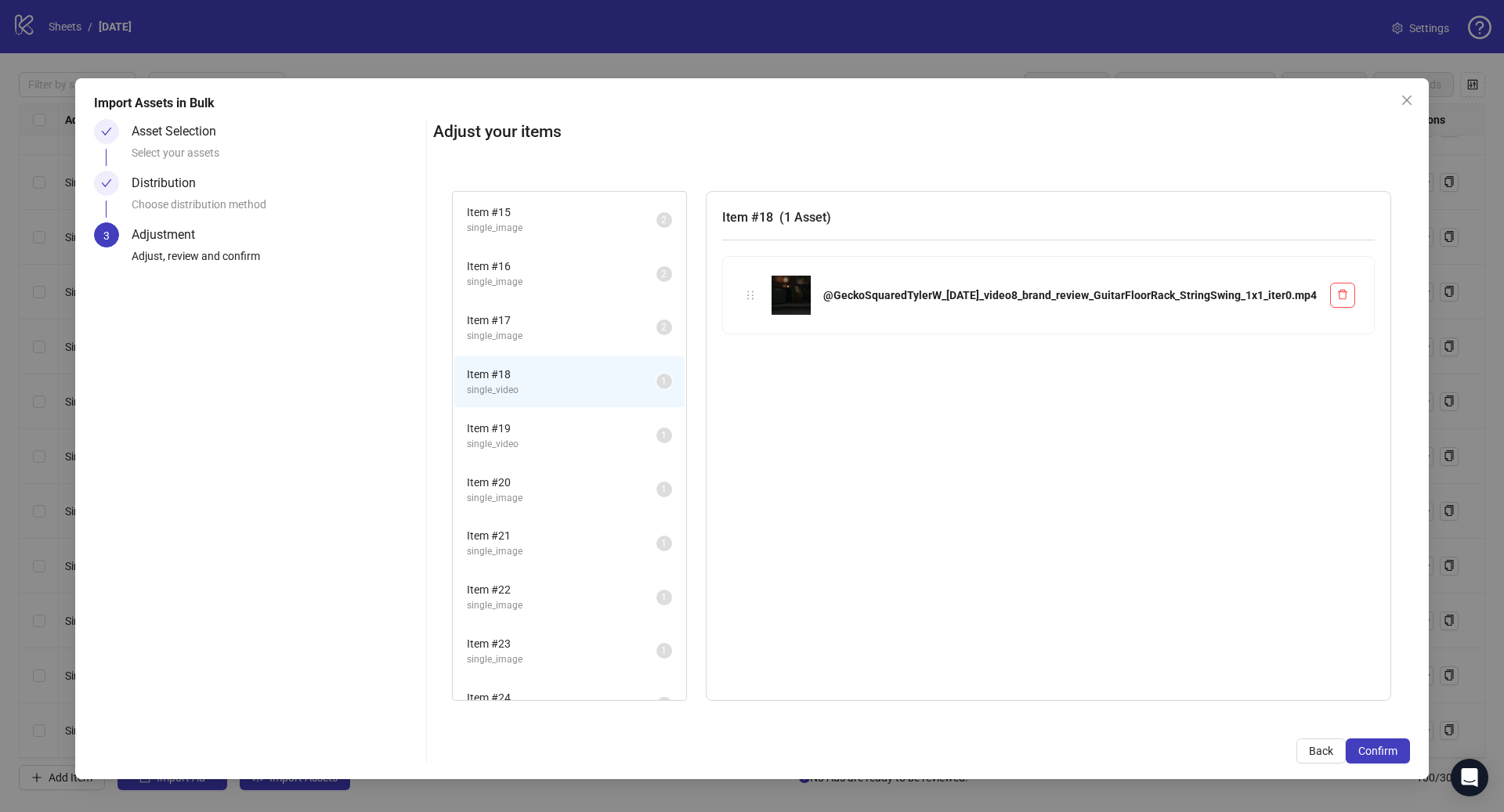
click at [544, 406] on li "Item # 18 single_video 1" at bounding box center [569, 382] width 230 height 51
click at [544, 411] on li "Item # 19 single_video 1" at bounding box center [569, 435] width 230 height 51
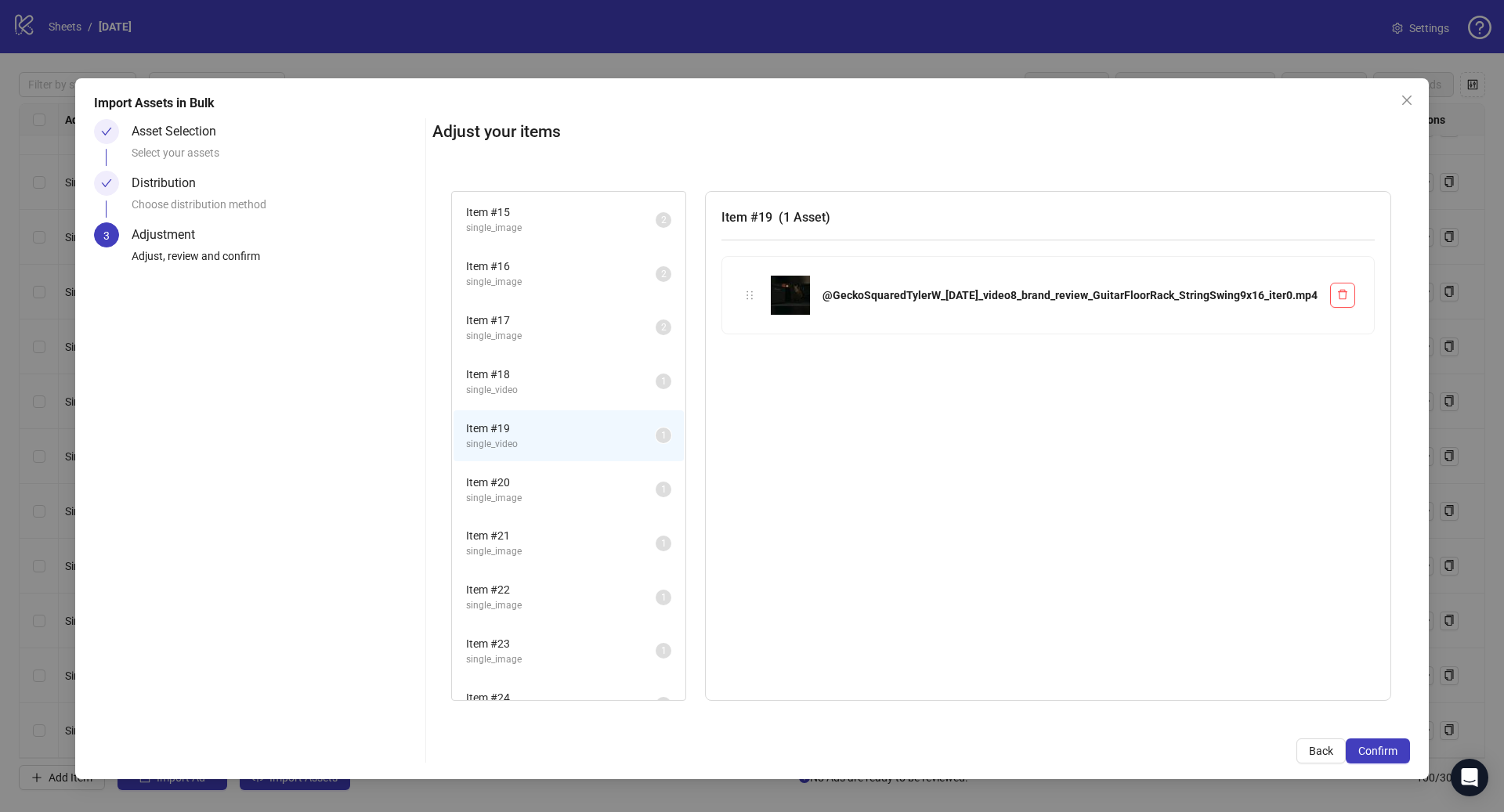
click at [532, 374] on span "Item # 18" at bounding box center [561, 375] width 189 height 17
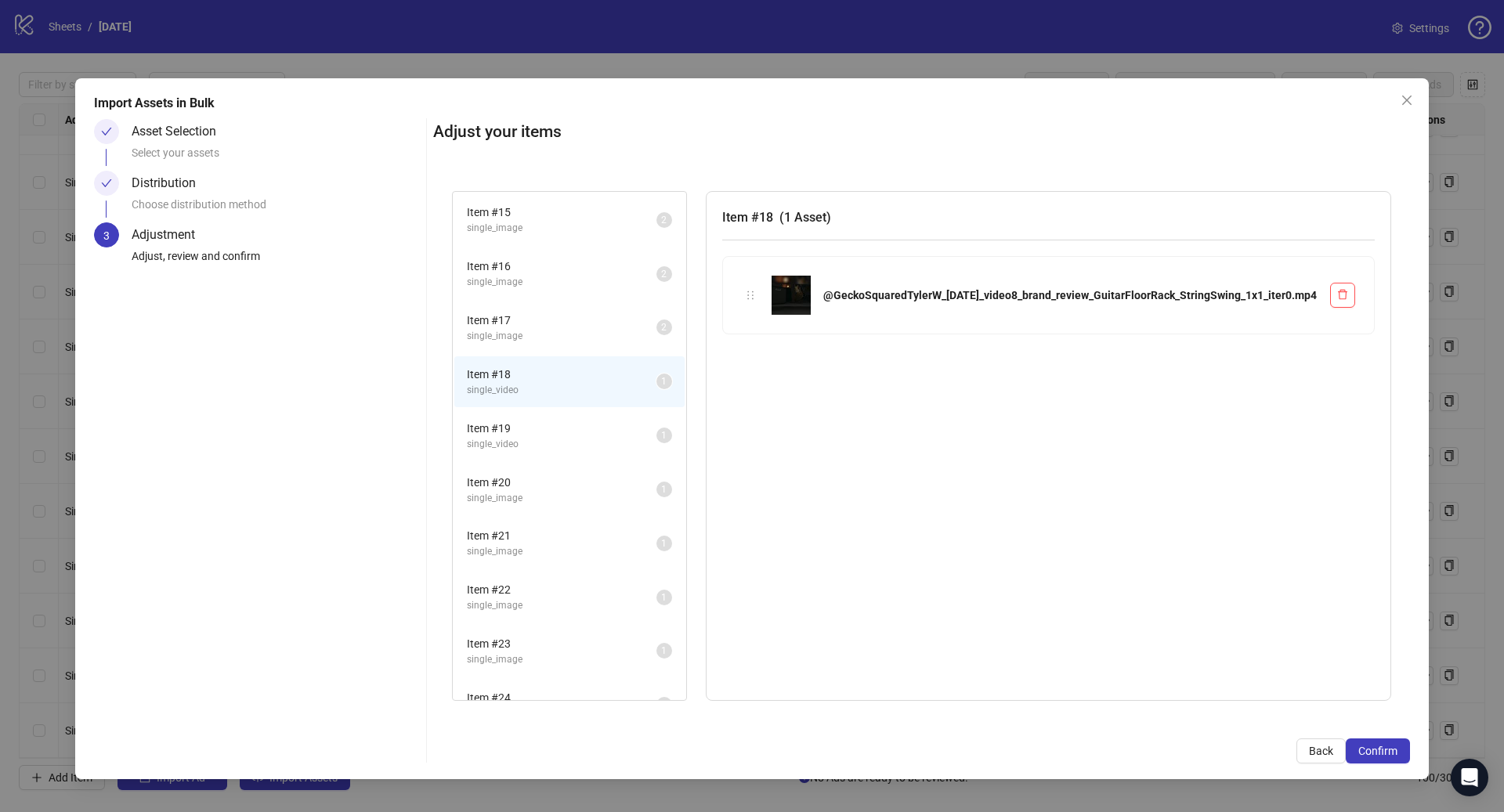
click at [530, 415] on li "Item # 19 single_video 1" at bounding box center [569, 435] width 230 height 51
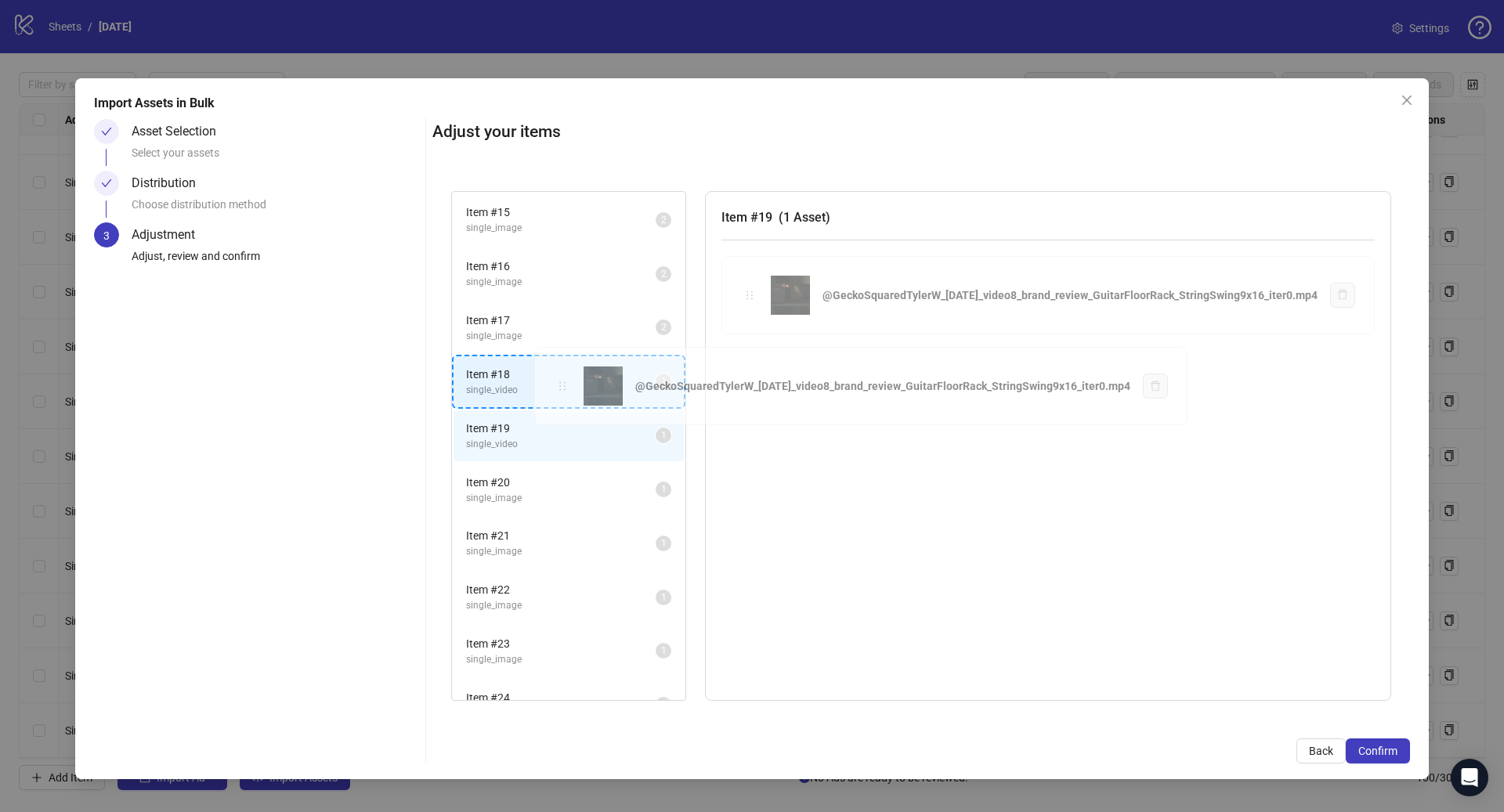
drag, startPoint x: 748, startPoint y: 294, endPoint x: 553, endPoint y: 383, distance: 214.4
click at [561, 386] on div "Item # 1 single_video 2 Item # 2 single_video 2 Item # 3 single_video 2 Item # …" at bounding box center [921, 446] width 977 height 548
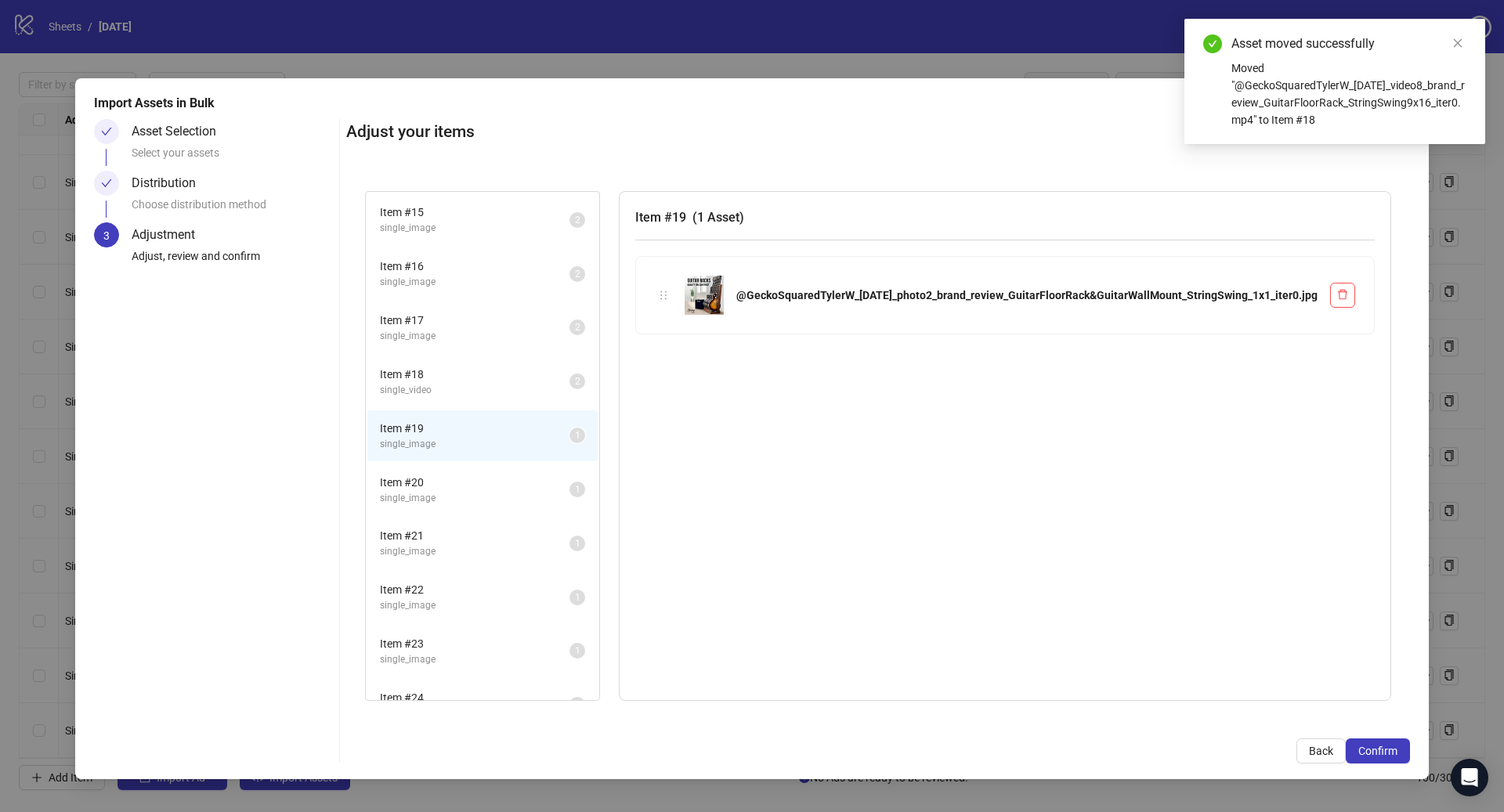
click at [553, 383] on span "single_video" at bounding box center [474, 389] width 189 height 15
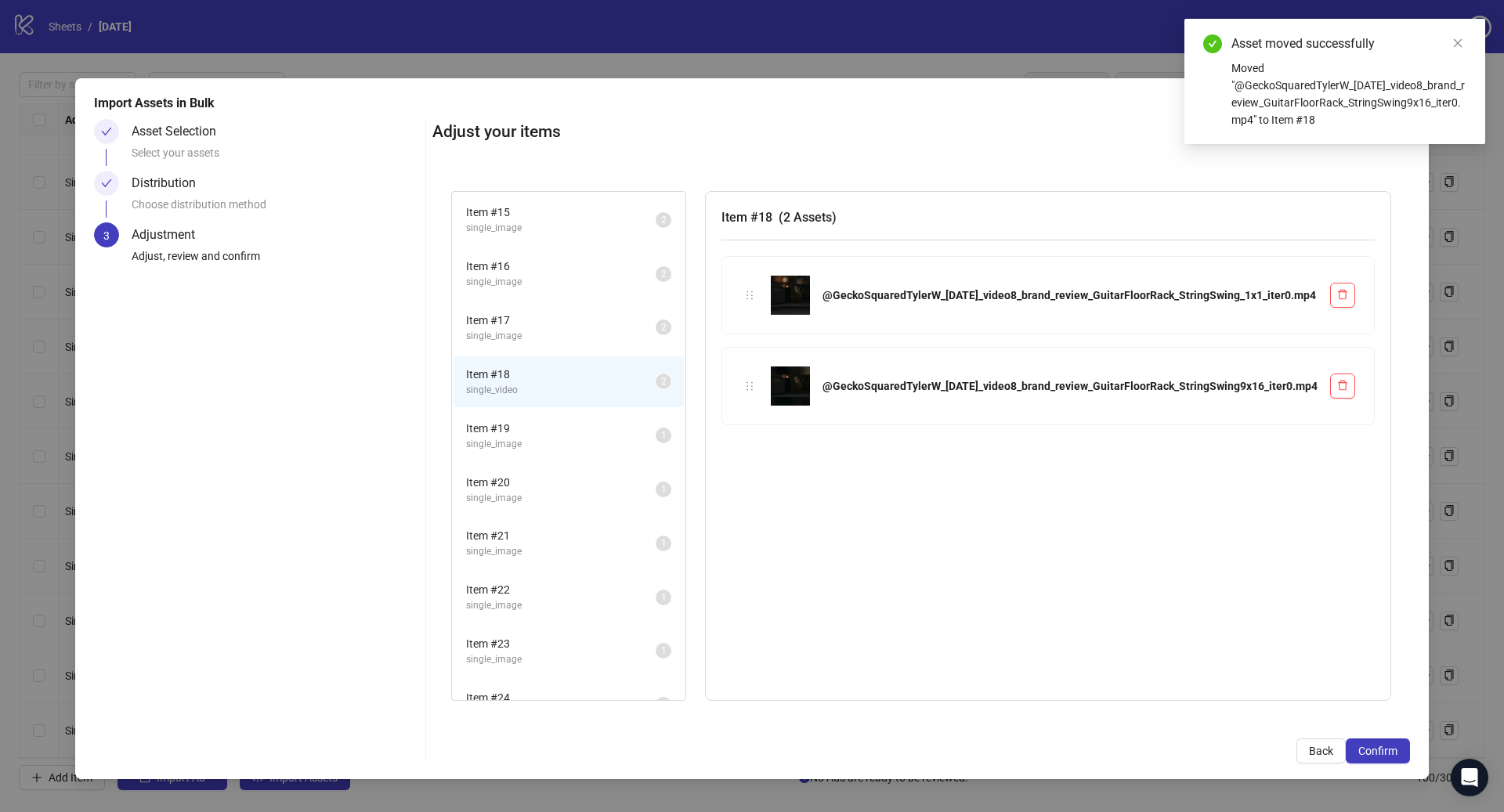
click at [552, 437] on span "single_image" at bounding box center [561, 444] width 189 height 15
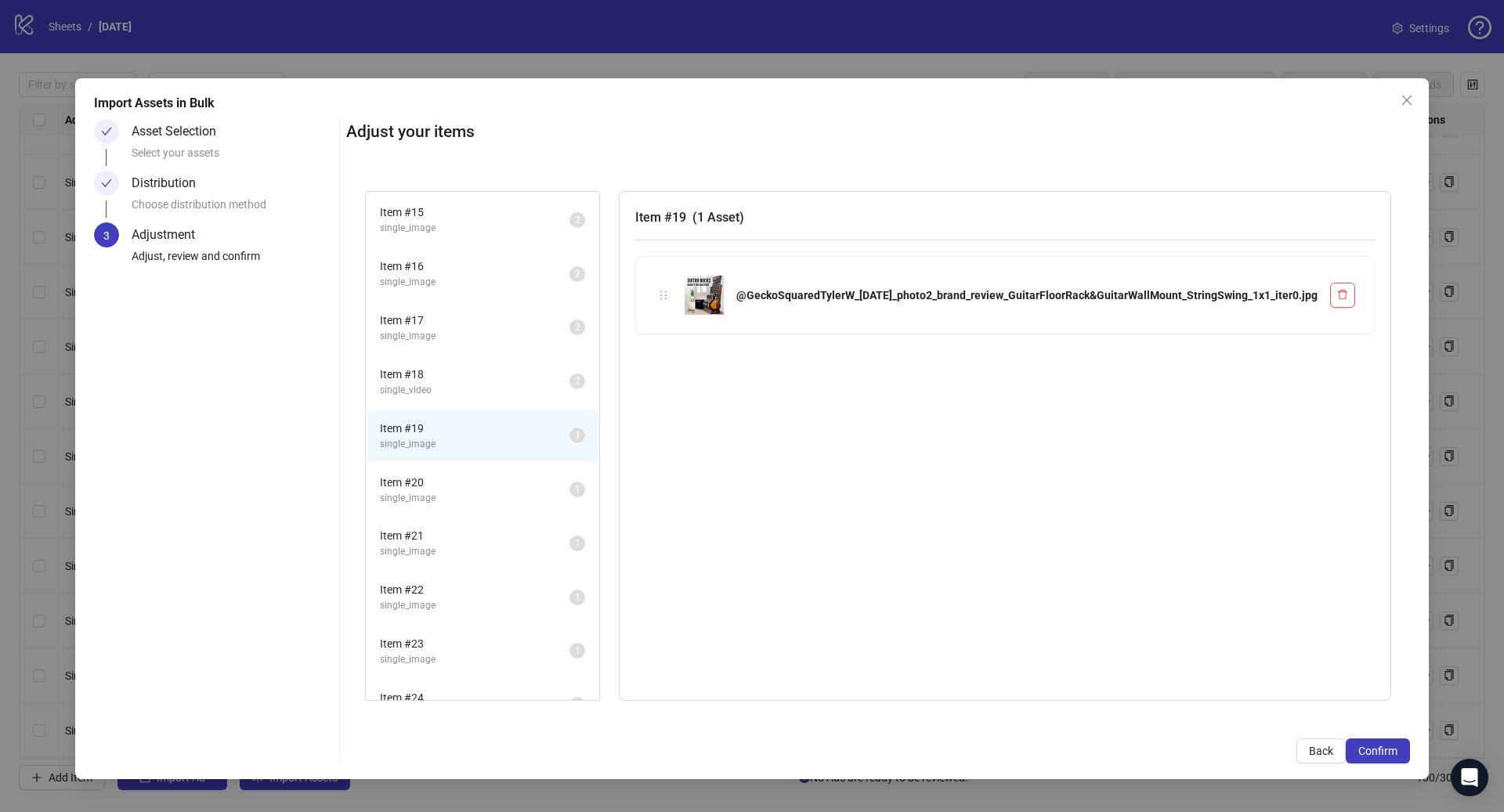
click at [556, 456] on li "Item # 19 single_image 1" at bounding box center [482, 435] width 230 height 51
click at [552, 481] on span "Item # 20" at bounding box center [474, 483] width 189 height 17
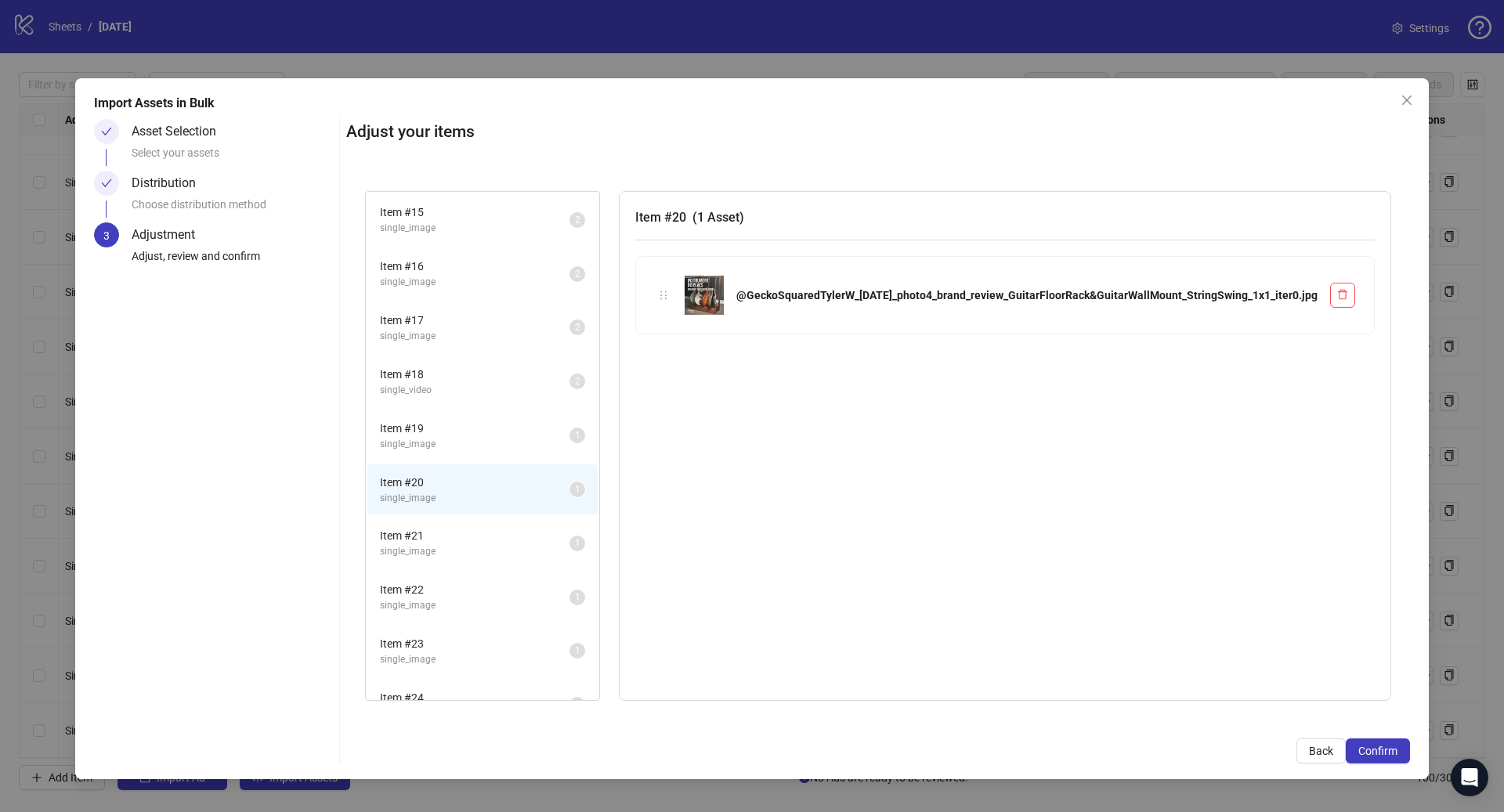
click at [540, 425] on span "Item # 19" at bounding box center [474, 428] width 189 height 17
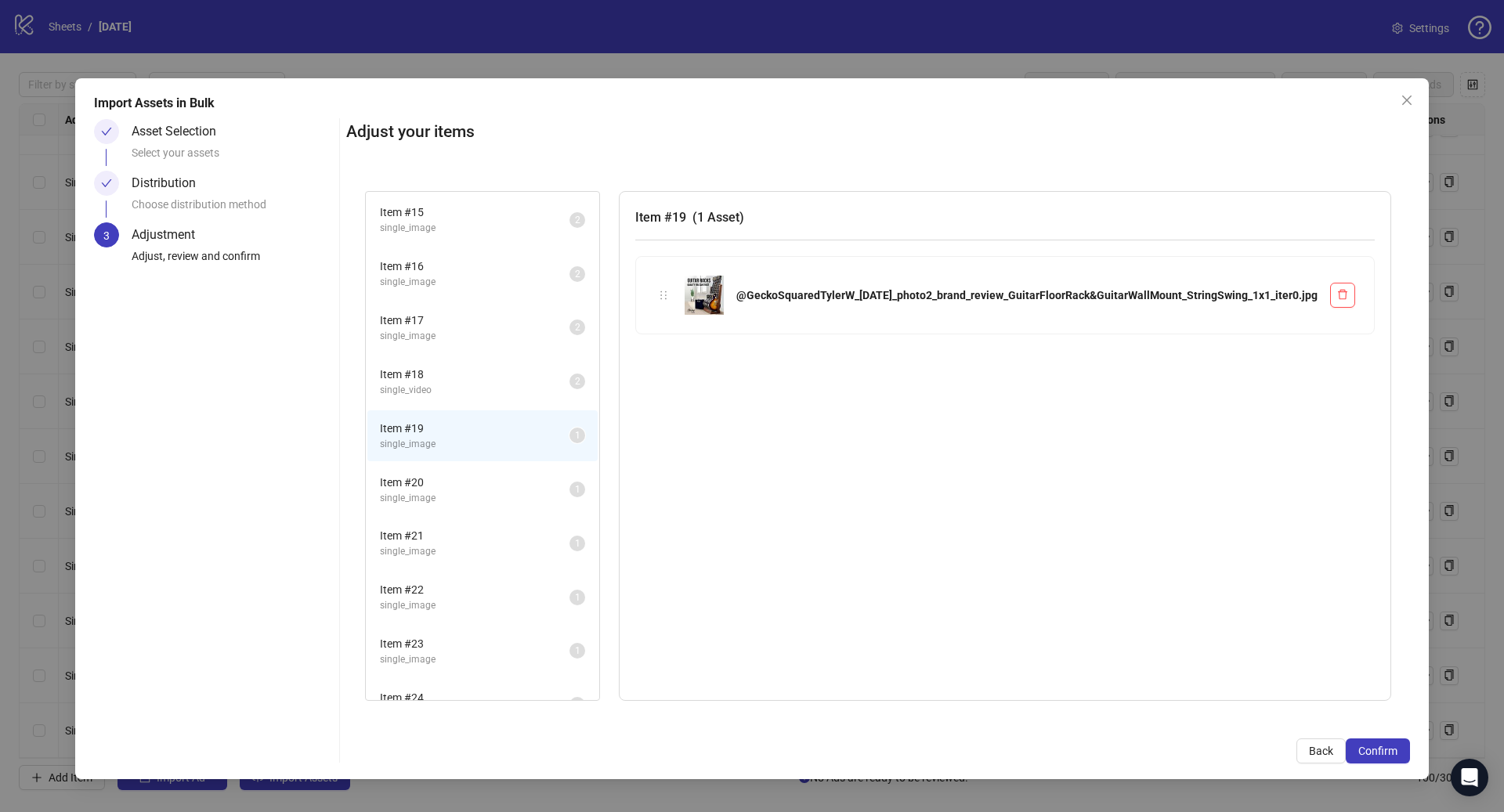
click at [532, 492] on span "single_image" at bounding box center [474, 498] width 189 height 15
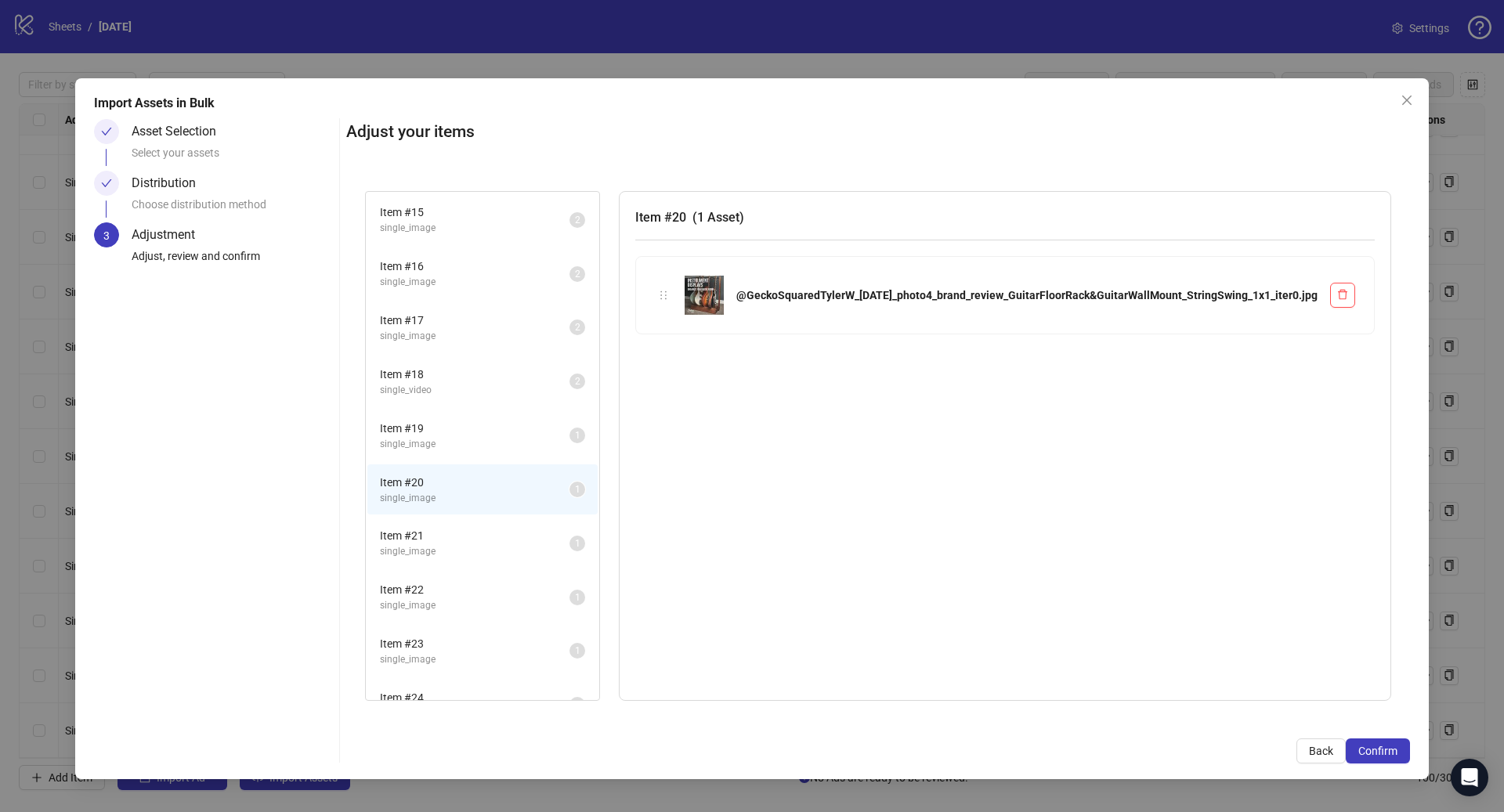
click at [540, 534] on span "Item # 21" at bounding box center [474, 536] width 189 height 17
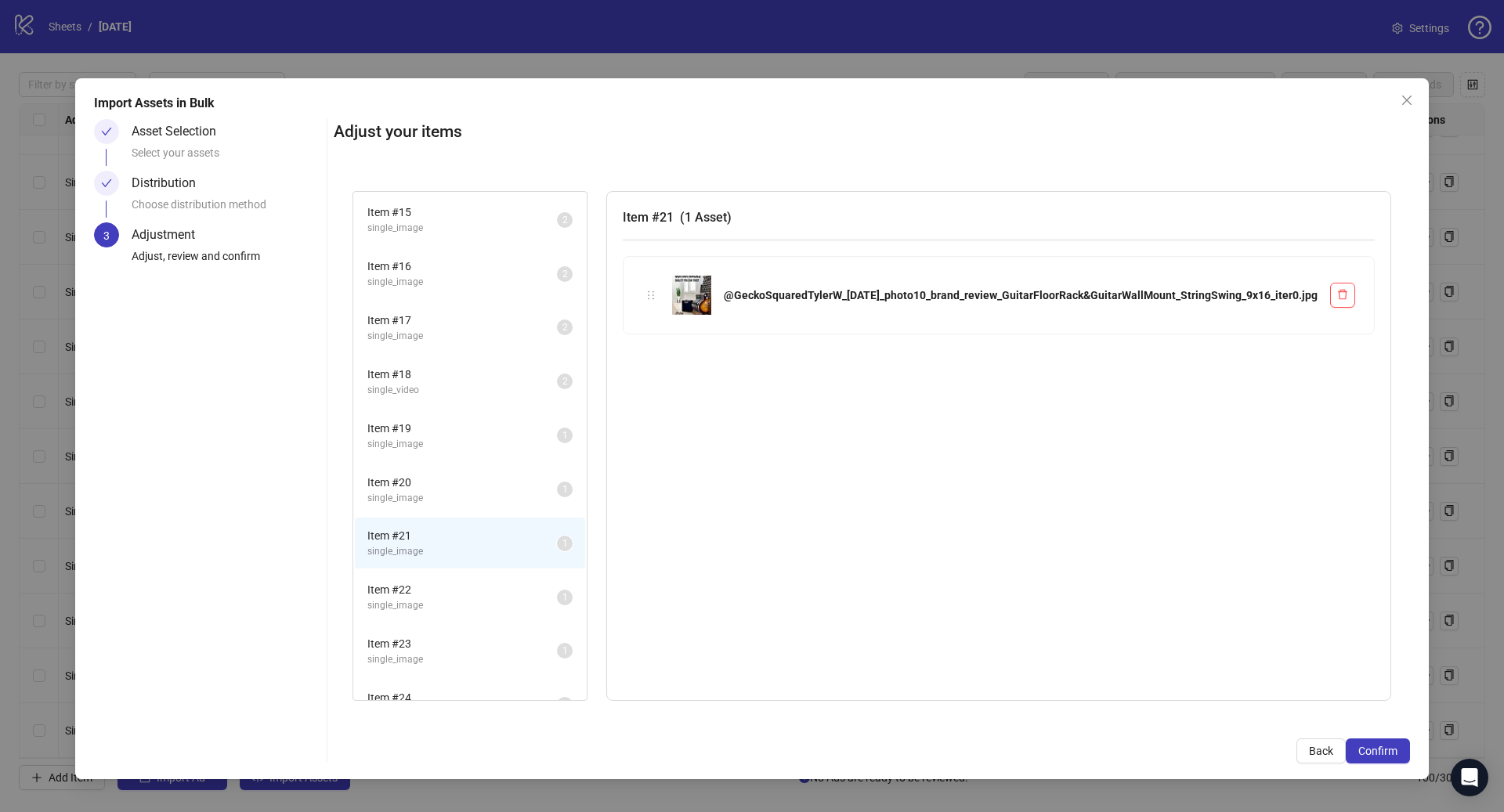
click at [533, 491] on span "single_image" at bounding box center [461, 498] width 189 height 15
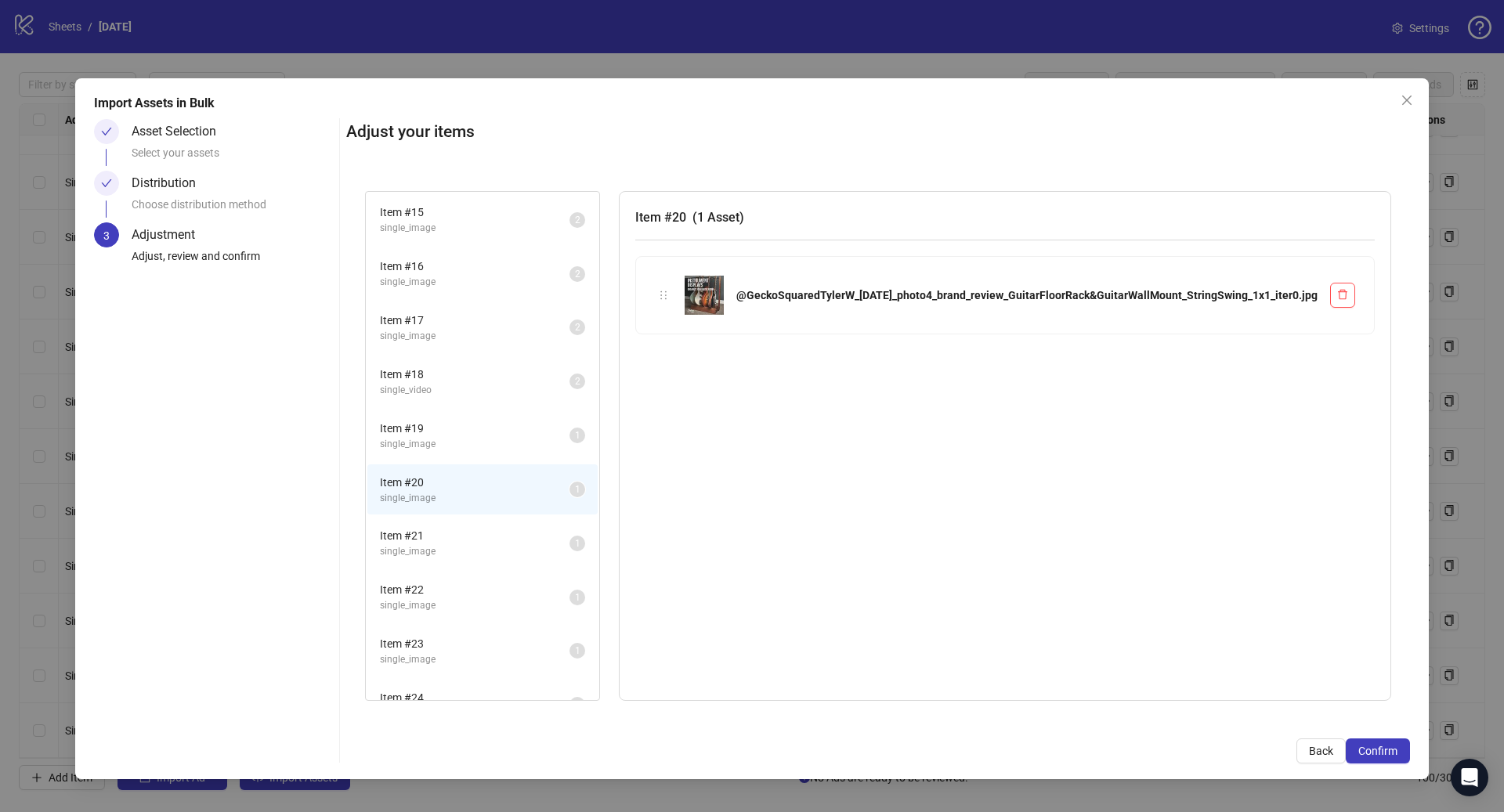
click at [535, 440] on span "single_image" at bounding box center [474, 444] width 189 height 15
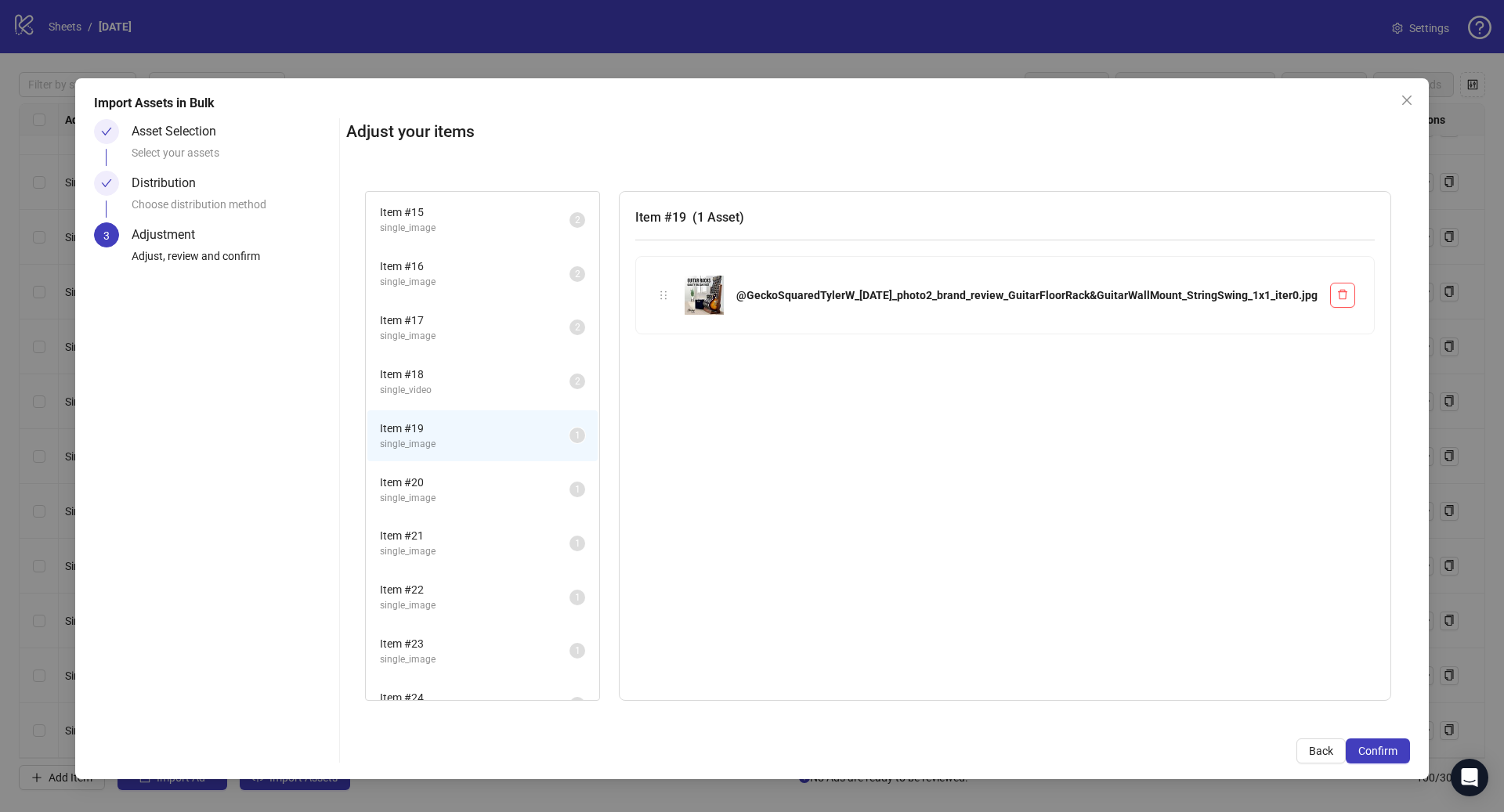
click at [542, 579] on li "Item # 22 single_image 1" at bounding box center [482, 597] width 230 height 51
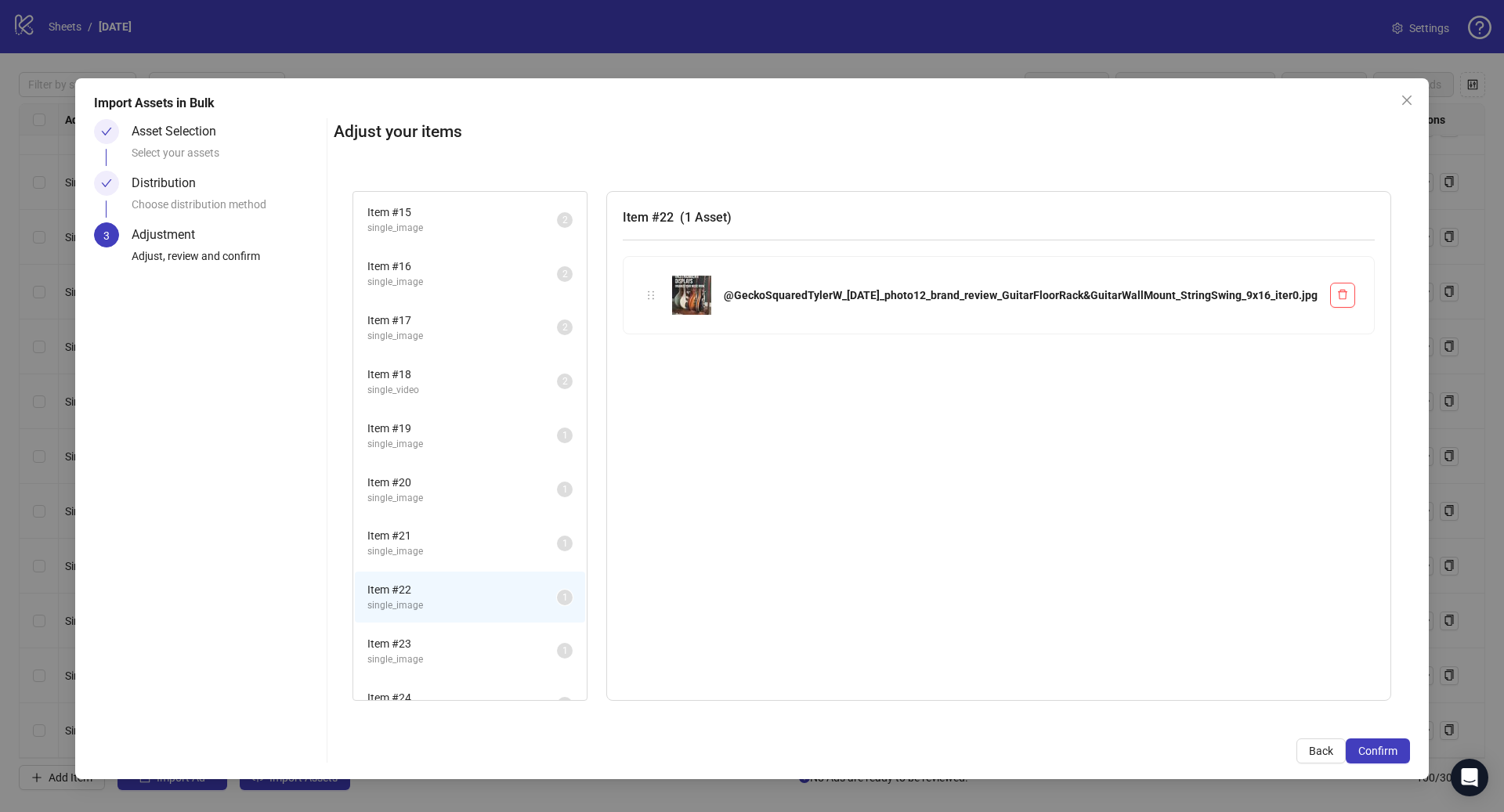
click at [548, 626] on li "Item # 23 single_image 1" at bounding box center [469, 651] width 230 height 51
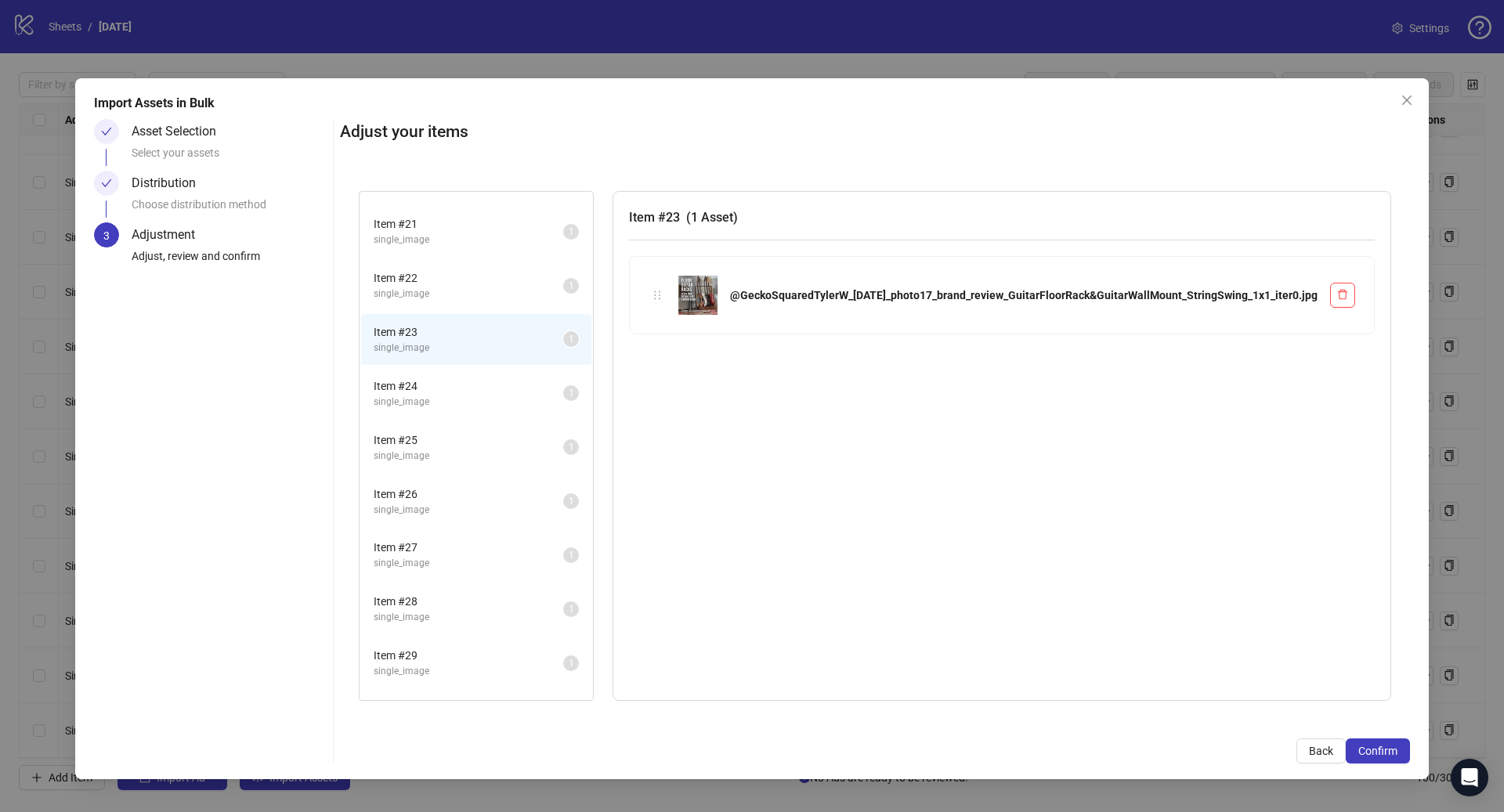
scroll to position [1070, 0]
click at [510, 394] on span "single_image" at bounding box center [468, 396] width 189 height 15
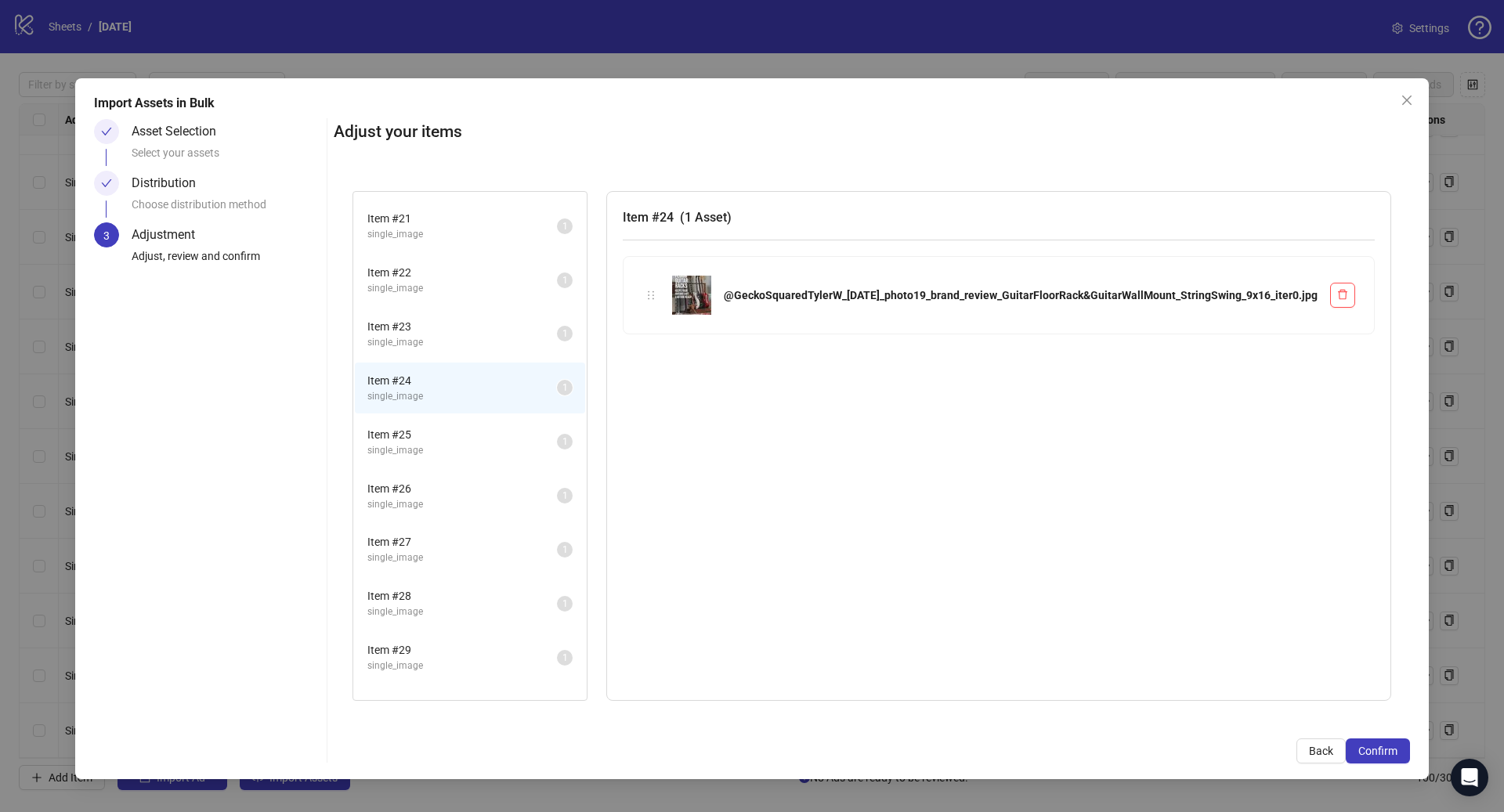
click at [512, 347] on span "single_image" at bounding box center [461, 342] width 189 height 15
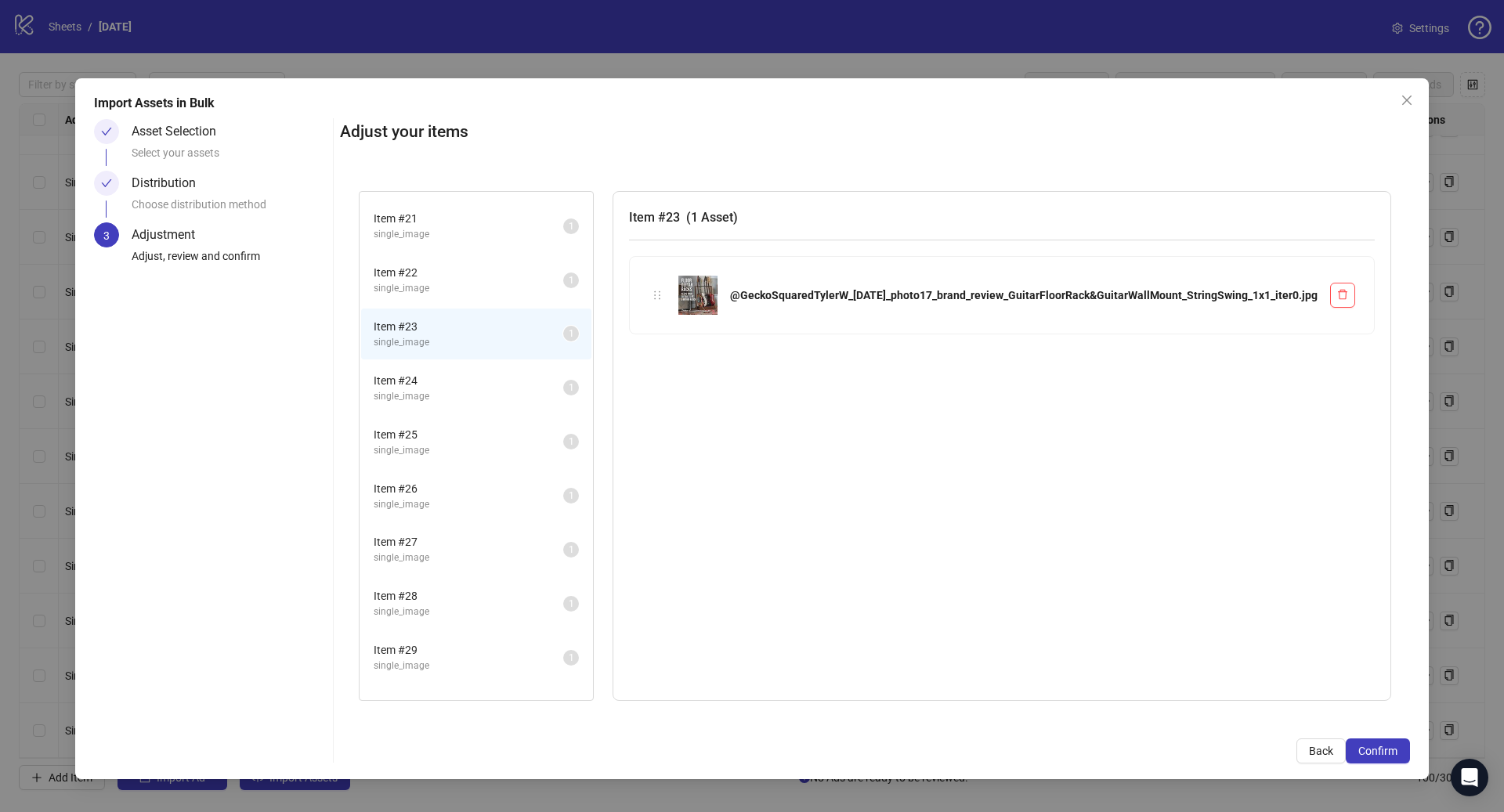
click at [510, 388] on span "Item # 24" at bounding box center [468, 381] width 189 height 17
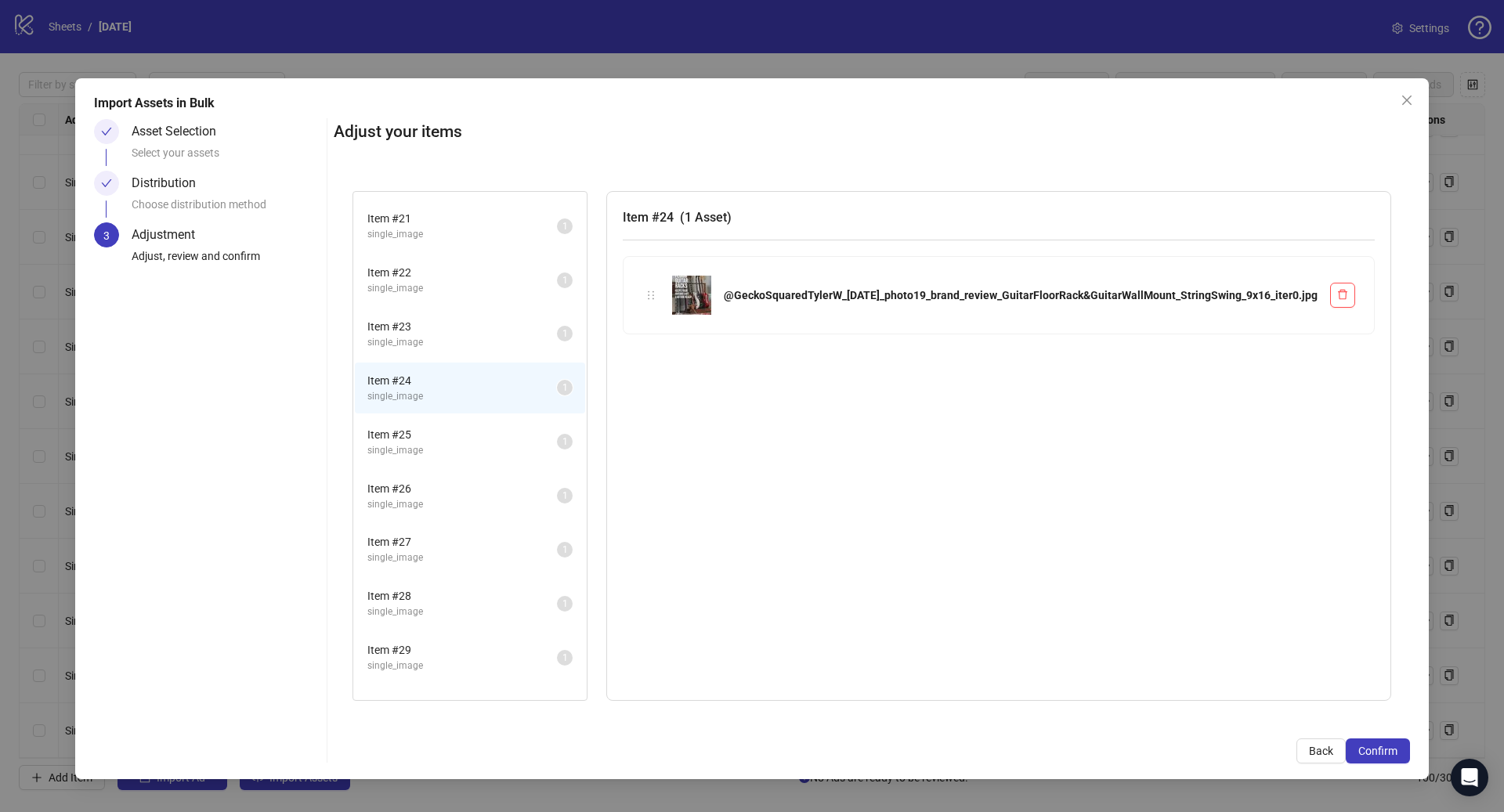
click at [515, 343] on span "single_image" at bounding box center [461, 342] width 189 height 15
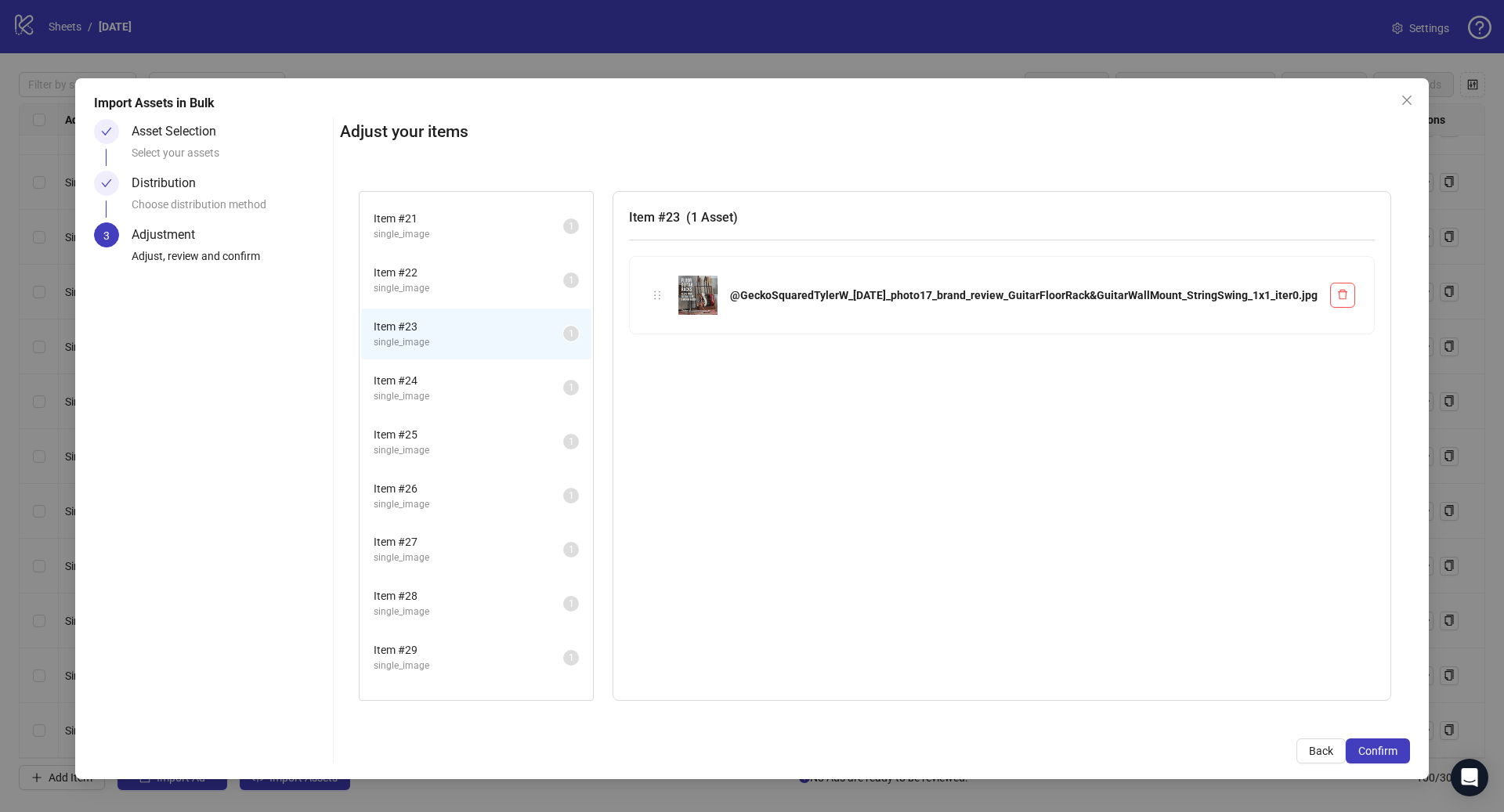
click at [535, 393] on span "single_image" at bounding box center [468, 396] width 189 height 15
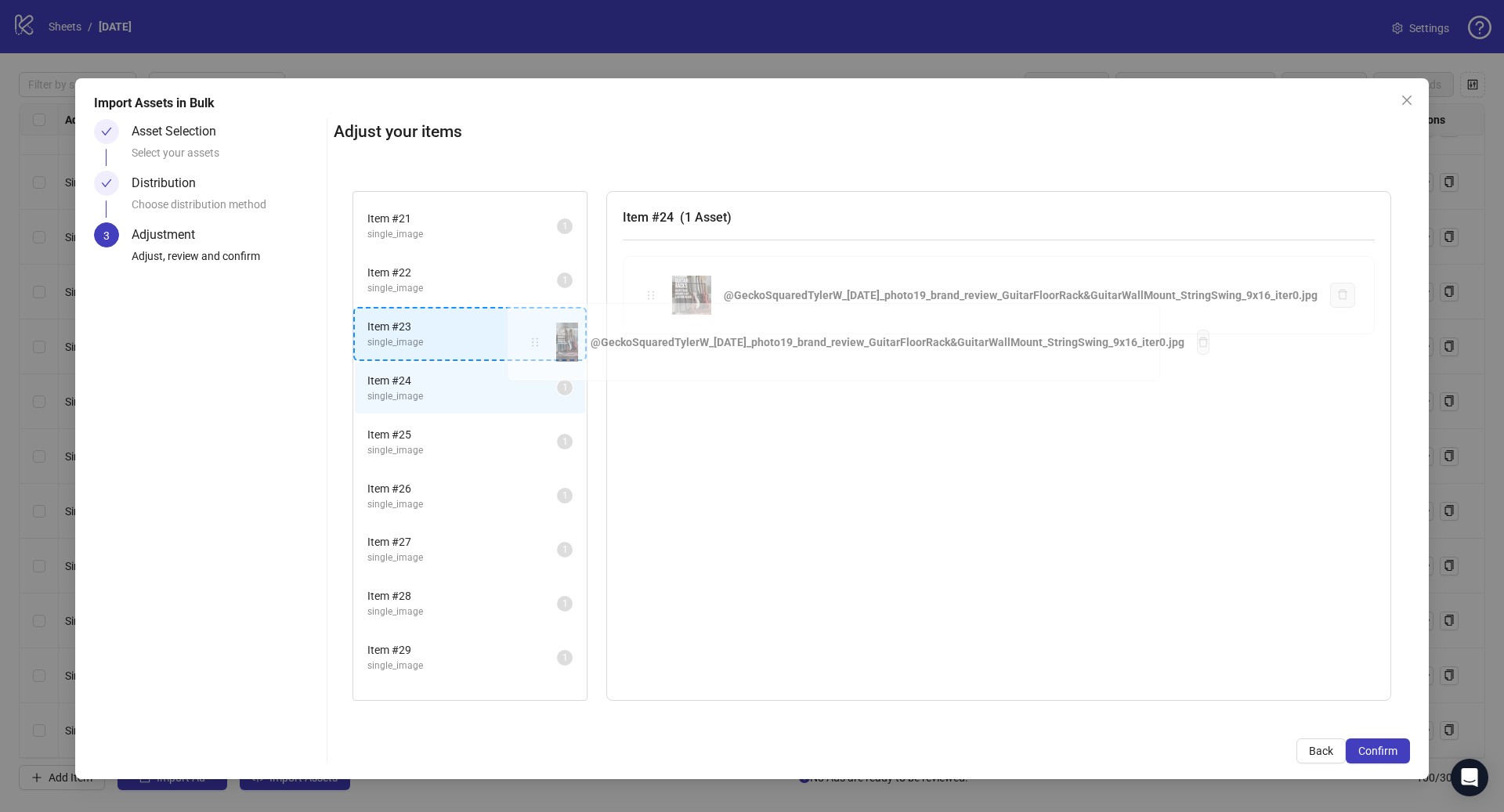
drag, startPoint x: 737, startPoint y: 298, endPoint x: 533, endPoint y: 341, distance: 208.5
click at [533, 341] on div "Item # 1 single_video 2 Item # 2 single_video 2 Item # 3 single_video 2 Item # …" at bounding box center [872, 446] width 1077 height 548
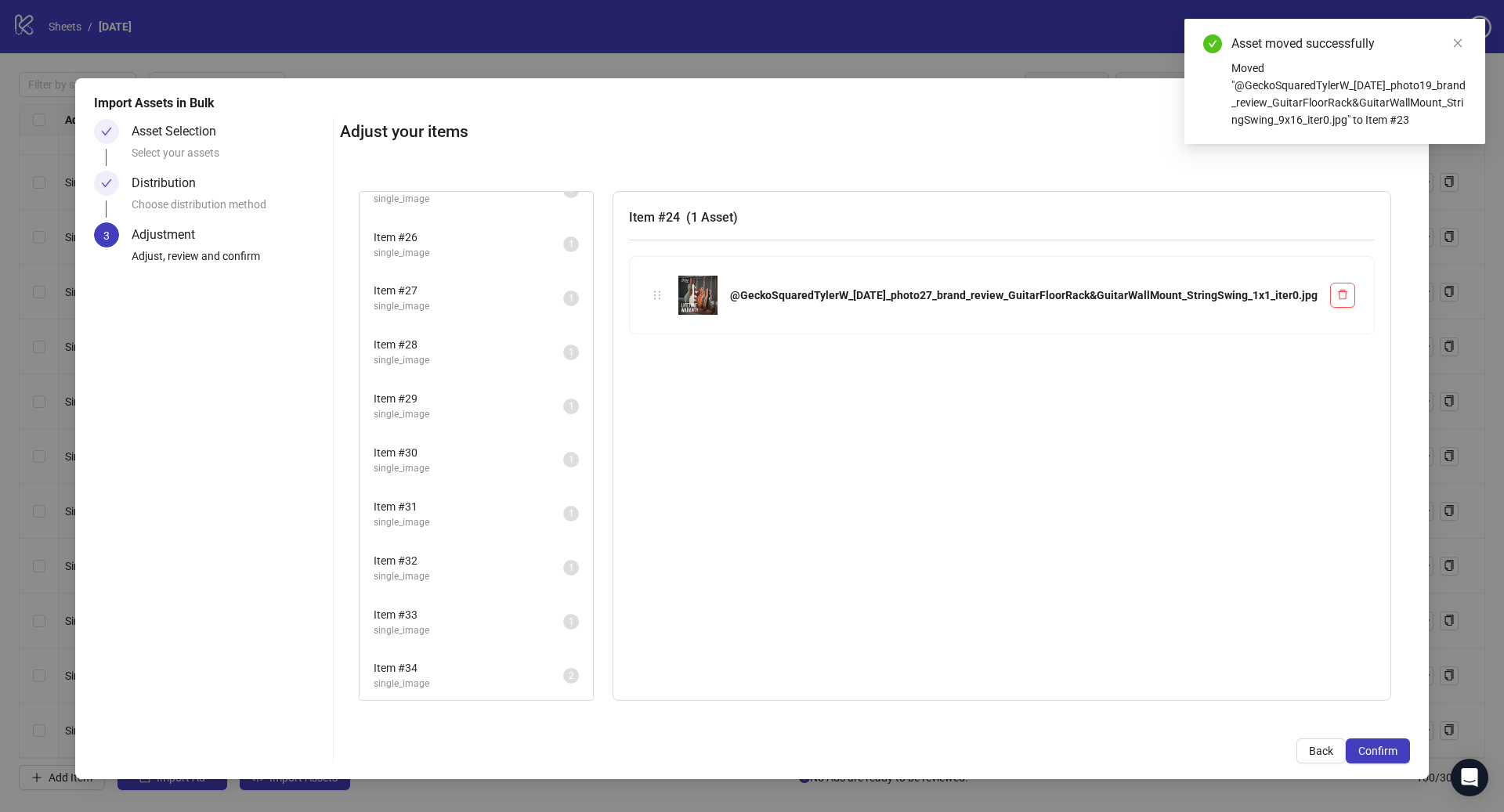
scroll to position [1324, 0]
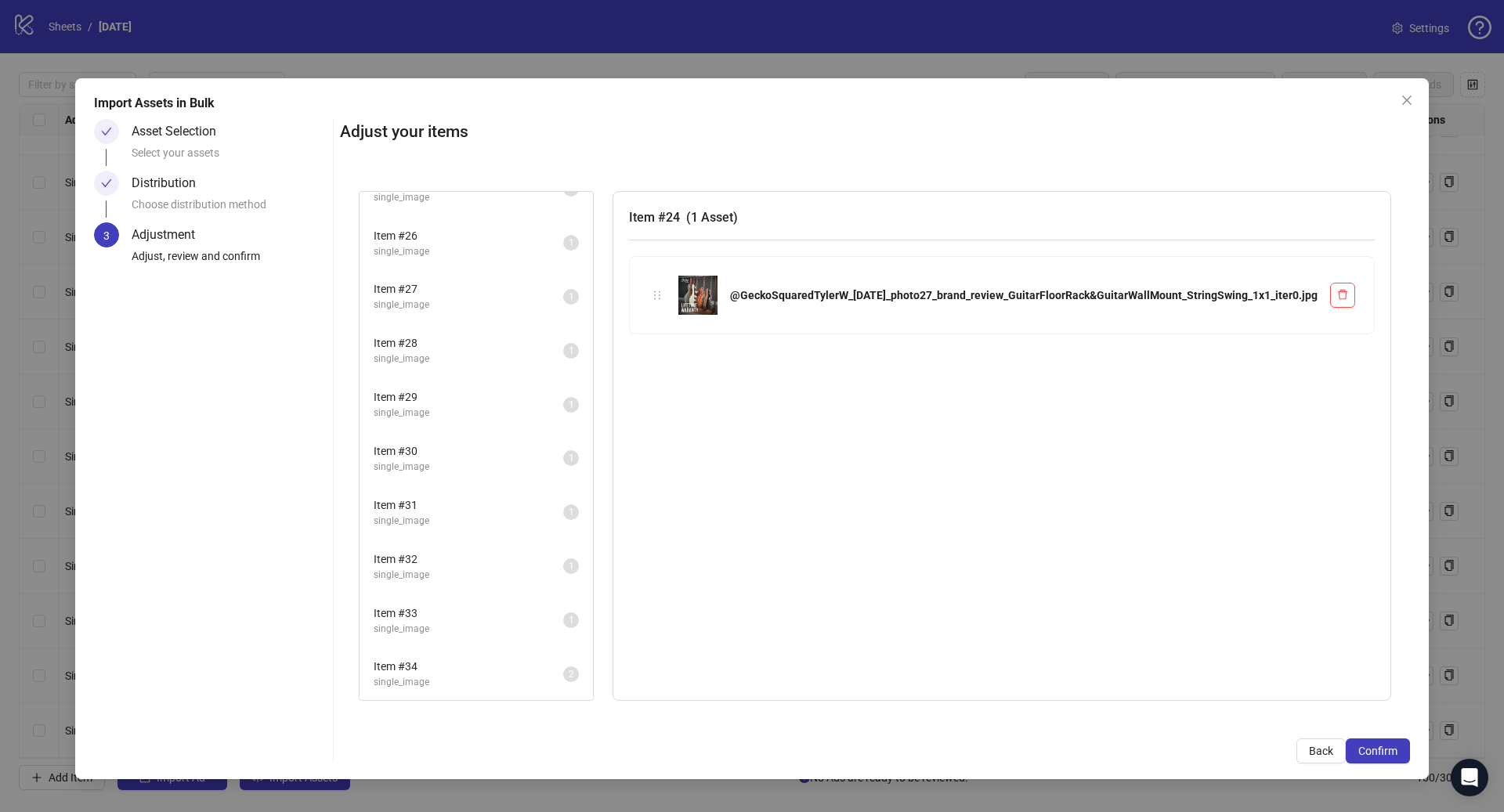
click at [558, 622] on span "single_image" at bounding box center [468, 628] width 189 height 15
click at [556, 573] on span "single_image" at bounding box center [461, 575] width 189 height 15
click at [557, 516] on span "single_image" at bounding box center [461, 521] width 189 height 15
click at [557, 456] on span "Item # 30" at bounding box center [461, 452] width 189 height 17
click at [564, 614] on span "Item # 33" at bounding box center [468, 613] width 189 height 17
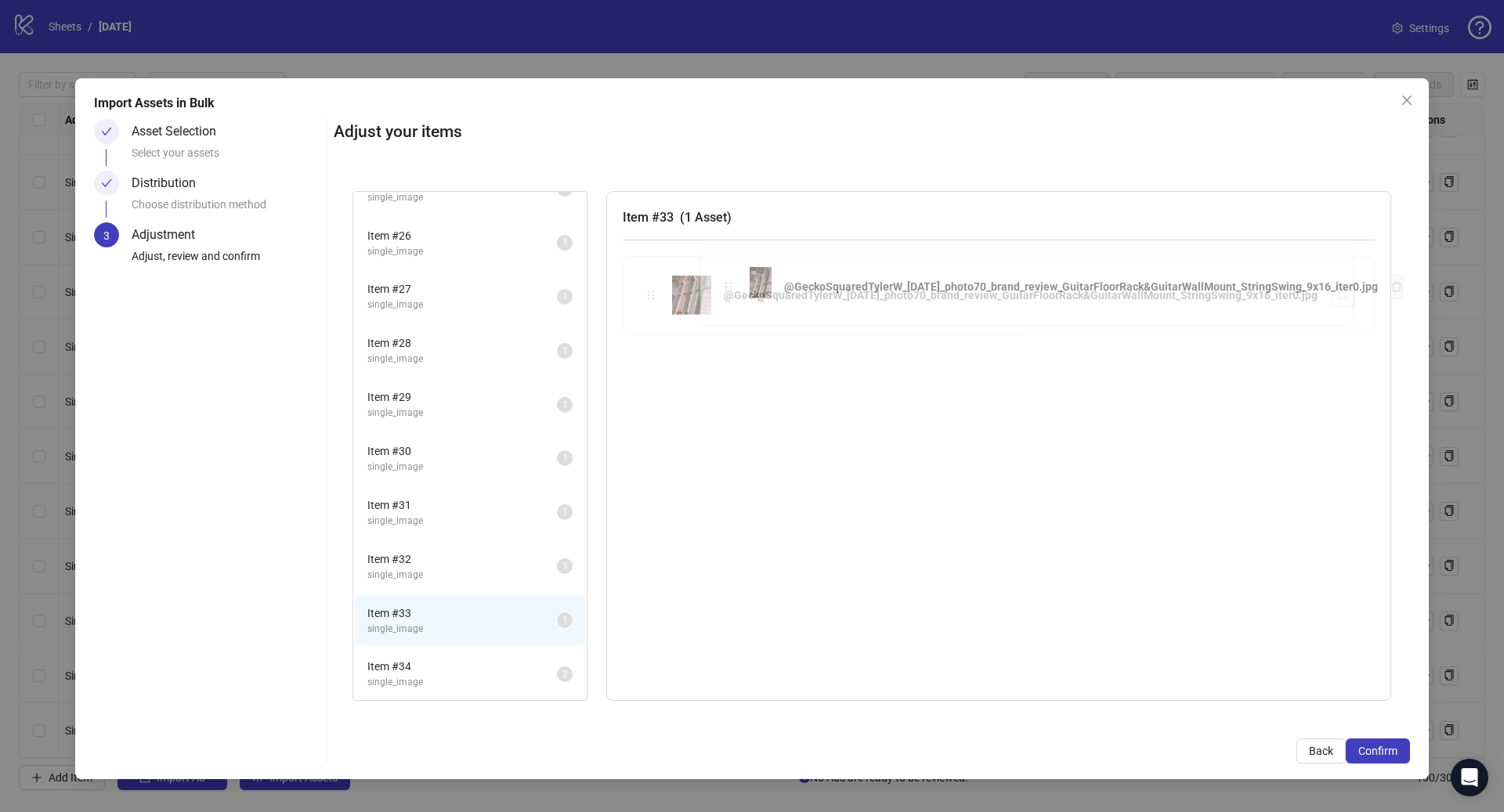
drag, startPoint x: 744, startPoint y: 298, endPoint x: 725, endPoint y: 289, distance: 21.0
click at [725, 289] on div "Item # 1 single_video 2 Item # 2 single_video 2 Item # 3 single_video 2 Item # …" at bounding box center [872, 446] width 1077 height 548
click at [585, 379] on li "Item # 29 single_image 1" at bounding box center [469, 404] width 230 height 51
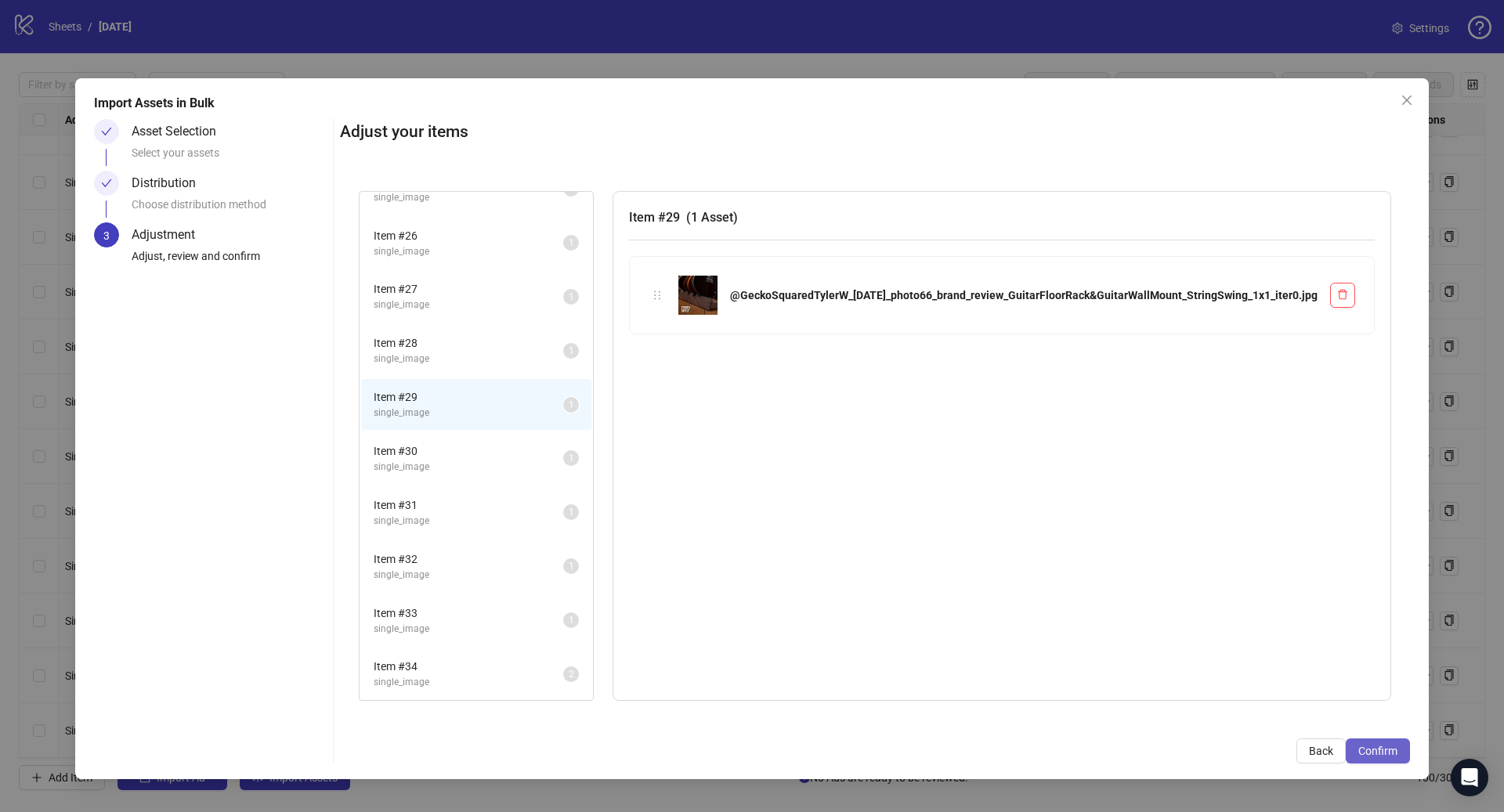
click at [1360, 756] on span "Confirm" at bounding box center [1378, 751] width 39 height 13
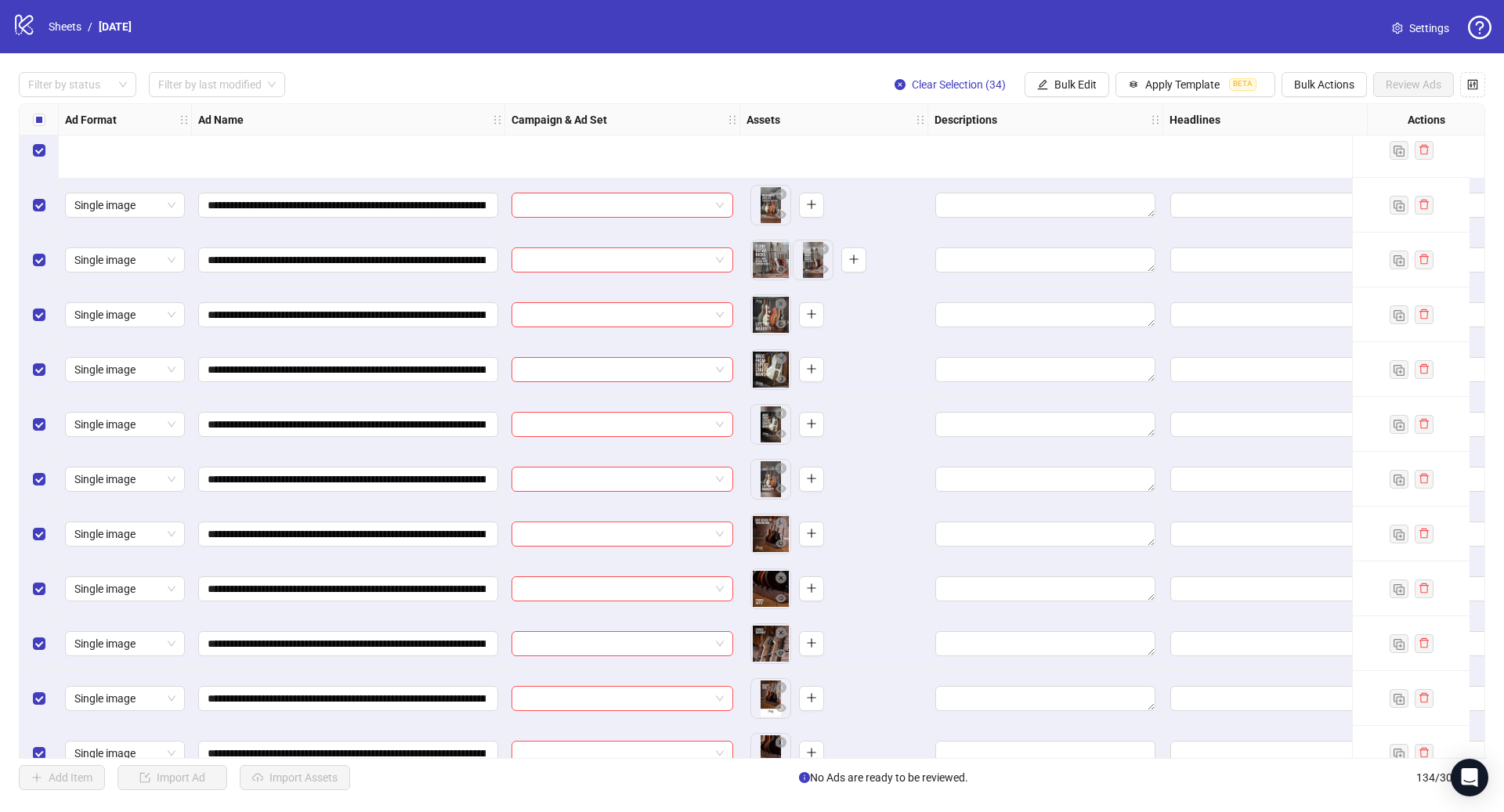
scroll to position [6728, 0]
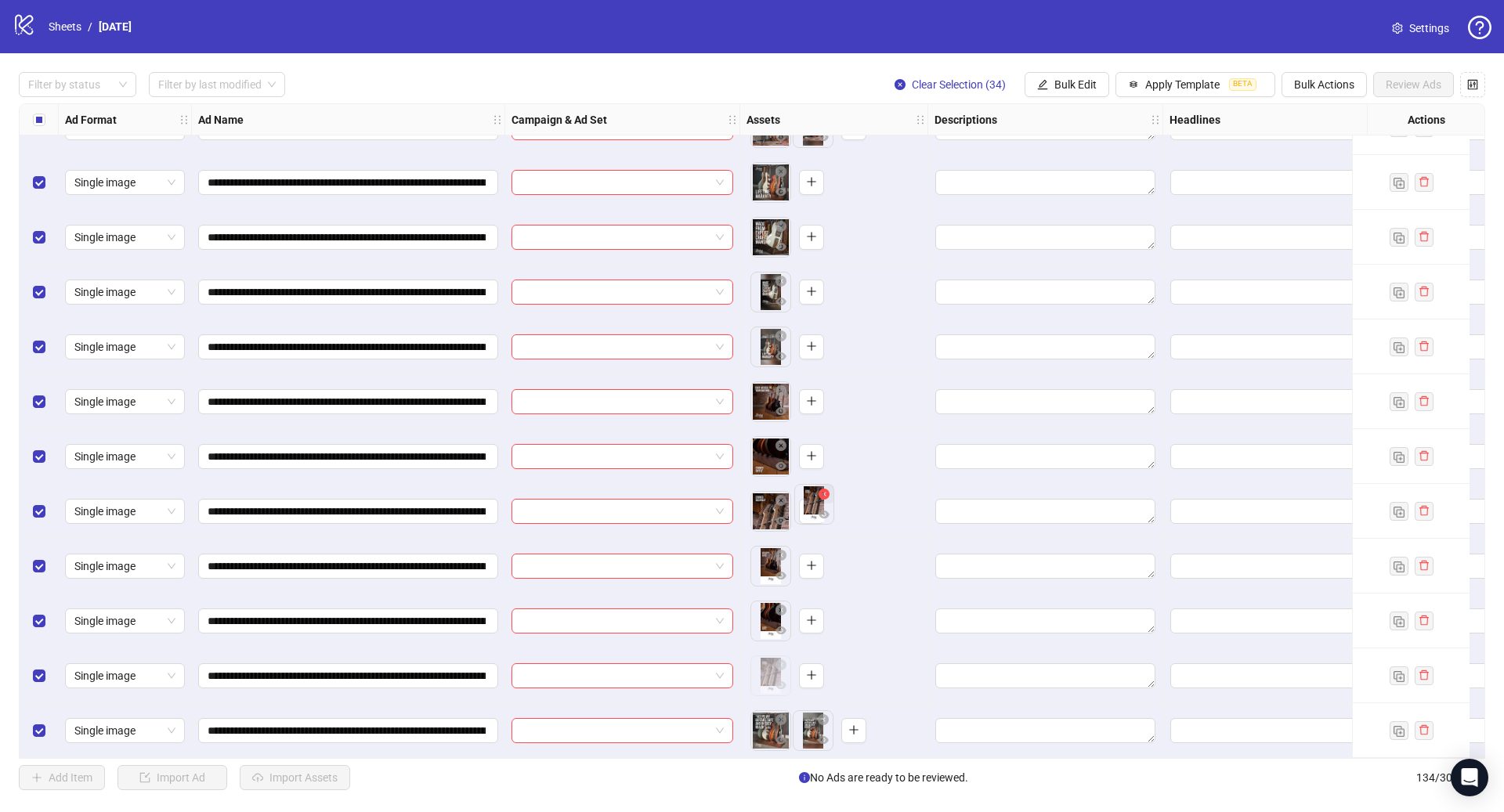
drag, startPoint x: 770, startPoint y: 663, endPoint x: 808, endPoint y: 496, distance: 171.3
click at [809, 497] on body "**********" at bounding box center [752, 406] width 1504 height 812
drag, startPoint x: 763, startPoint y: 685, endPoint x: 800, endPoint y: 503, distance: 185.7
click at [808, 503] on body "**********" at bounding box center [752, 406] width 1504 height 812
